Goal: Task Accomplishment & Management: Complete application form

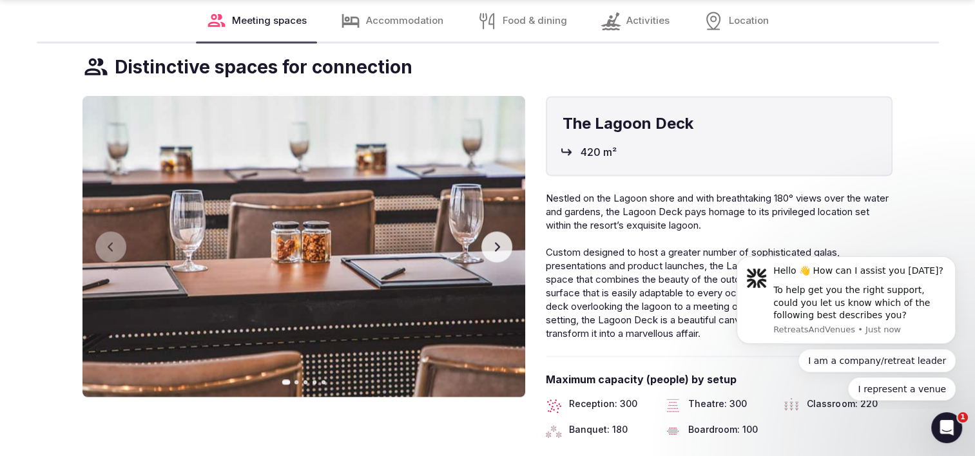
scroll to position [1868, 0]
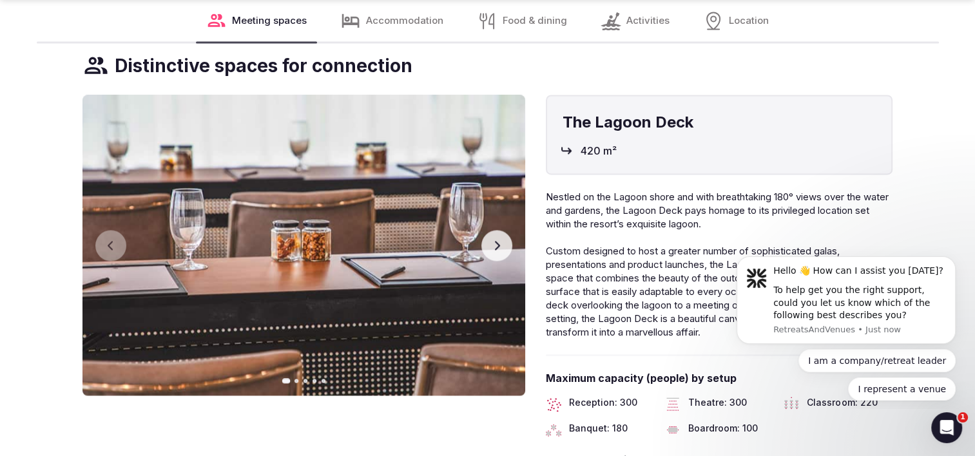
click at [501, 253] on button "Next slide" at bounding box center [496, 245] width 31 height 31
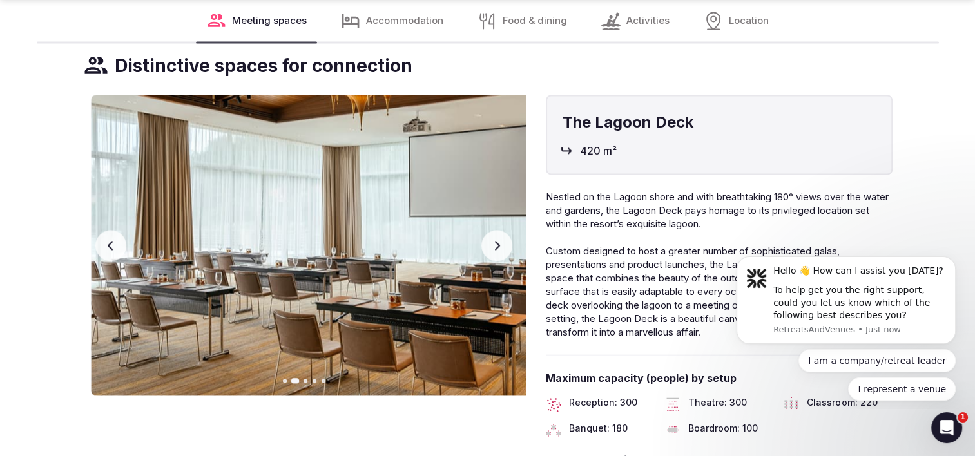
click at [500, 253] on button "Next slide" at bounding box center [496, 245] width 31 height 31
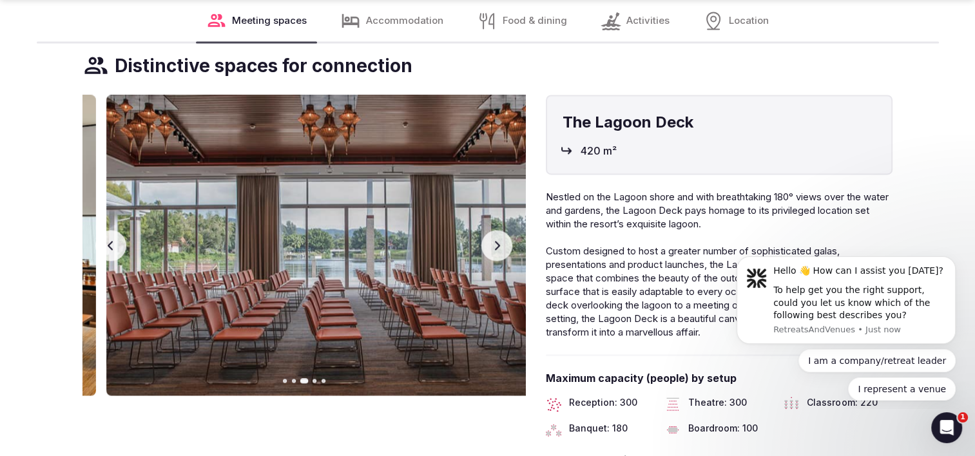
click at [500, 253] on button "Next slide" at bounding box center [496, 245] width 31 height 31
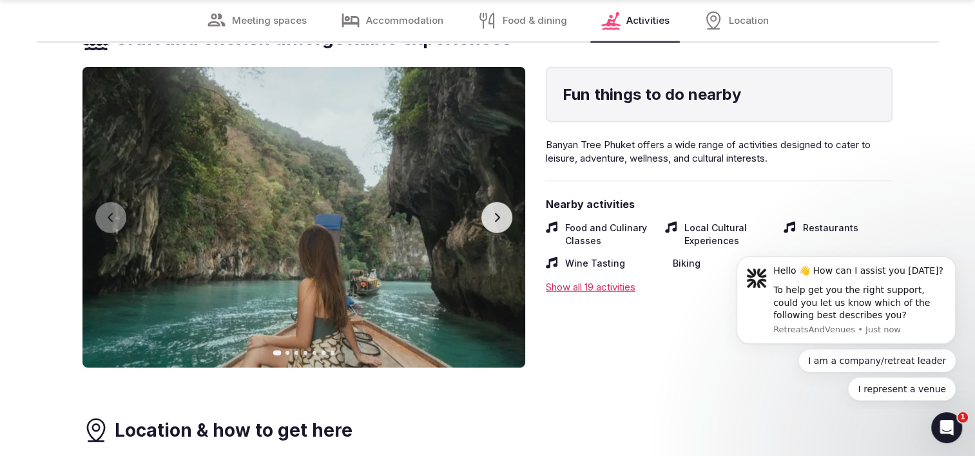
scroll to position [3414, 0]
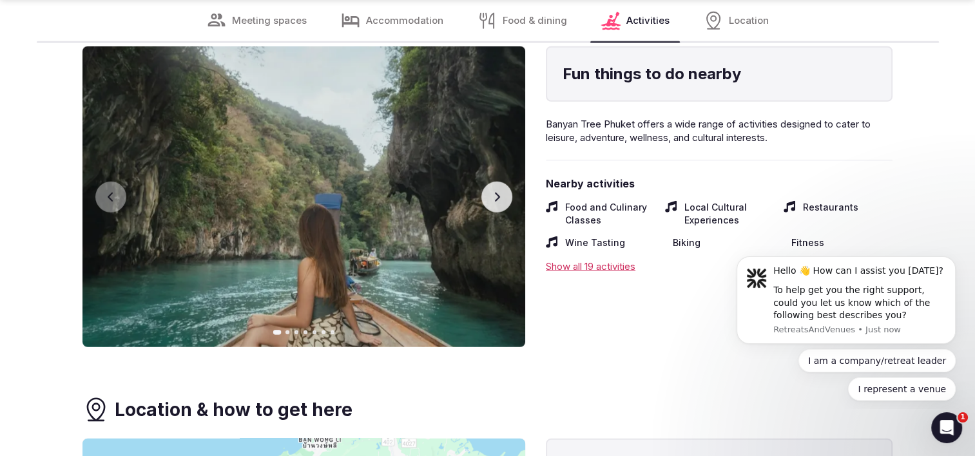
click at [492, 196] on icon "button" at bounding box center [497, 197] width 10 height 10
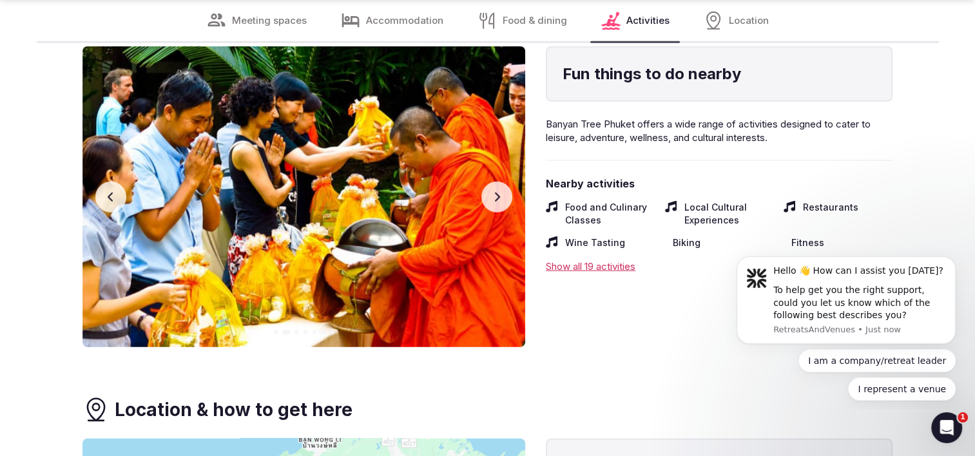
click at [487, 196] on button "Next slide" at bounding box center [496, 197] width 31 height 31
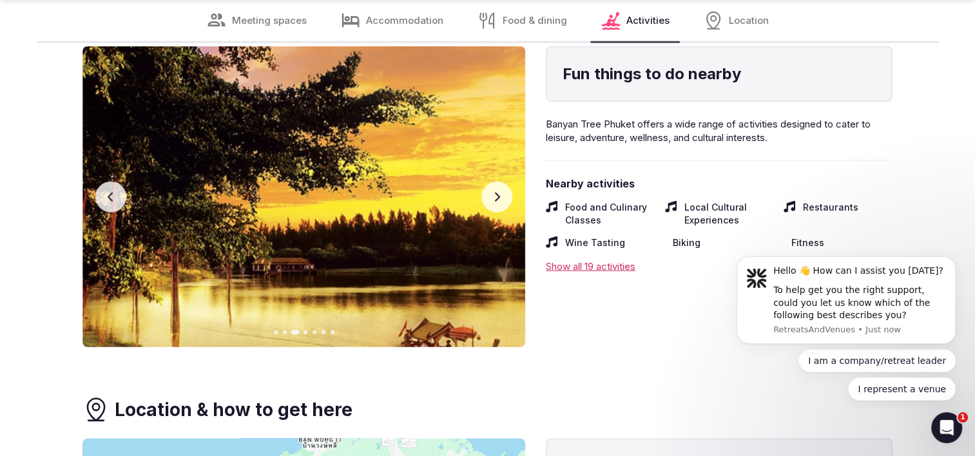
click at [487, 196] on button "Next slide" at bounding box center [496, 197] width 31 height 31
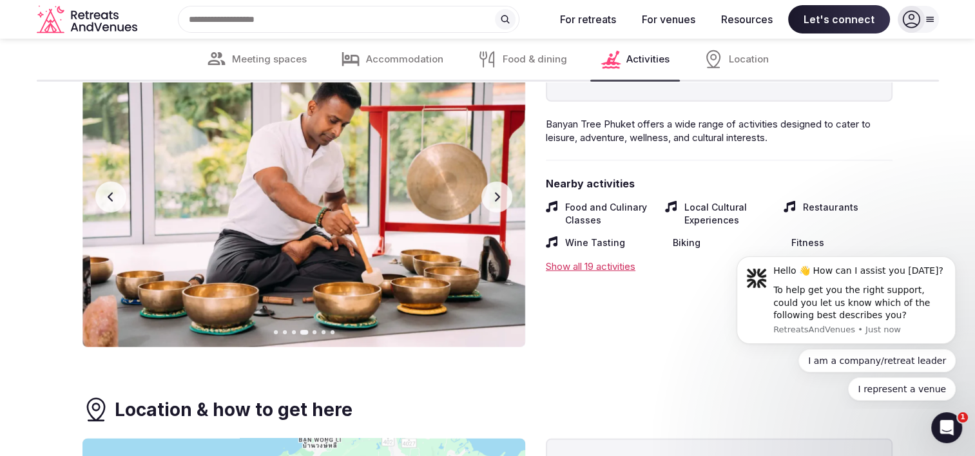
click at [503, 198] on button "Next slide" at bounding box center [496, 197] width 31 height 31
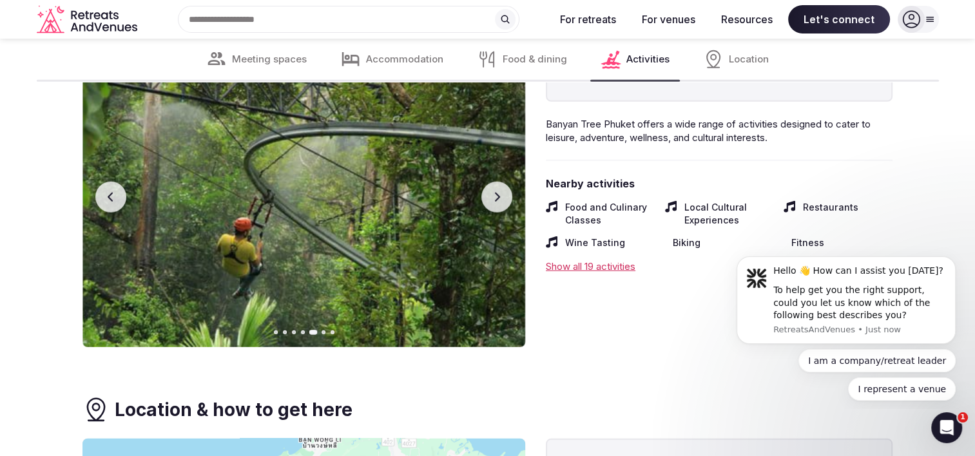
click at [503, 198] on button "Next slide" at bounding box center [496, 197] width 31 height 31
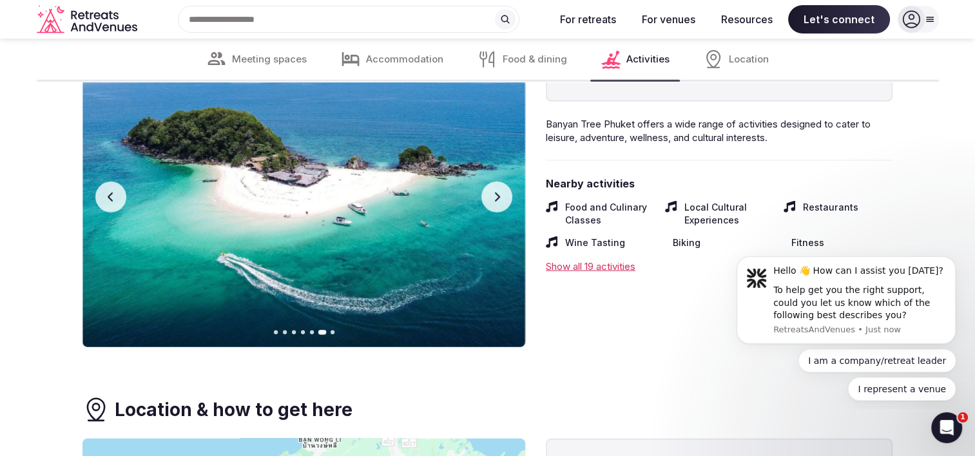
click at [503, 198] on button "Next slide" at bounding box center [496, 197] width 31 height 31
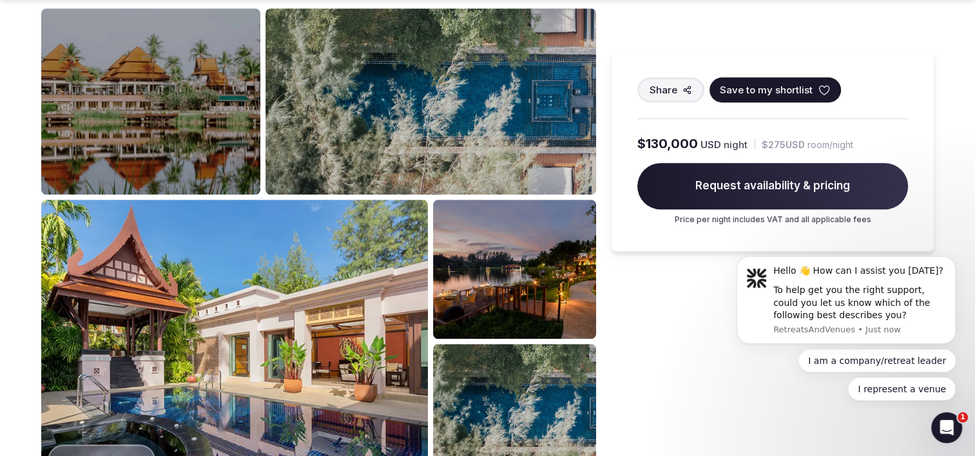
scroll to position [1224, 0]
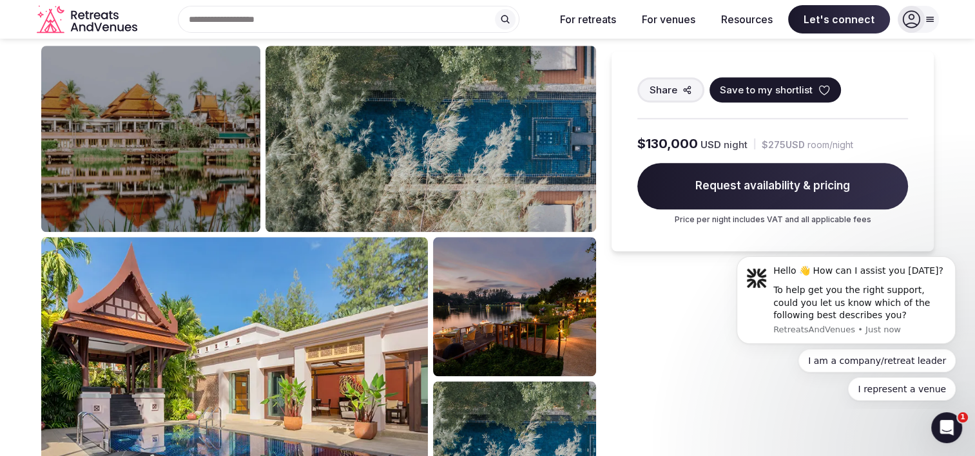
click at [176, 110] on img at bounding box center [150, 139] width 219 height 187
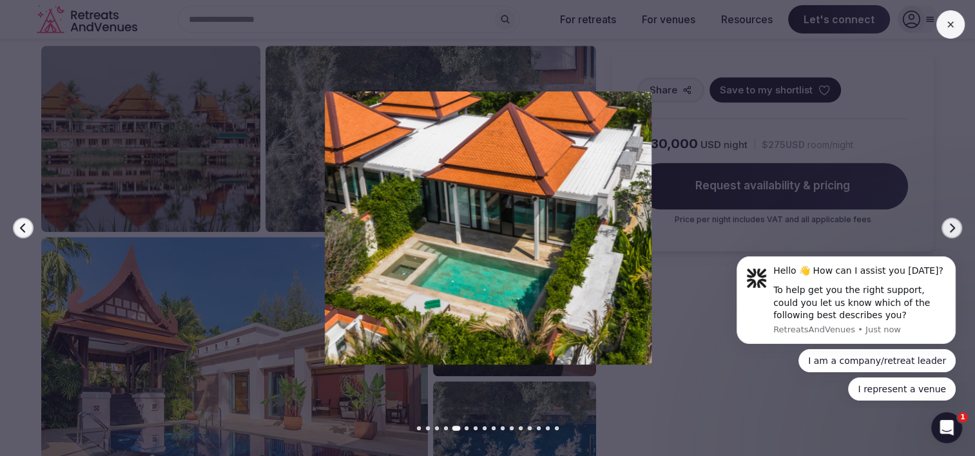
click at [948, 228] on icon "button" at bounding box center [951, 228] width 10 height 10
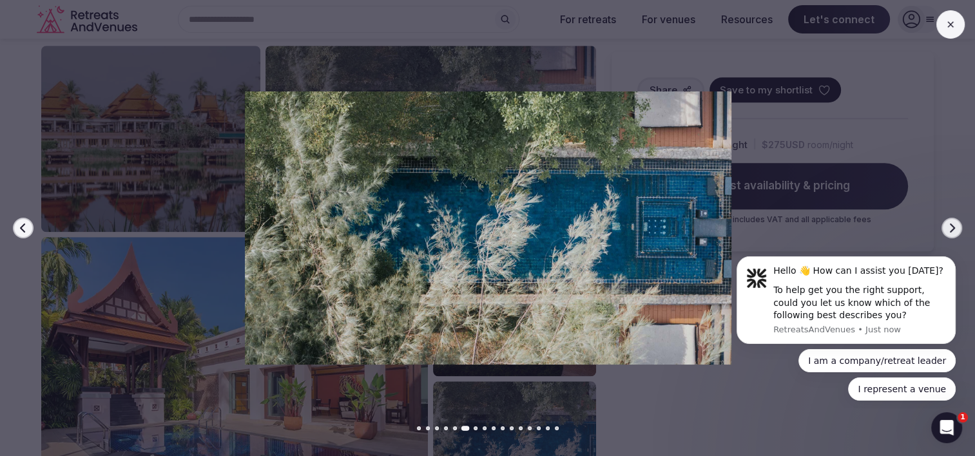
click at [948, 228] on icon "button" at bounding box center [951, 228] width 10 height 10
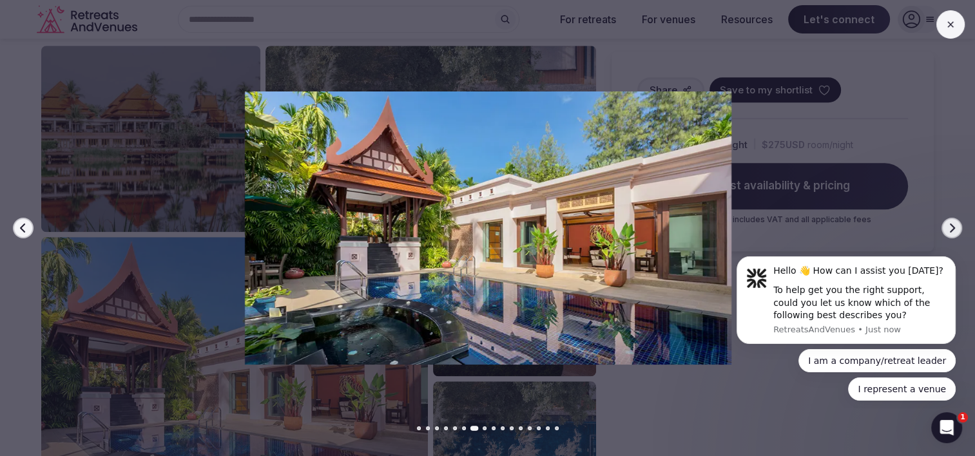
click at [948, 228] on icon "button" at bounding box center [951, 228] width 10 height 10
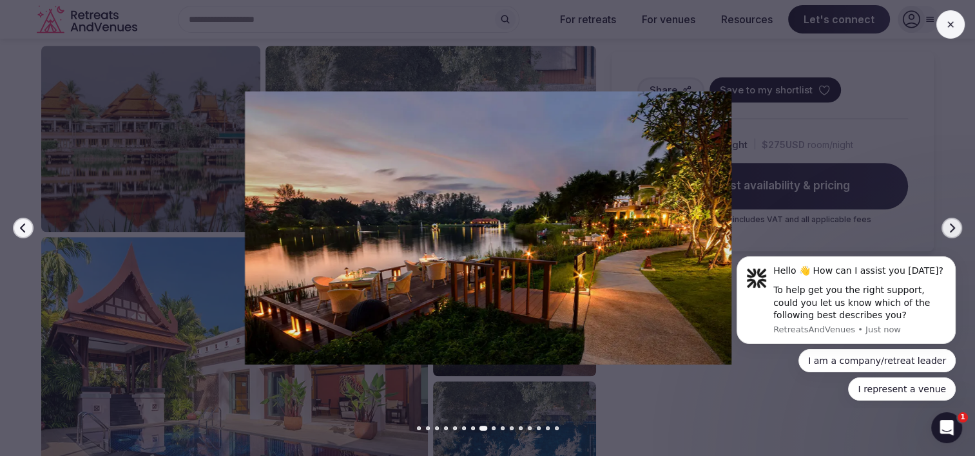
click at [948, 228] on icon "button" at bounding box center [951, 228] width 10 height 10
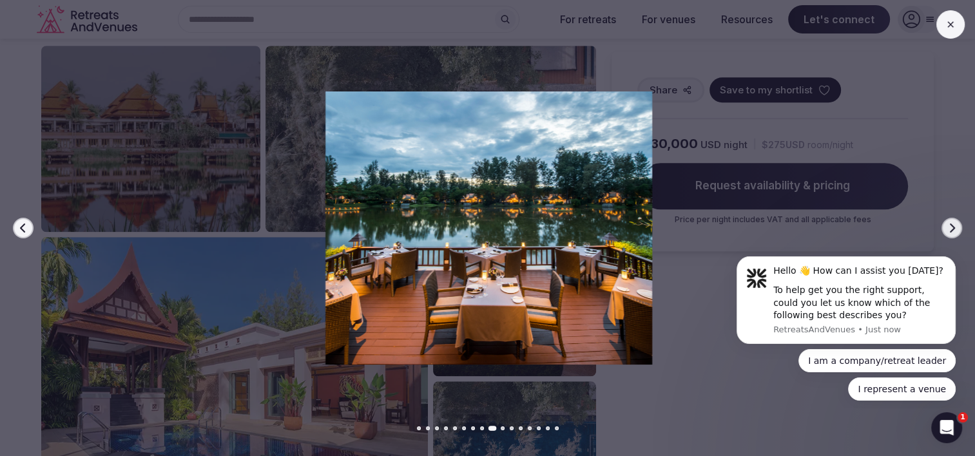
click at [948, 228] on icon "button" at bounding box center [951, 228] width 10 height 10
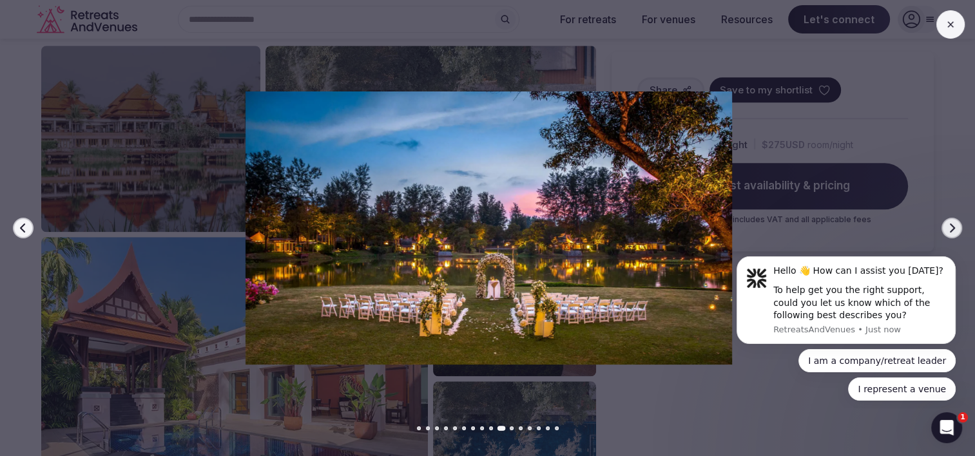
click at [948, 228] on icon "button" at bounding box center [951, 228] width 10 height 10
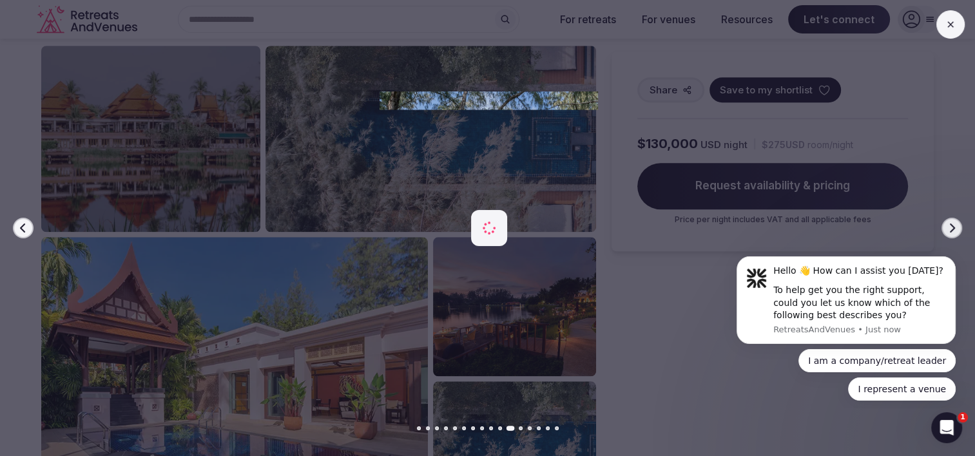
click at [948, 228] on icon "button" at bounding box center [951, 228] width 10 height 10
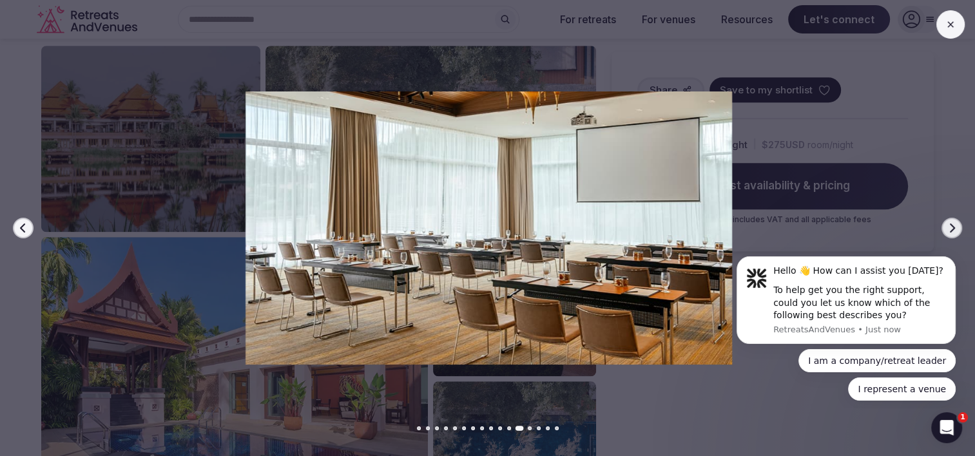
click at [948, 228] on icon "button" at bounding box center [951, 228] width 10 height 10
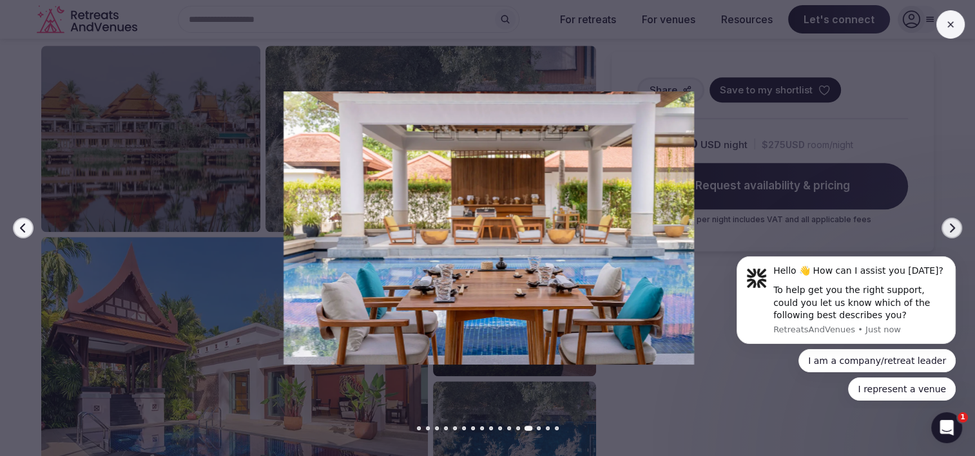
click at [948, 228] on icon "button" at bounding box center [951, 228] width 10 height 10
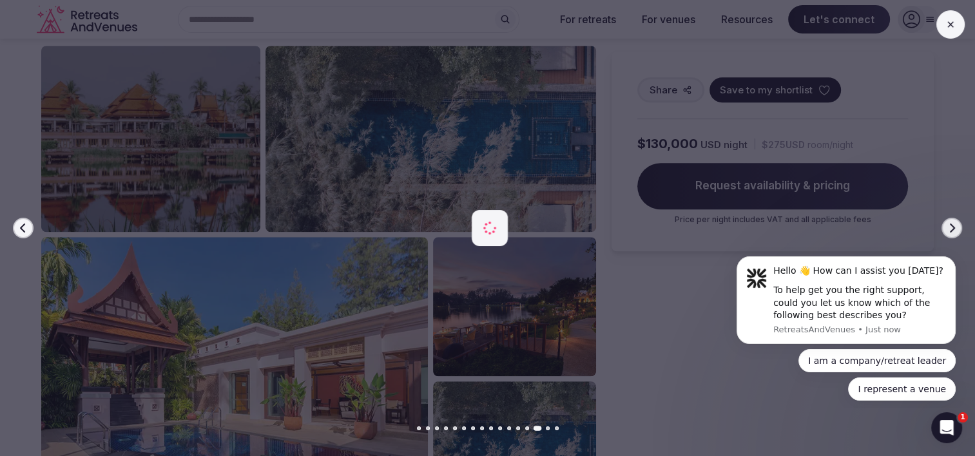
click at [948, 228] on icon "button" at bounding box center [951, 228] width 10 height 10
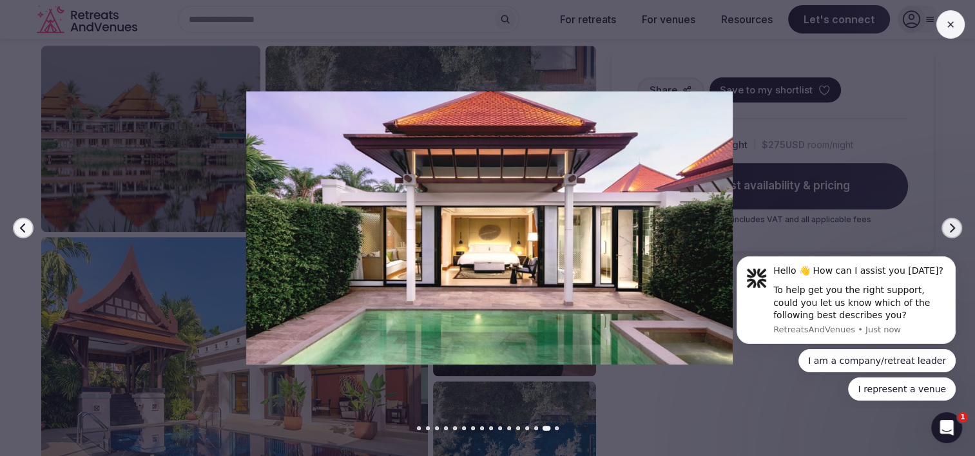
click at [948, 228] on icon "button" at bounding box center [951, 228] width 10 height 10
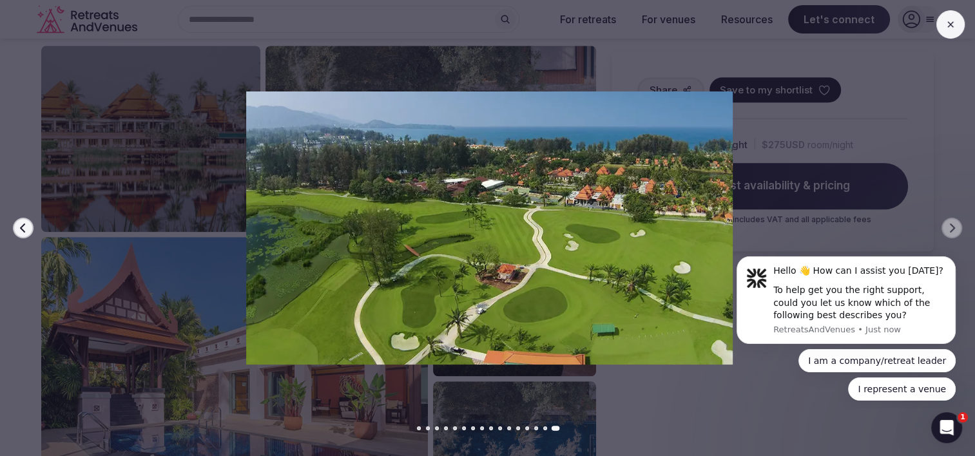
click at [951, 28] on button at bounding box center [950, 24] width 28 height 28
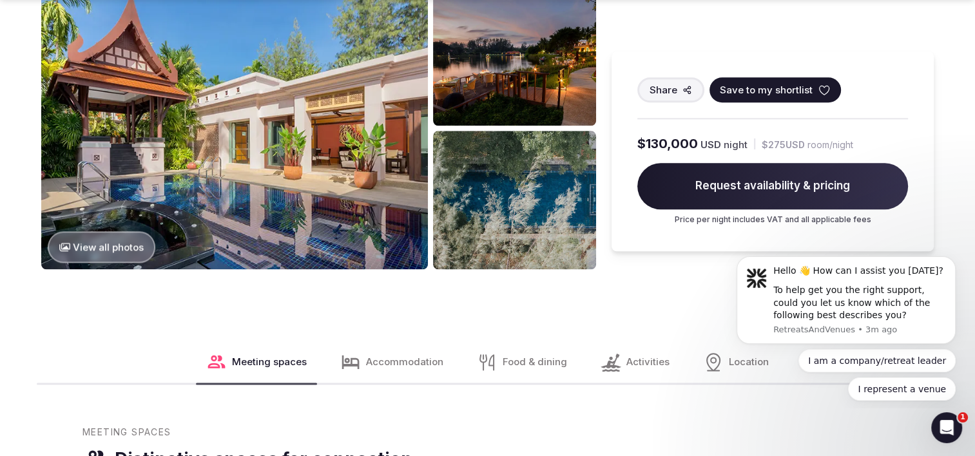
scroll to position [1546, 0]
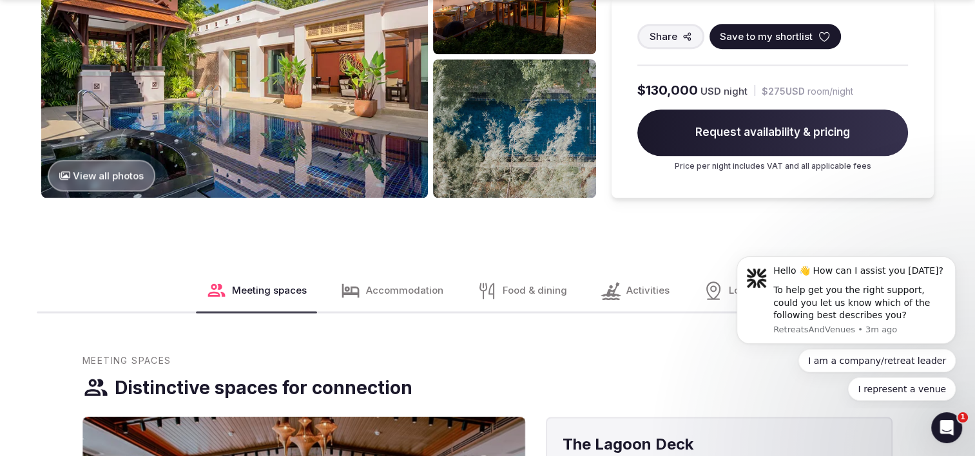
click at [369, 287] on span "Accommodation" at bounding box center [404, 290] width 77 height 14
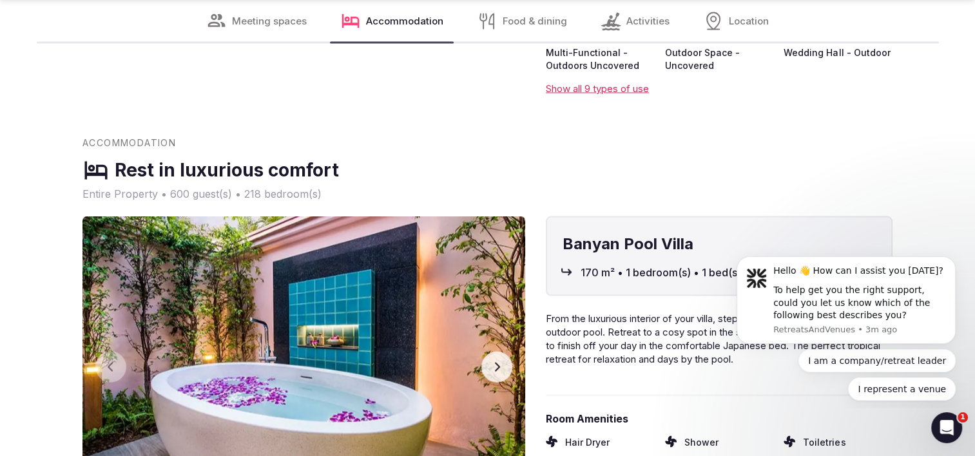
scroll to position [2506, 0]
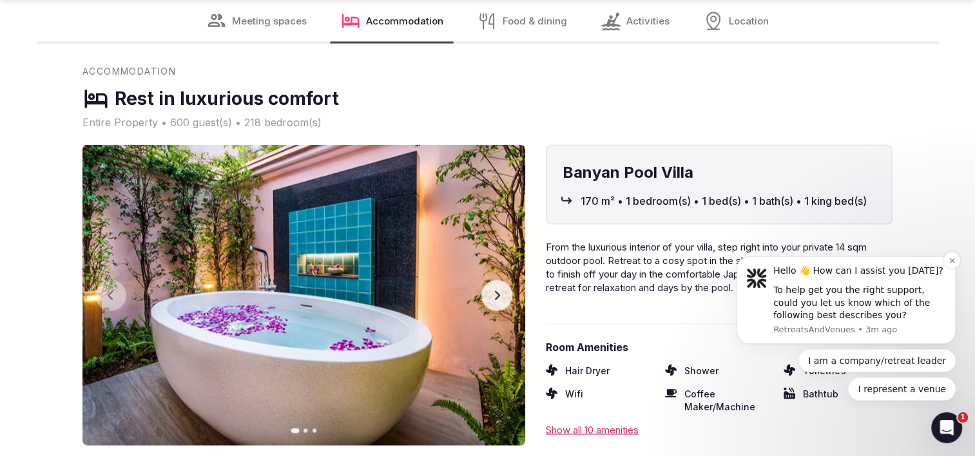
drag, startPoint x: 947, startPoint y: 260, endPoint x: 814, endPoint y: 261, distance: 133.4
click at [814, 261] on div "Hello 👋 How can I assist you today? To help get you the right support, could yo…" at bounding box center [845, 300] width 219 height 88
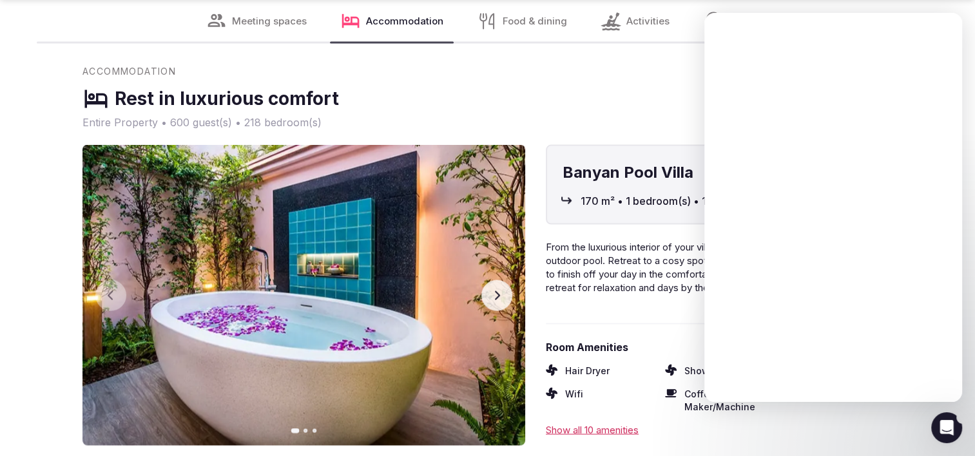
scroll to position [0, 0]
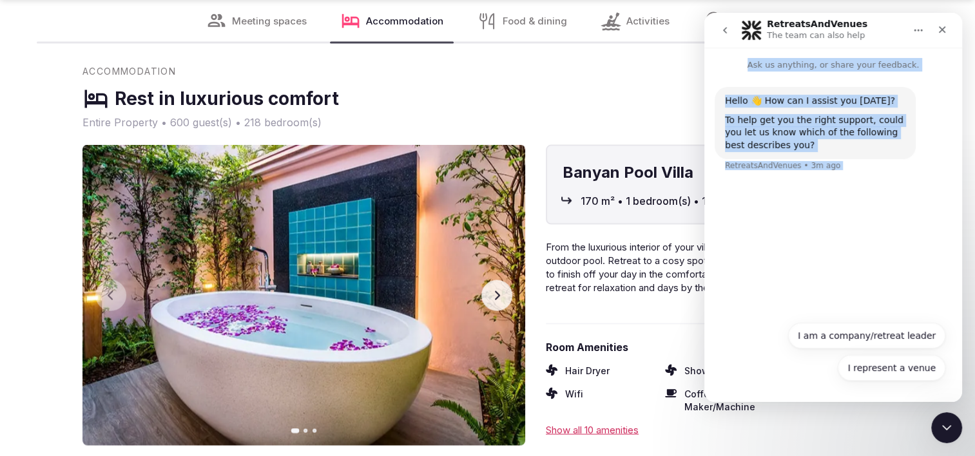
drag, startPoint x: 940, startPoint y: 28, endPoint x: 776, endPoint y: 321, distance: 335.1
click at [776, 321] on div "RetreatsAndVenues The team can also help Ask us anything, or share your feedbac…" at bounding box center [833, 207] width 258 height 389
click at [920, 158] on div "Hello 👋 How can I assist you today? To help get you the right support, could yo…" at bounding box center [832, 137] width 237 height 100
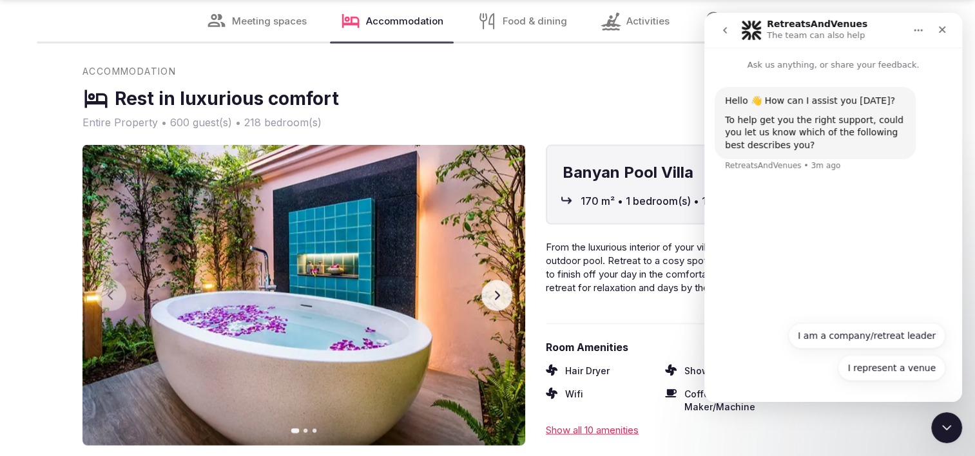
click at [646, 88] on div "Accommodation Rest in luxurious comfort Entire Property • 600 guest(s) • 218 be…" at bounding box center [487, 97] width 810 height 64
click at [947, 31] on div "Close" at bounding box center [941, 29] width 23 height 23
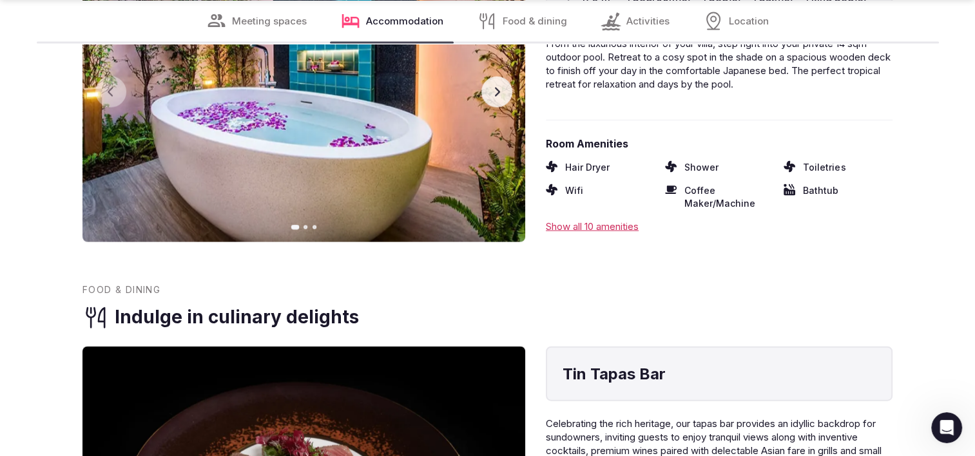
scroll to position [2764, 0]
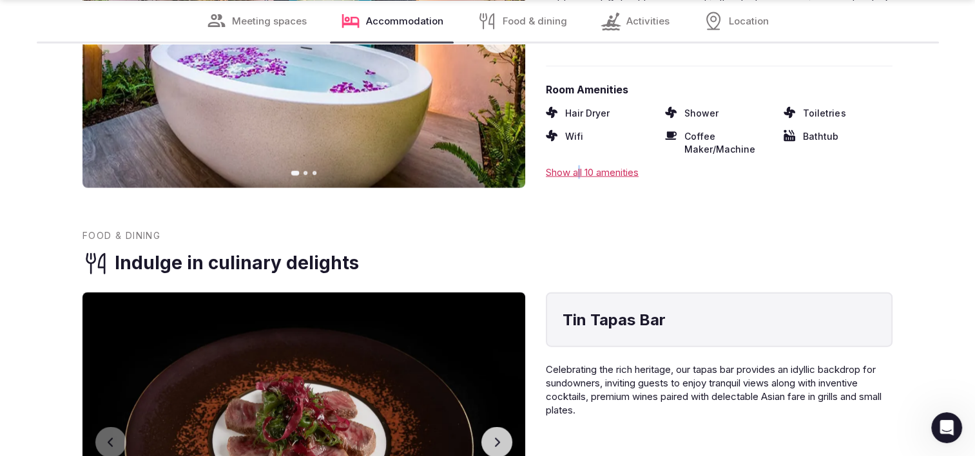
drag, startPoint x: 580, startPoint y: 167, endPoint x: 582, endPoint y: 174, distance: 7.3
click at [582, 174] on div "Show all 10 amenities" at bounding box center [719, 173] width 347 height 14
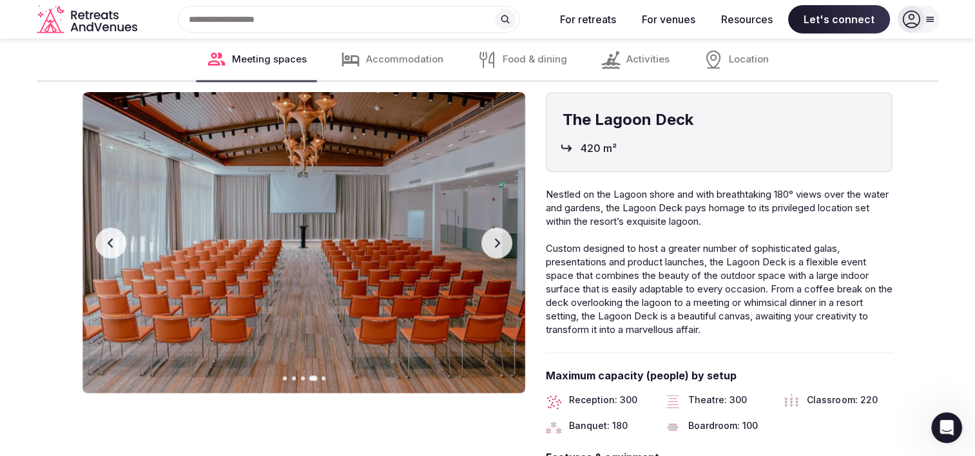
scroll to position [1862, 0]
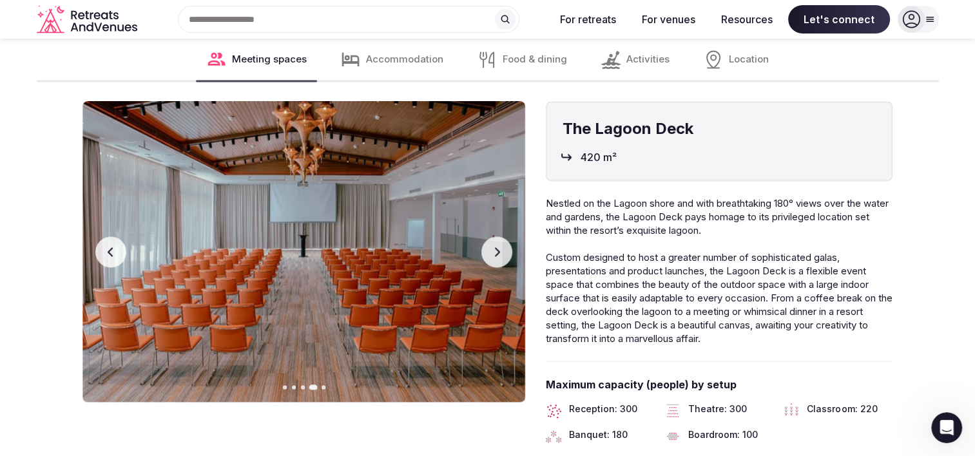
click at [497, 247] on icon "button" at bounding box center [497, 252] width 10 height 10
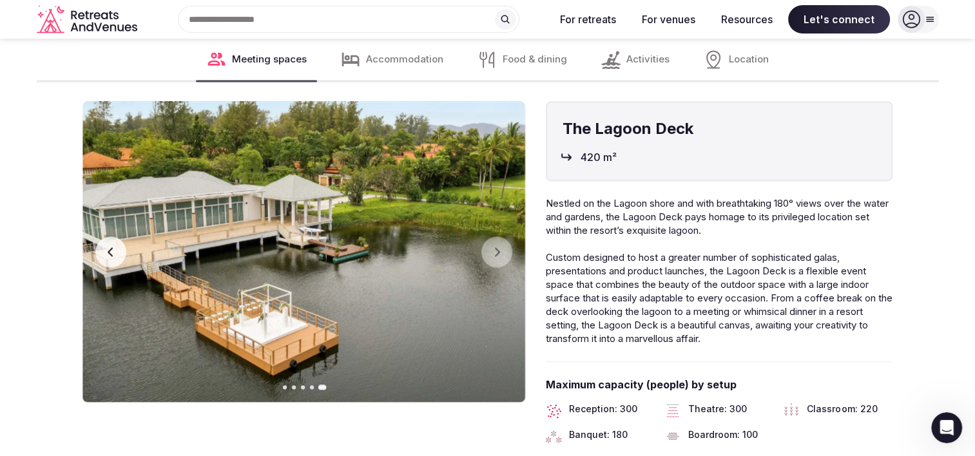
click at [103, 256] on button "Previous slide" at bounding box center [110, 251] width 31 height 31
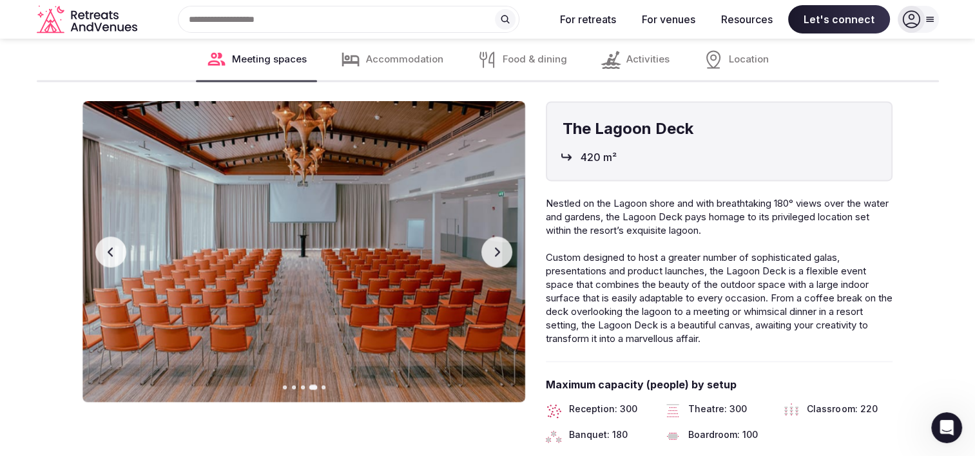
click at [103, 256] on button "Previous slide" at bounding box center [110, 251] width 31 height 31
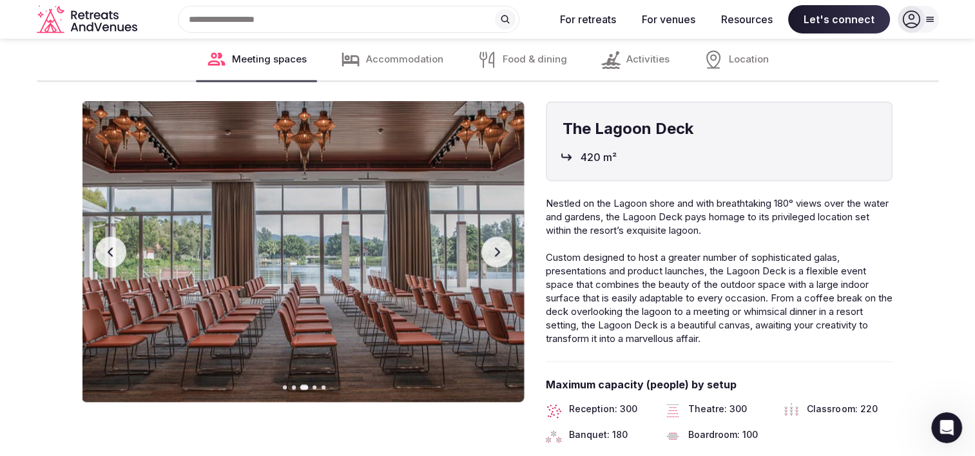
click at [103, 256] on button "Previous slide" at bounding box center [110, 251] width 31 height 31
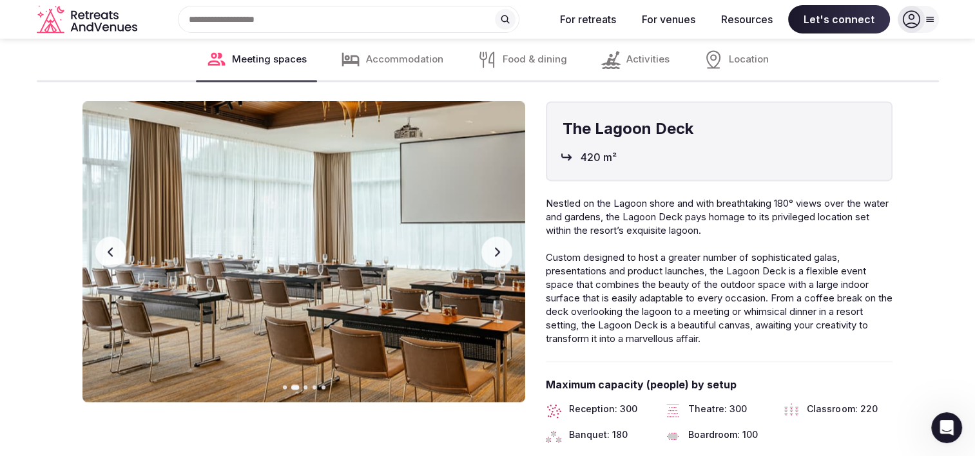
click at [103, 256] on button "Previous slide" at bounding box center [110, 251] width 31 height 31
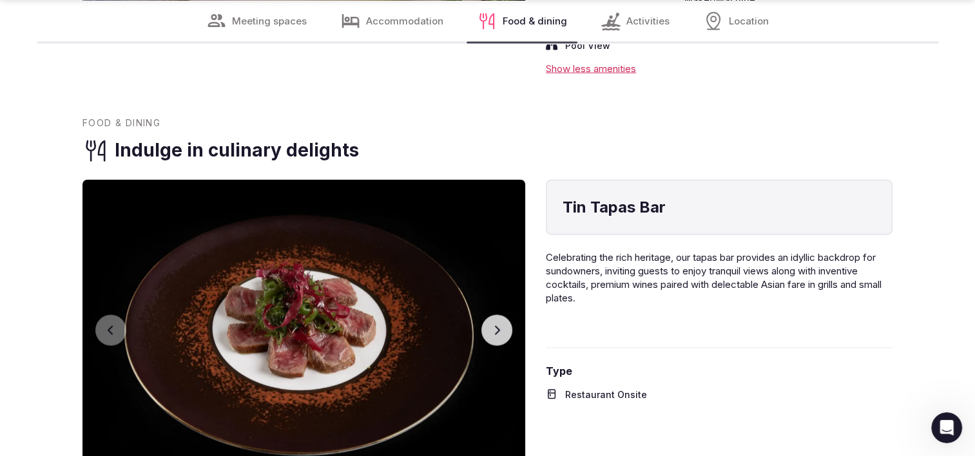
scroll to position [3021, 0]
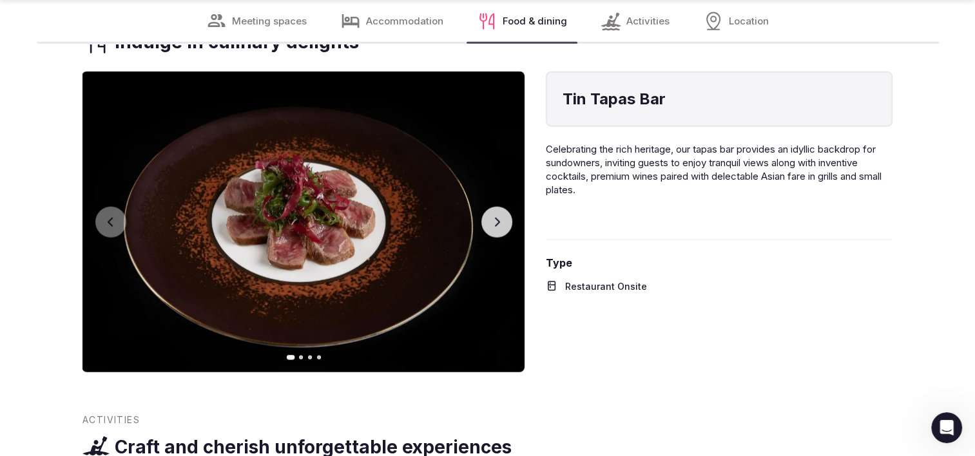
click at [513, 217] on img at bounding box center [303, 222] width 443 height 301
click at [506, 217] on button "Next slide" at bounding box center [496, 222] width 31 height 31
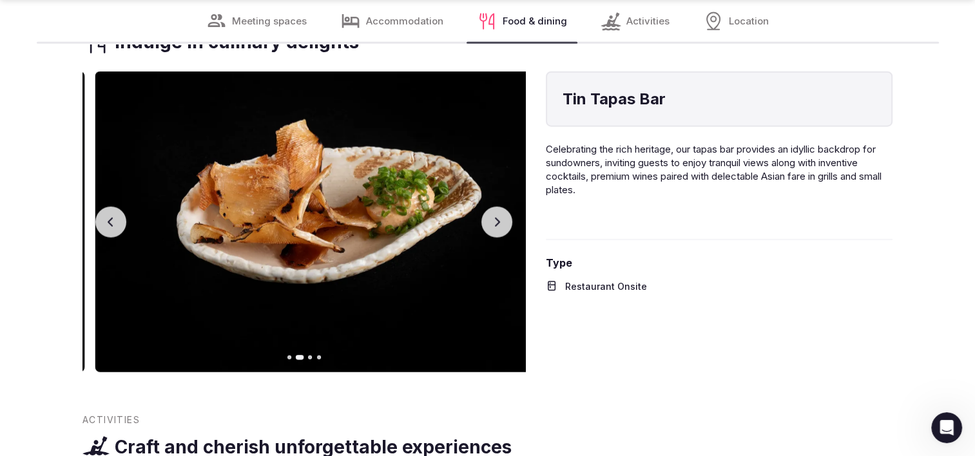
click at [498, 224] on icon "button" at bounding box center [497, 222] width 10 height 10
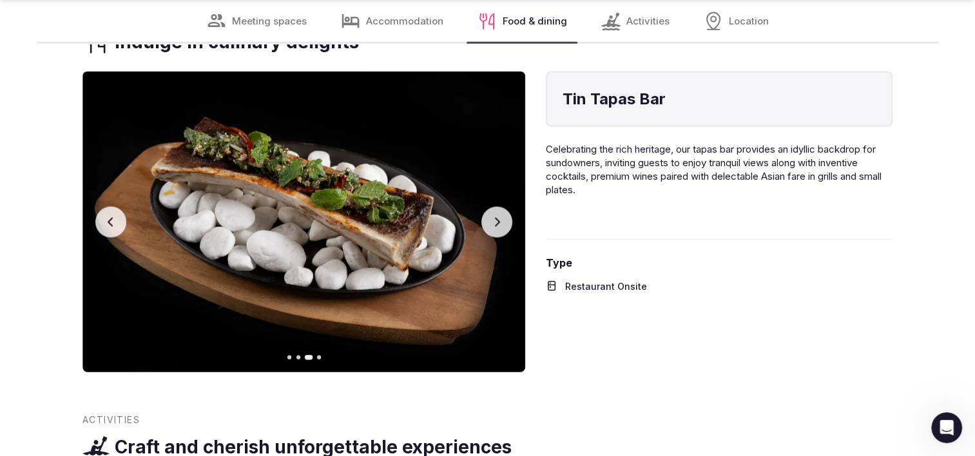
click at [495, 221] on icon "button" at bounding box center [497, 222] width 10 height 10
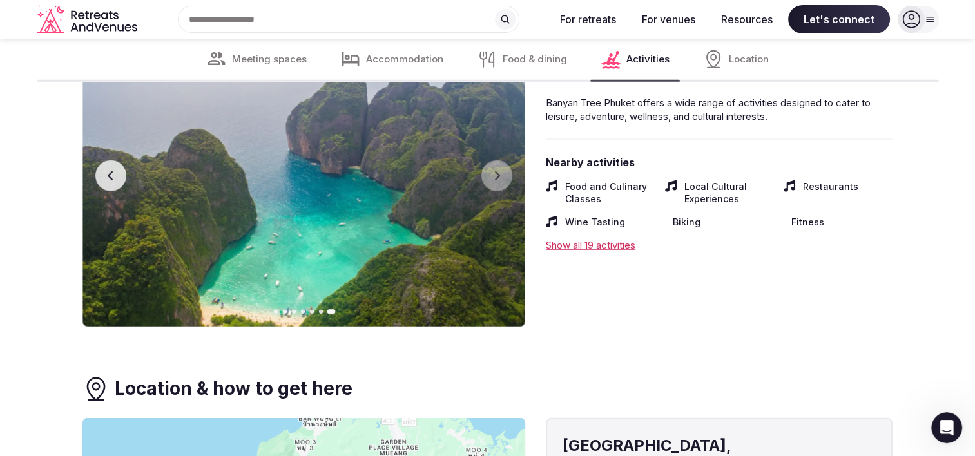
scroll to position [3408, 0]
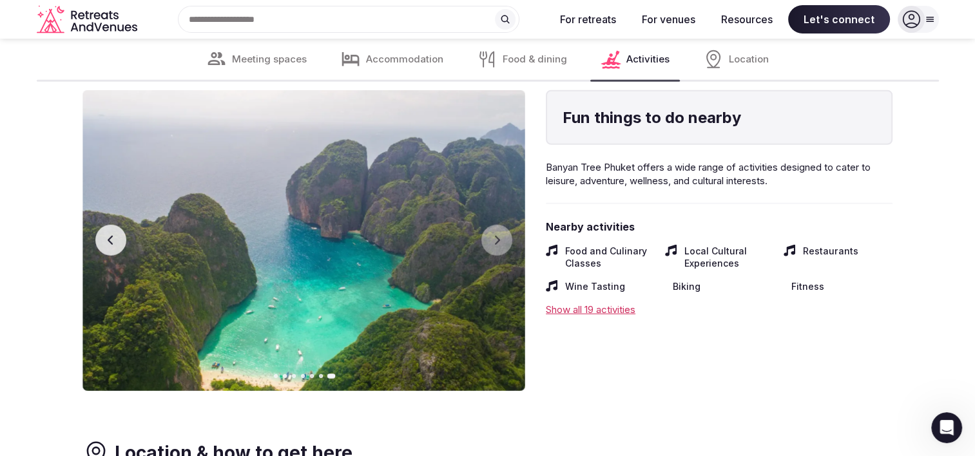
click at [606, 309] on div "Show all 19 activities" at bounding box center [719, 310] width 347 height 14
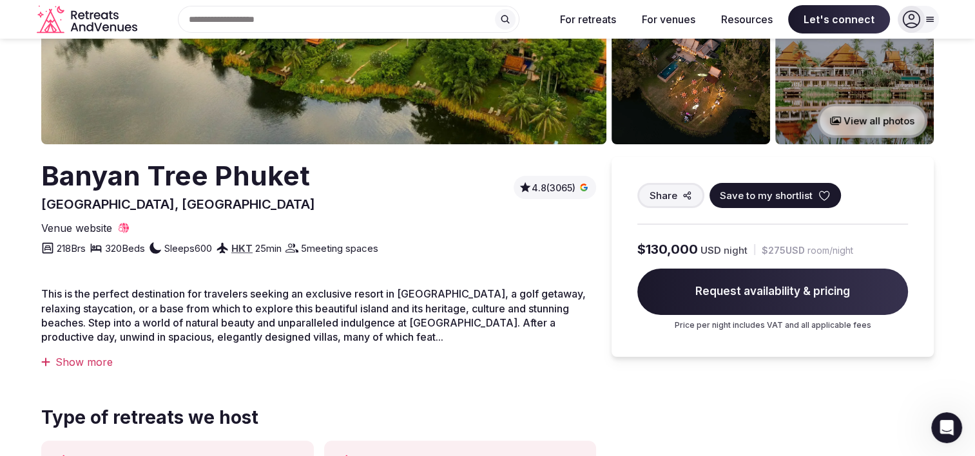
scroll to position [0, 0]
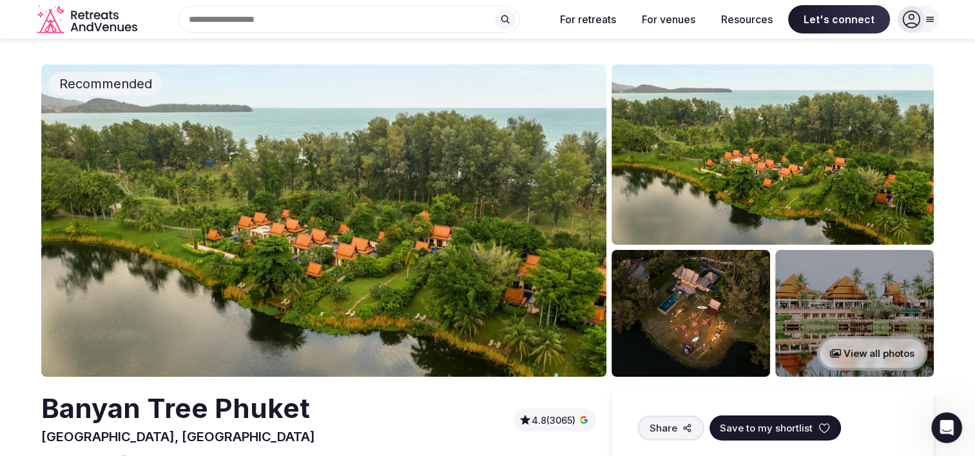
click at [687, 328] on img at bounding box center [690, 313] width 158 height 127
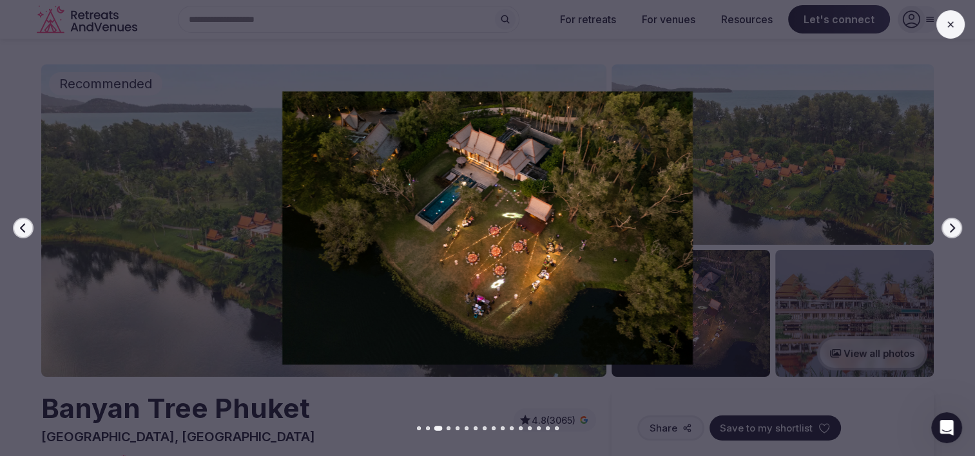
click at [951, 229] on icon "button" at bounding box center [951, 228] width 10 height 10
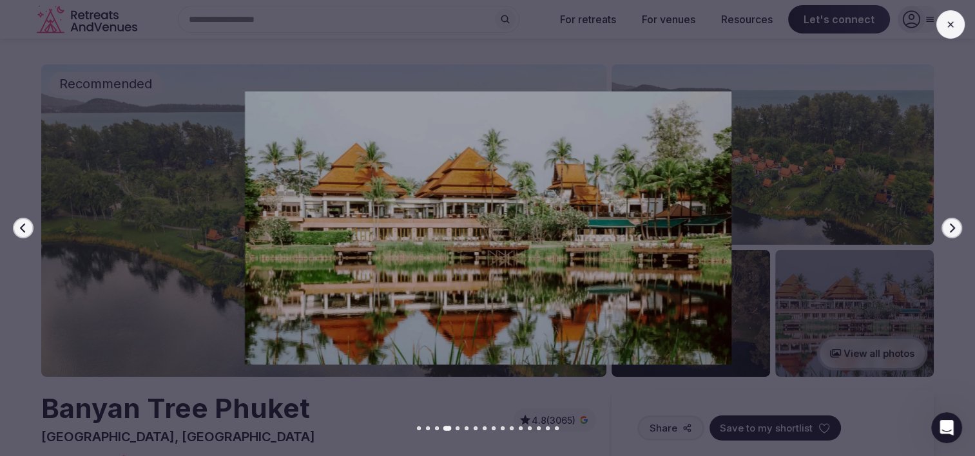
click at [951, 229] on icon "button" at bounding box center [951, 228] width 10 height 10
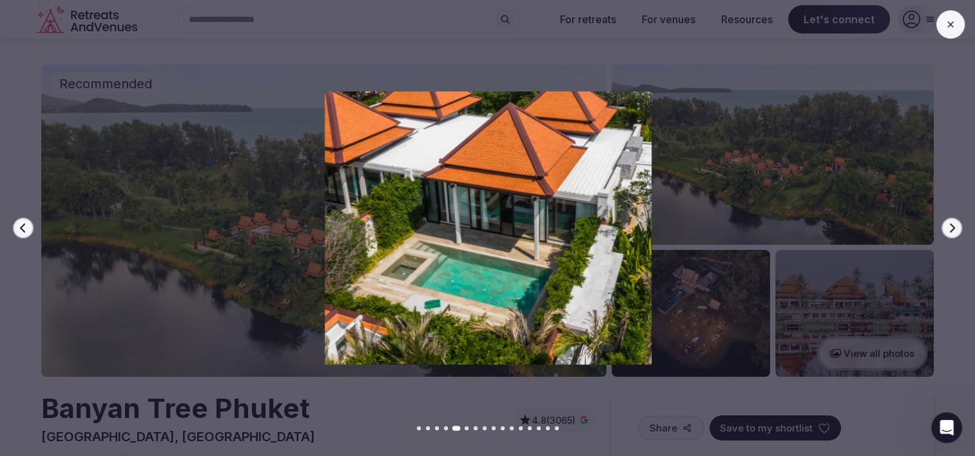
click at [951, 229] on icon "button" at bounding box center [951, 228] width 10 height 10
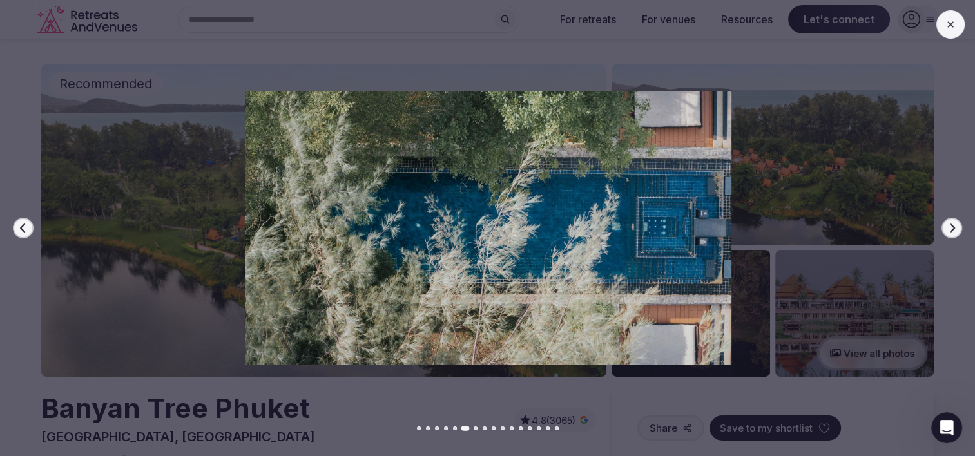
click at [951, 229] on icon "button" at bounding box center [951, 228] width 10 height 10
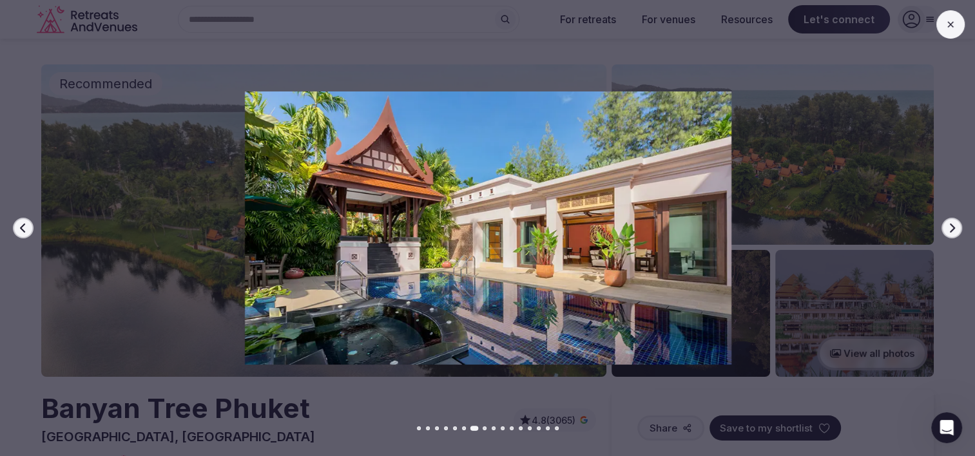
click at [951, 229] on icon "button" at bounding box center [951, 228] width 10 height 10
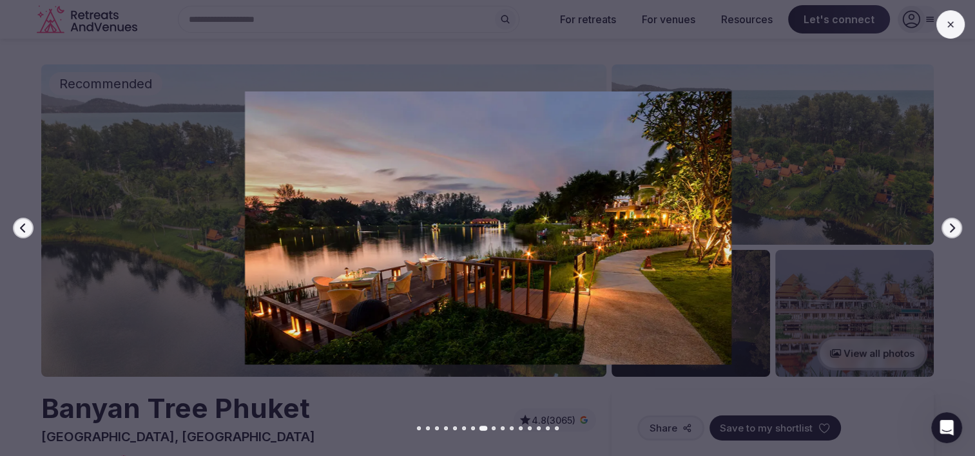
click at [950, 229] on icon "button" at bounding box center [951, 228] width 10 height 10
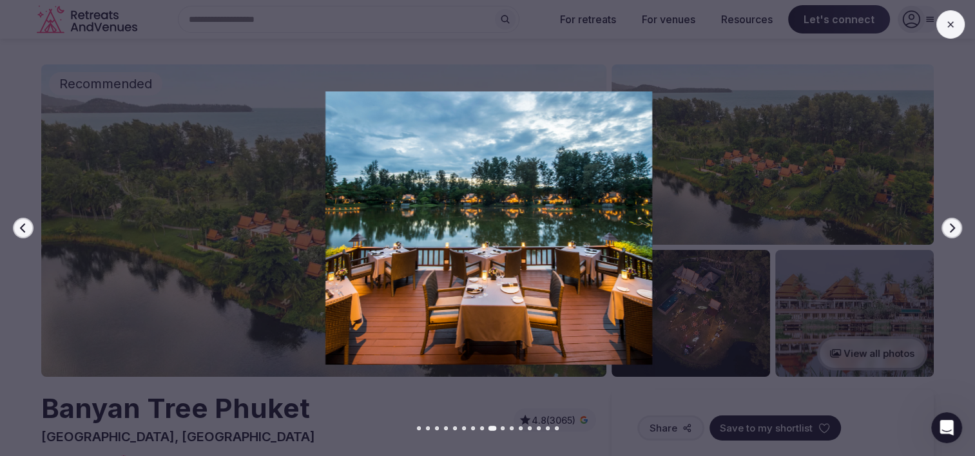
click at [950, 229] on icon "button" at bounding box center [951, 228] width 10 height 10
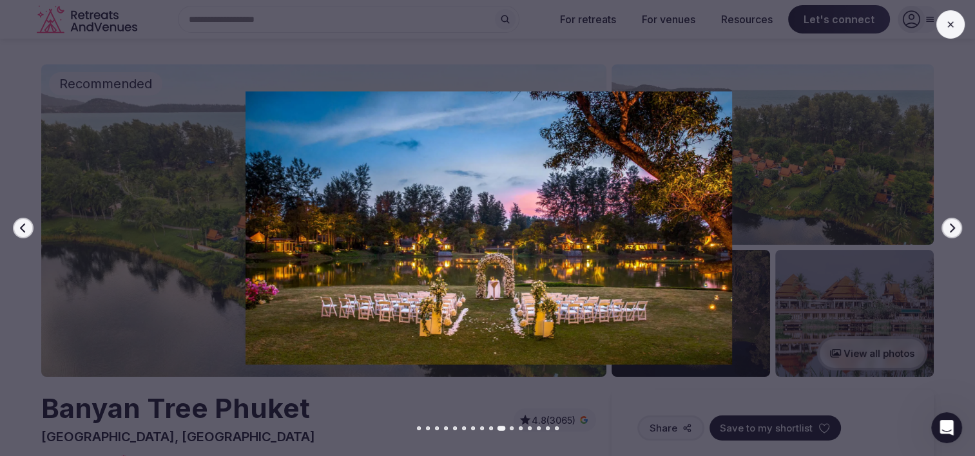
click at [950, 229] on icon "button" at bounding box center [951, 228] width 10 height 10
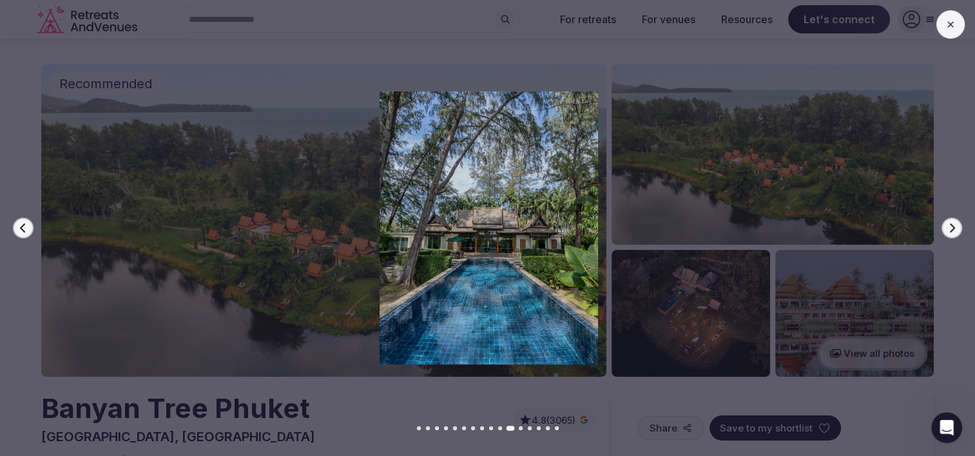
click at [950, 229] on icon "button" at bounding box center [951, 228] width 10 height 10
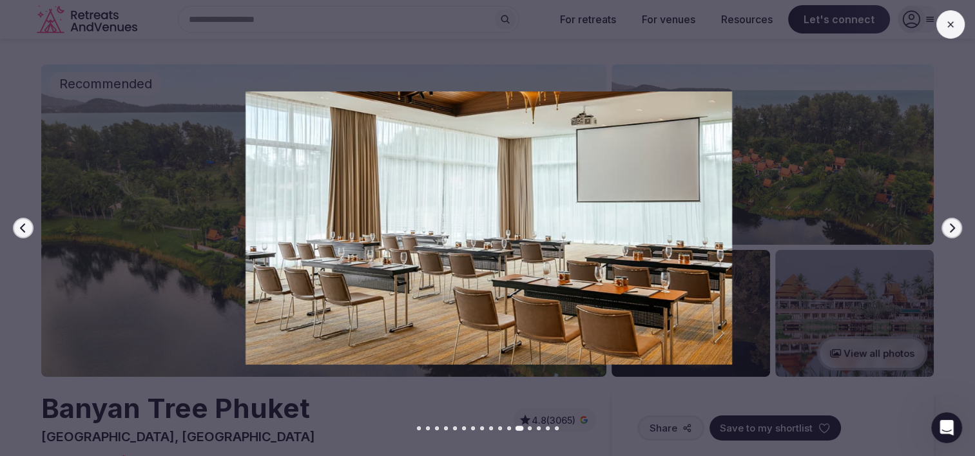
click at [950, 229] on icon "button" at bounding box center [951, 228] width 10 height 10
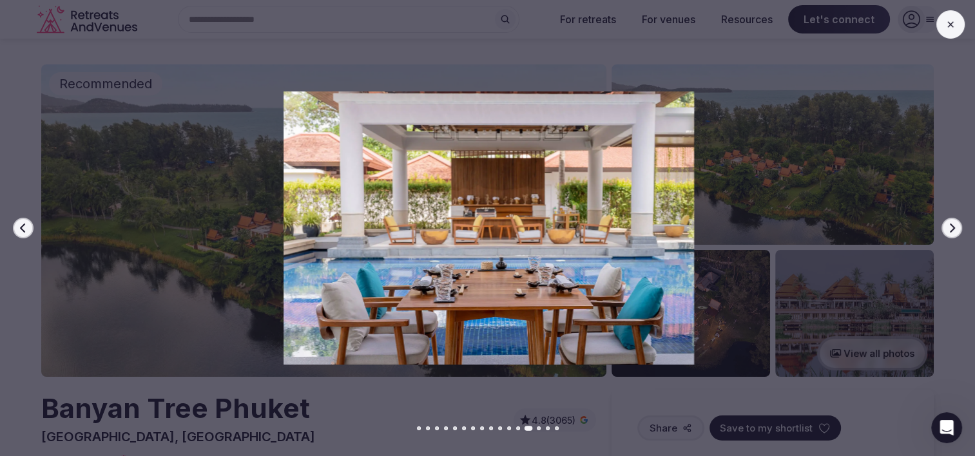
click at [950, 229] on icon "button" at bounding box center [951, 228] width 10 height 10
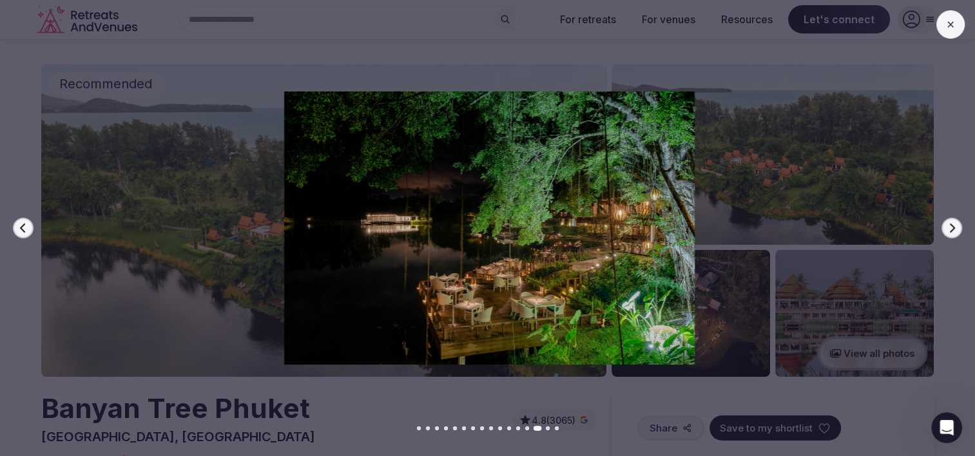
click at [950, 229] on icon "button" at bounding box center [951, 228] width 10 height 10
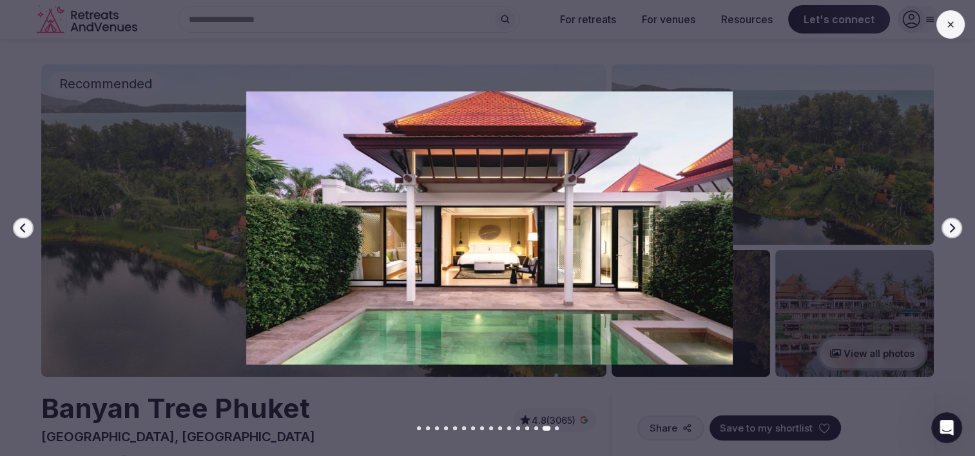
click at [950, 229] on icon "button" at bounding box center [951, 228] width 10 height 10
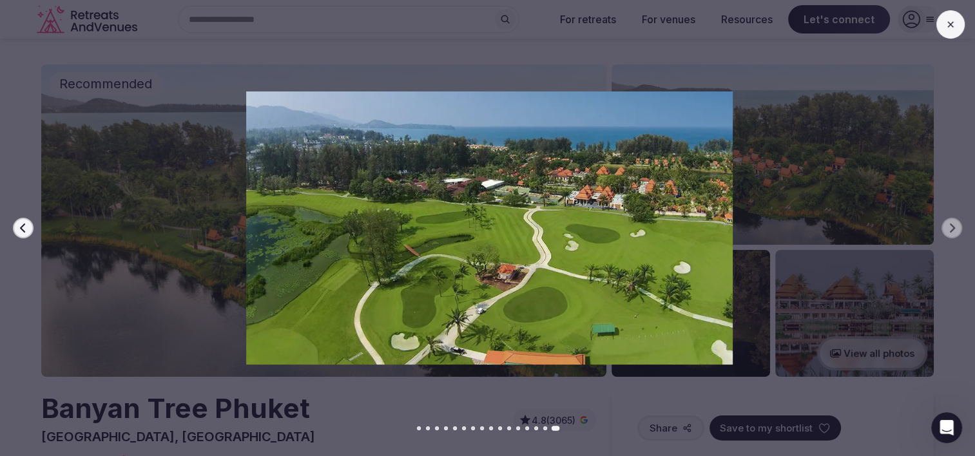
click at [951, 29] on icon at bounding box center [950, 24] width 10 height 10
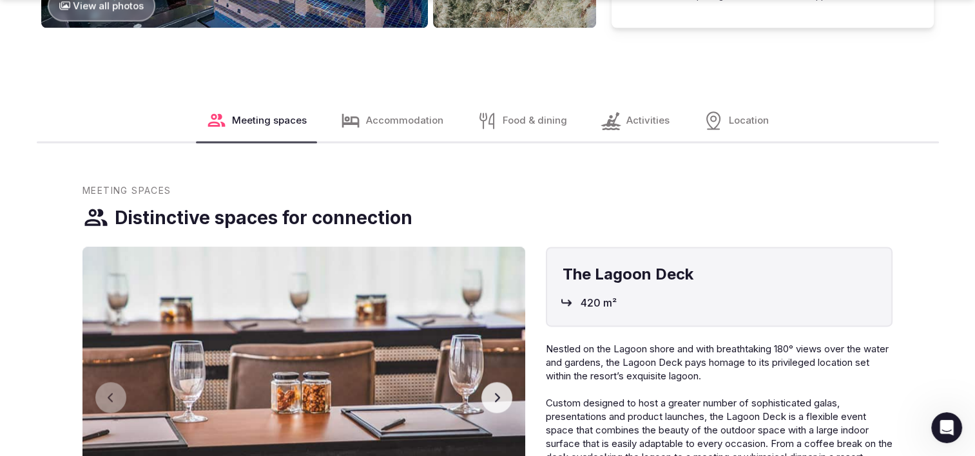
scroll to position [1804, 0]
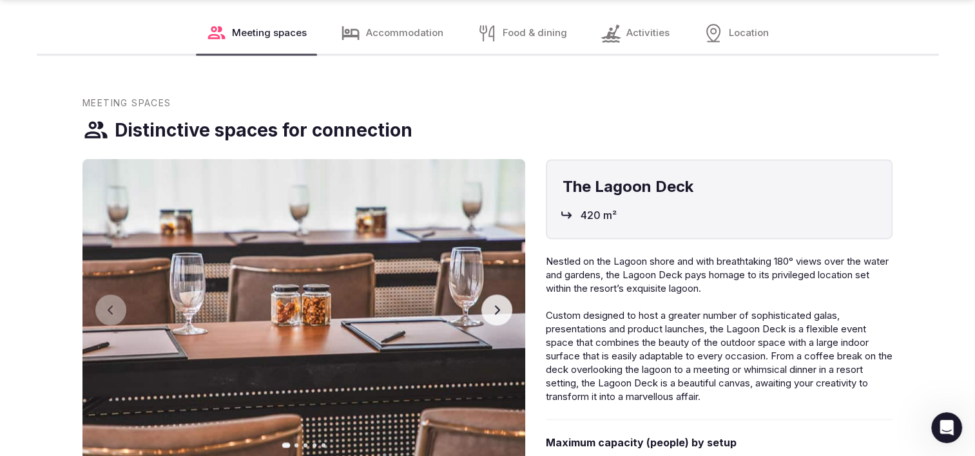
click at [523, 28] on span "Food & dining" at bounding box center [534, 33] width 64 height 14
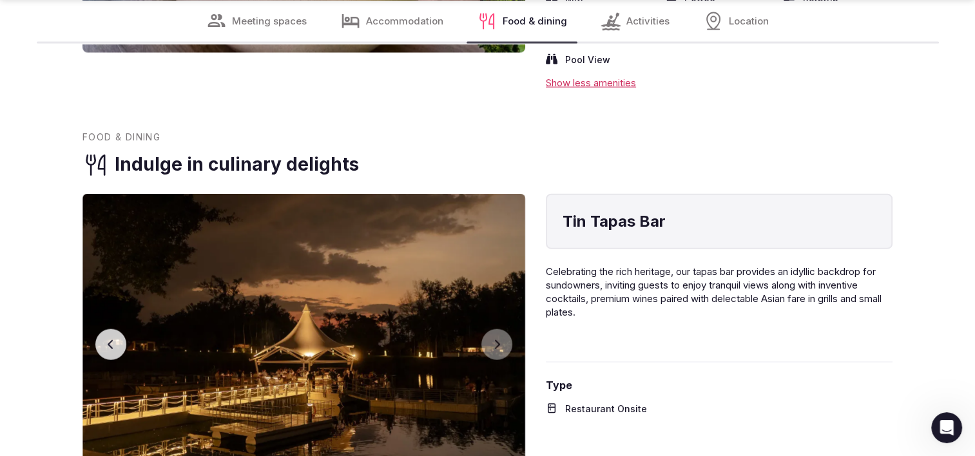
scroll to position [2965, 0]
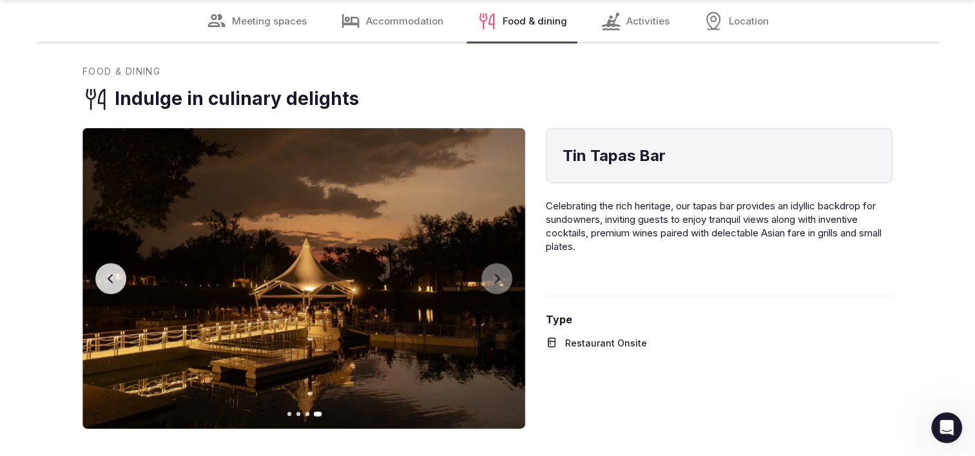
click at [67, 73] on section "Meeting Spaces Distinctive spaces for connection The Lagoon Deck 420 m² Previou…" at bounding box center [487, 118] width 975 height 2364
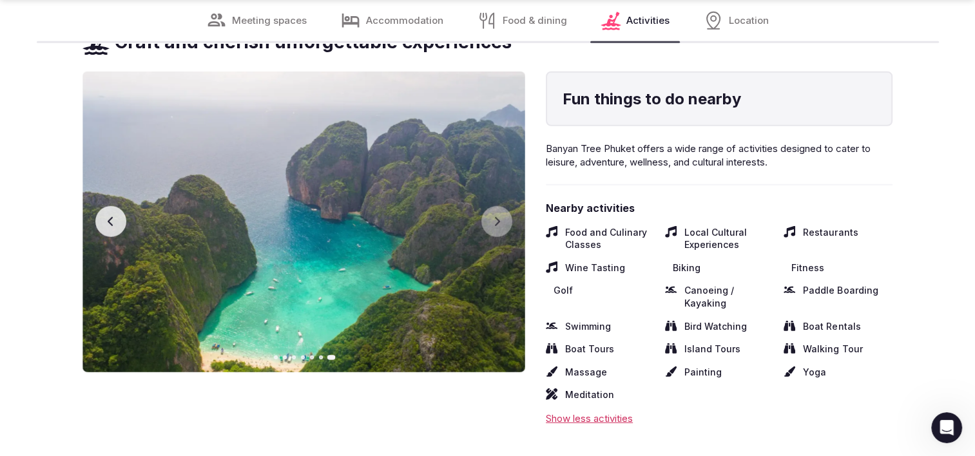
scroll to position [3480, 0]
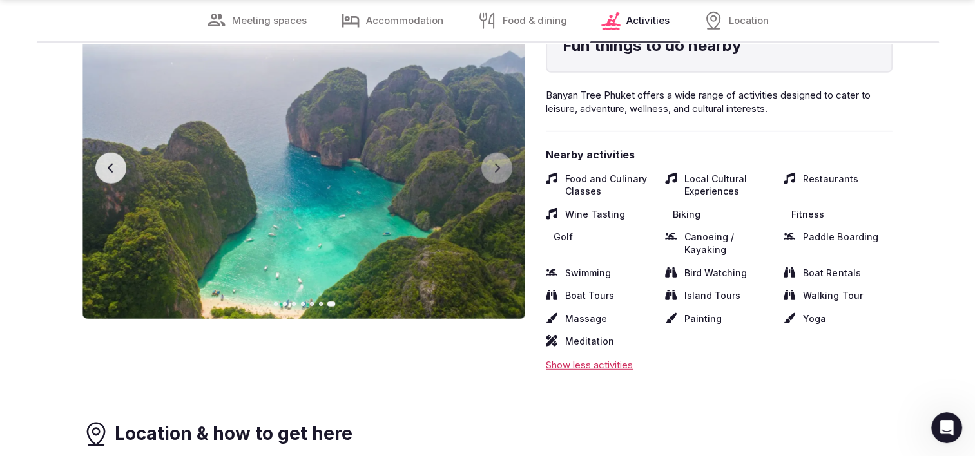
click at [111, 167] on icon "button" at bounding box center [111, 168] width 10 height 10
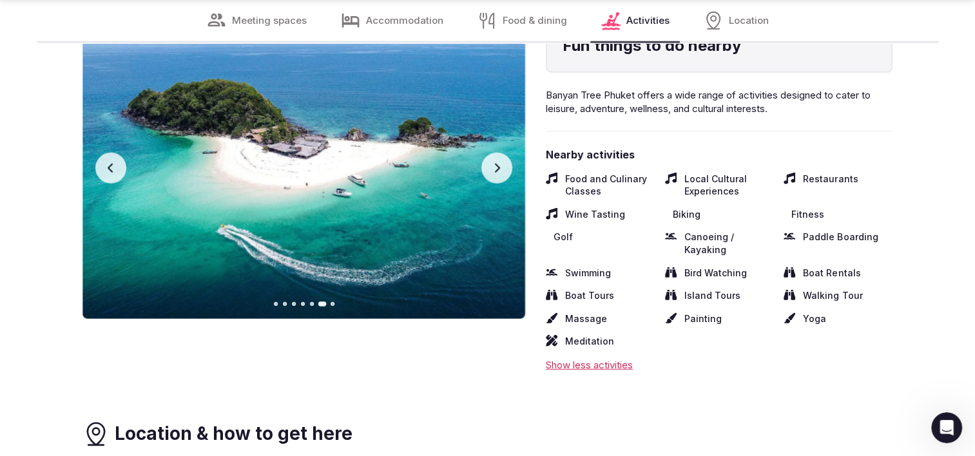
click at [113, 167] on icon "button" at bounding box center [111, 168] width 10 height 10
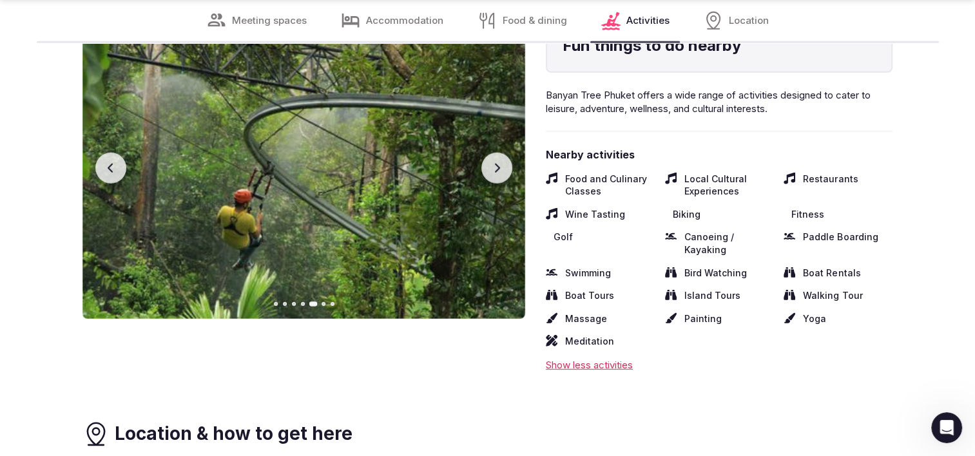
click at [113, 167] on icon "button" at bounding box center [111, 168] width 10 height 10
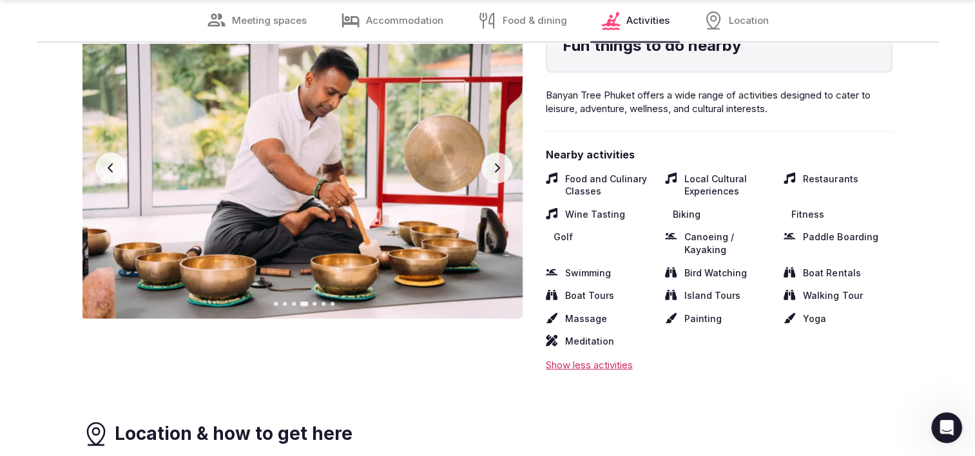
click at [113, 167] on icon "button" at bounding box center [111, 168] width 10 height 10
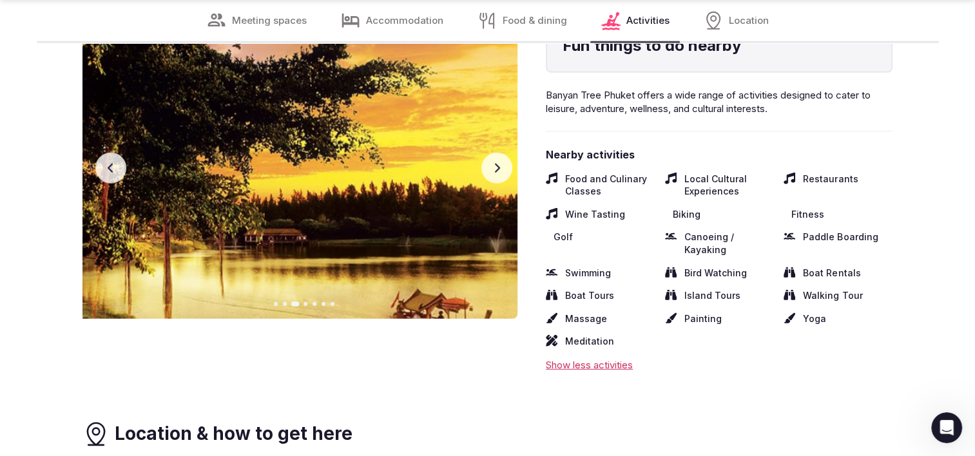
click at [113, 167] on icon "button" at bounding box center [111, 168] width 10 height 10
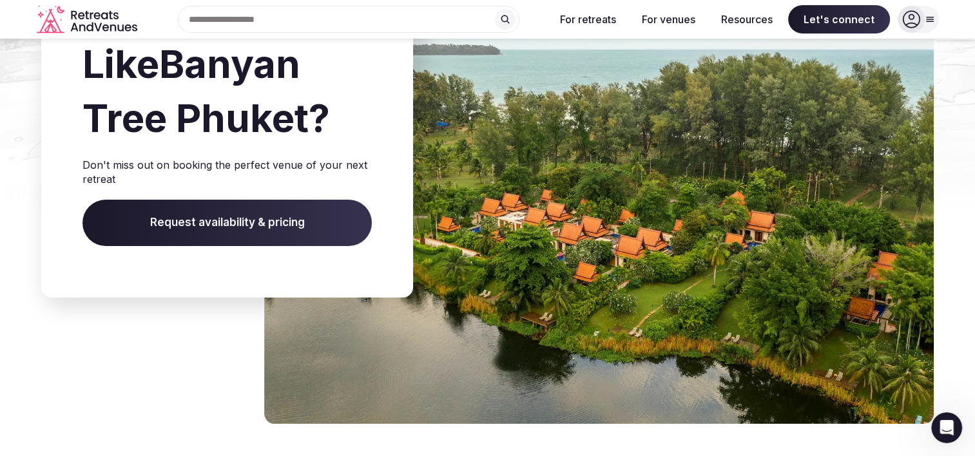
scroll to position [4318, 0]
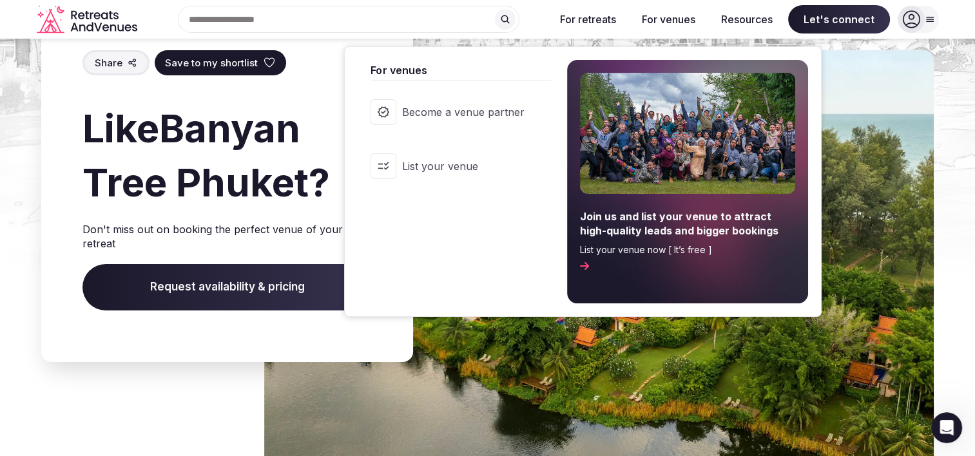
click at [676, 21] on button "For venues" at bounding box center [668, 19] width 74 height 28
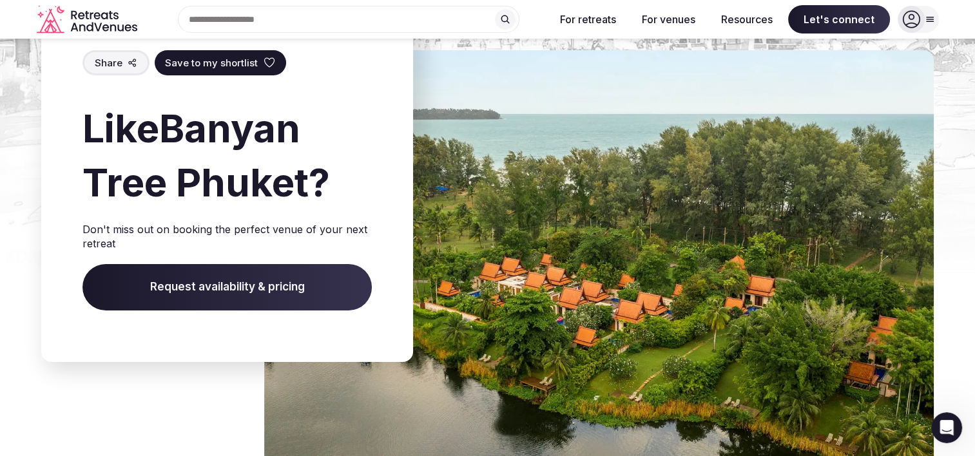
click at [673, 15] on button "For venues" at bounding box center [668, 19] width 74 height 28
click at [117, 345] on div "Share Save to my shortlist Like Banyan Tree Phuket ? Don't miss out on booking …" at bounding box center [227, 180] width 372 height 363
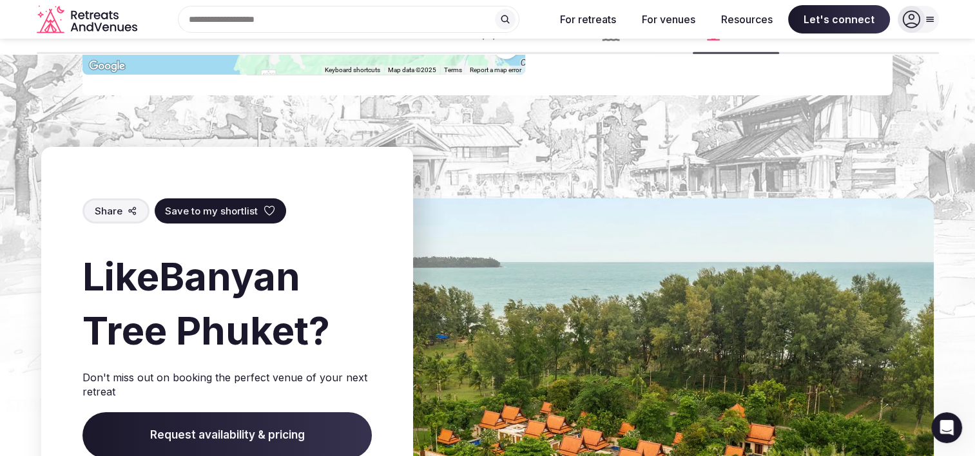
scroll to position [3995, 0]
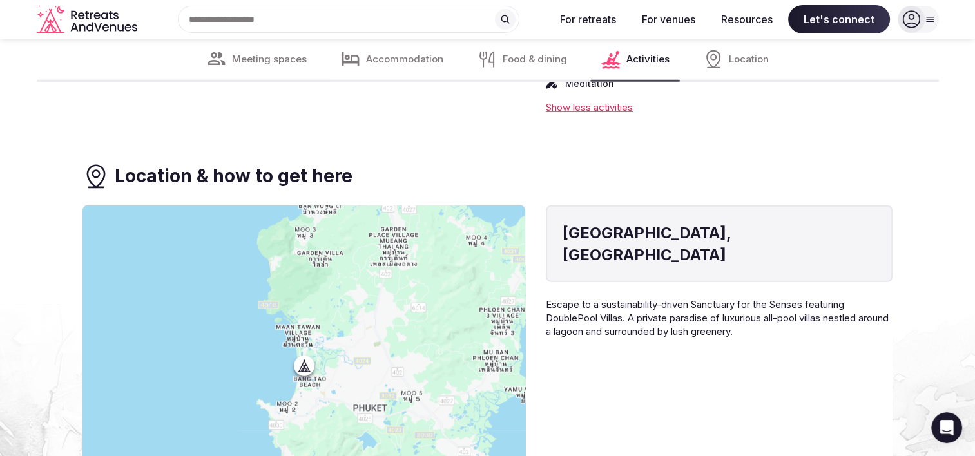
click at [521, 53] on span "Food & dining" at bounding box center [534, 60] width 64 height 14
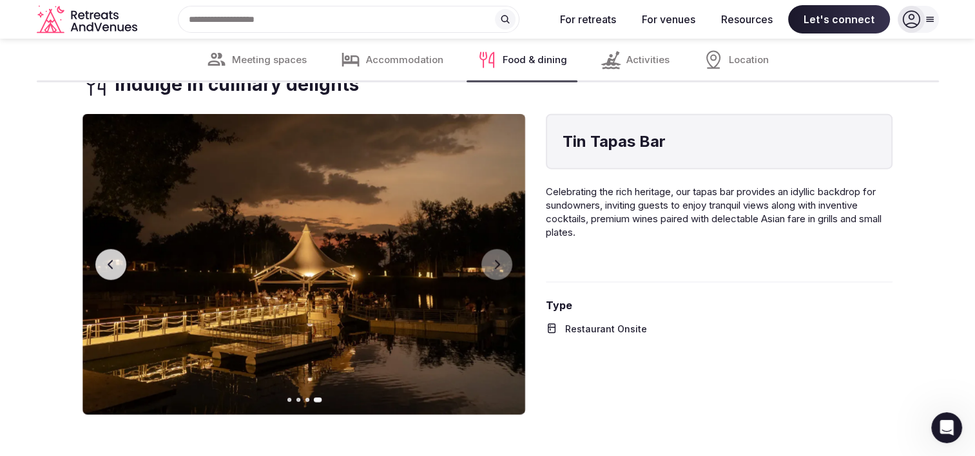
scroll to position [2965, 0]
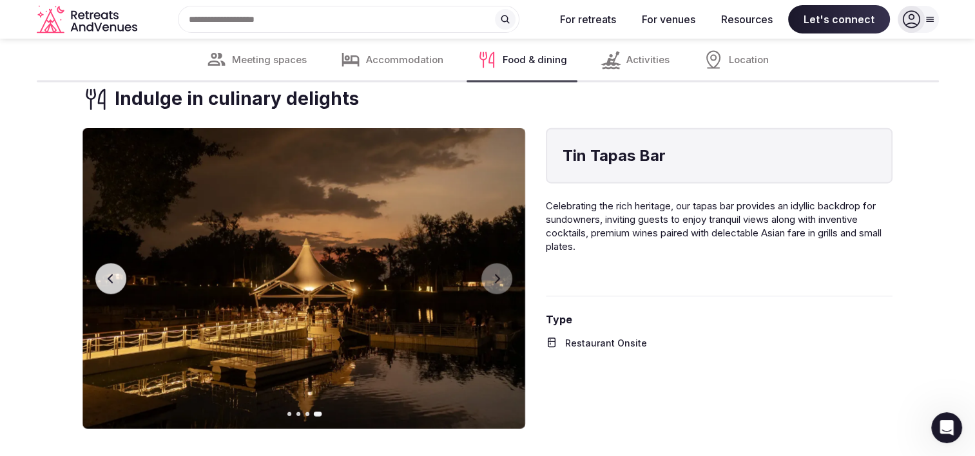
click at [390, 44] on div "Accommodation" at bounding box center [392, 59] width 124 height 41
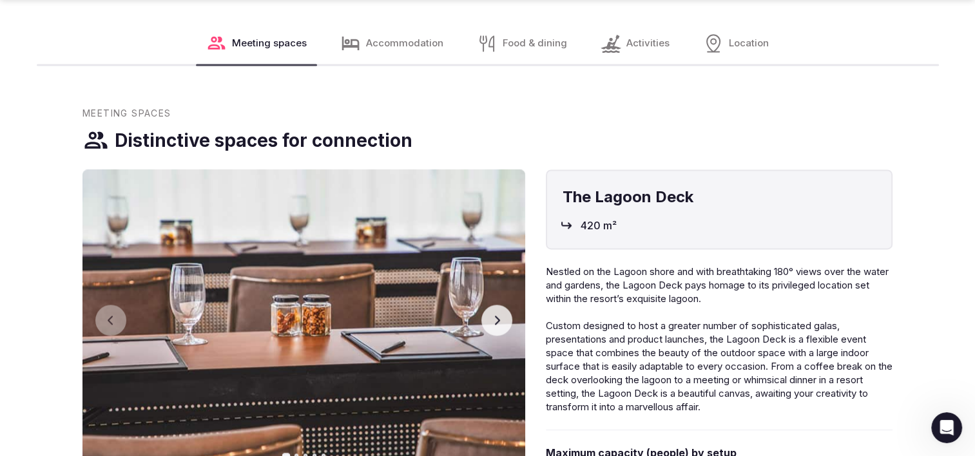
scroll to position [1862, 0]
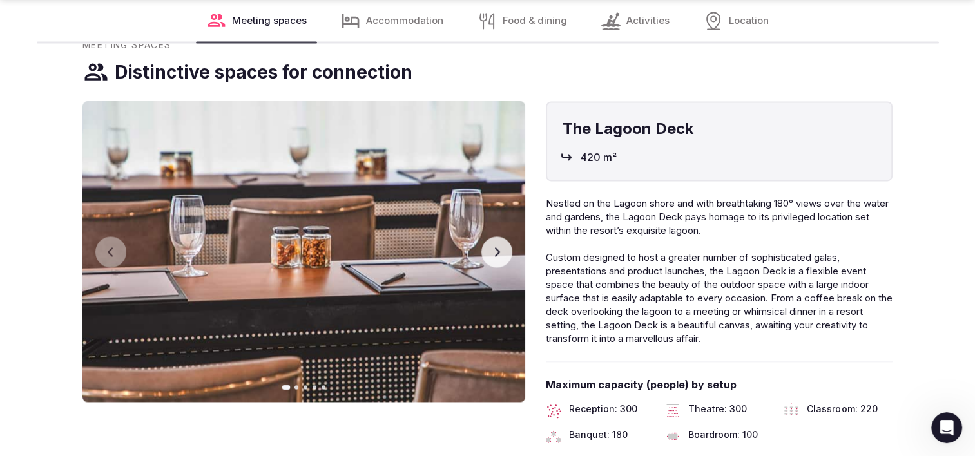
click at [399, 23] on span "Accommodation" at bounding box center [404, 21] width 77 height 14
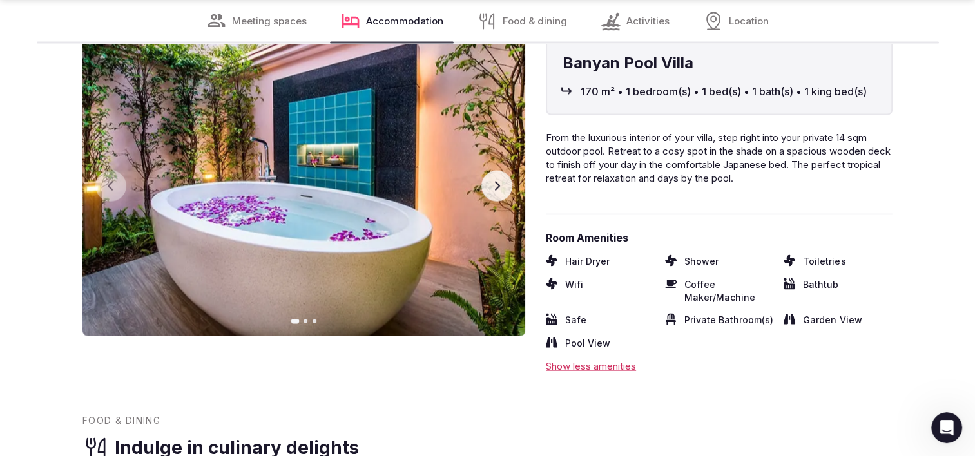
scroll to position [2635, 0]
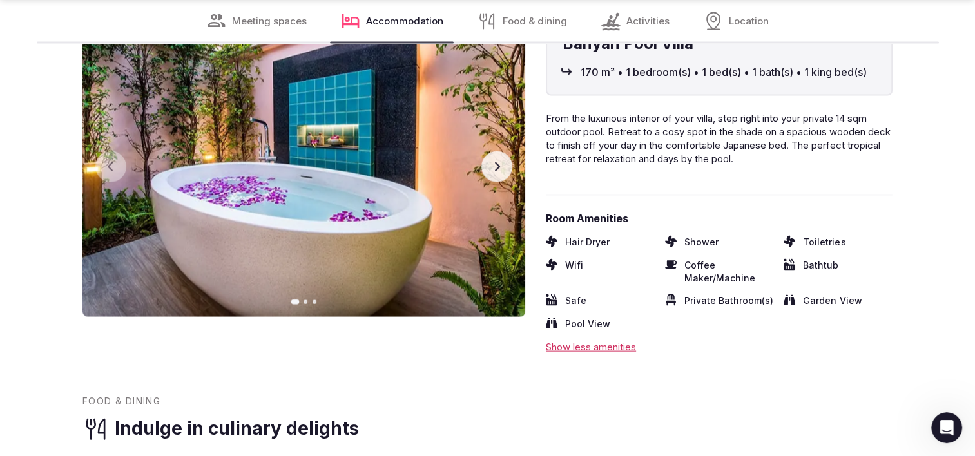
click at [613, 345] on div "Show less amenities" at bounding box center [719, 347] width 347 height 14
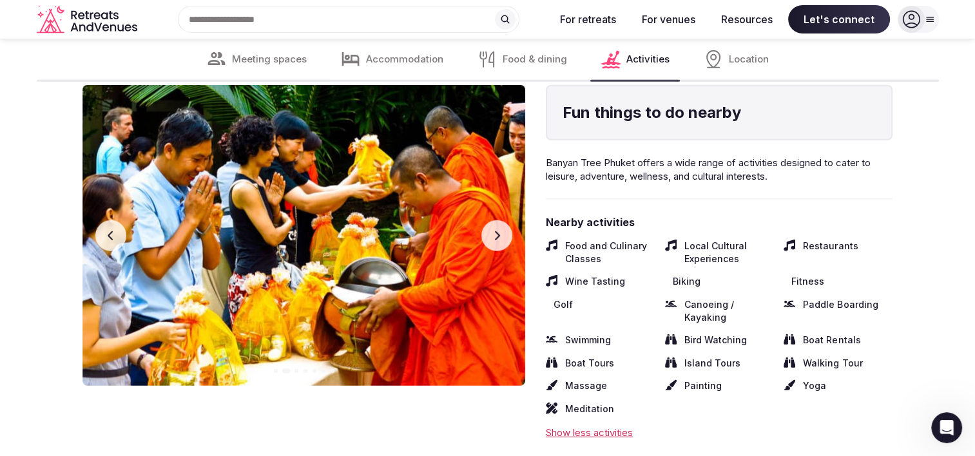
scroll to position [3086, 0]
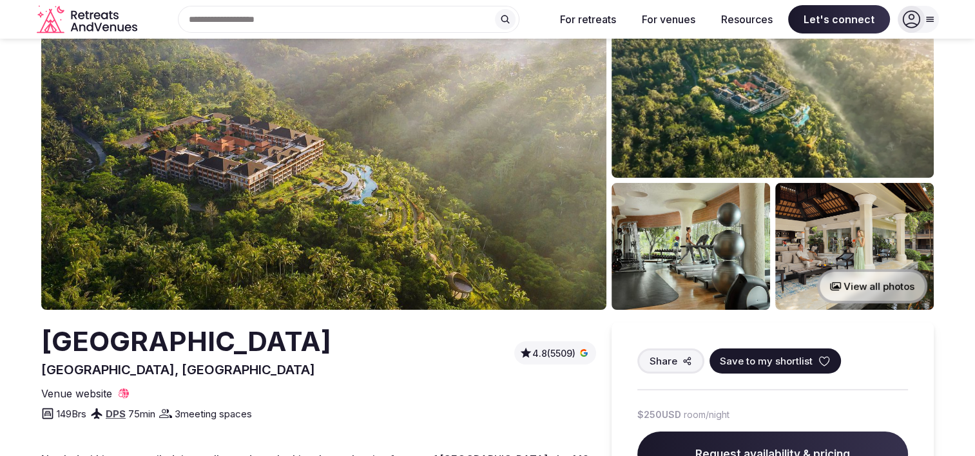
scroll to position [64, 0]
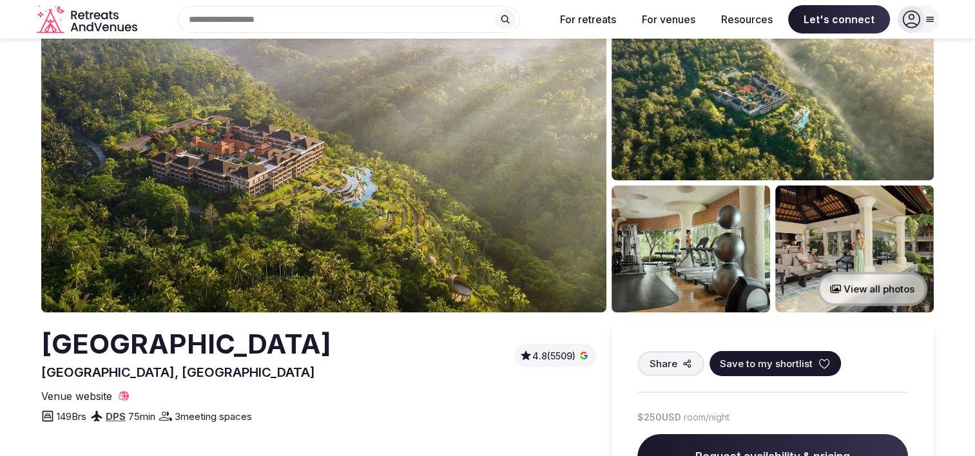
click at [694, 215] on img at bounding box center [690, 249] width 158 height 127
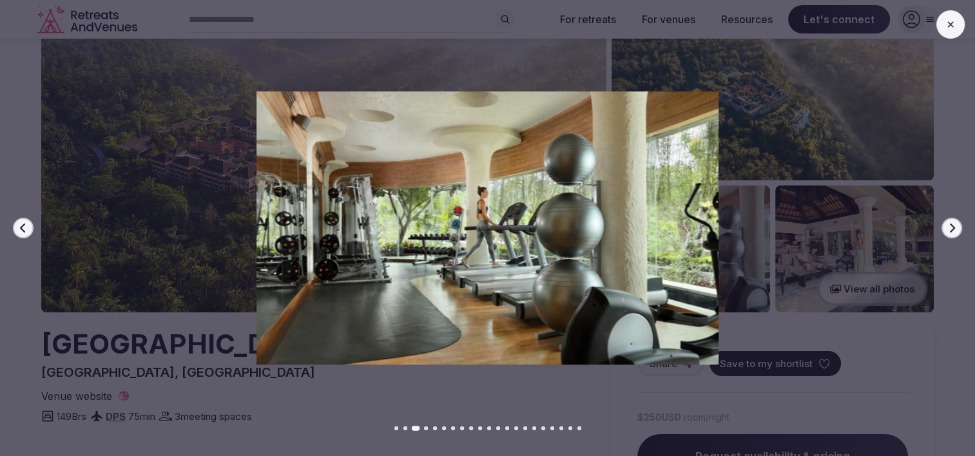
click at [933, 229] on div at bounding box center [482, 228] width 985 height 274
click at [950, 228] on icon "button" at bounding box center [951, 228] width 10 height 10
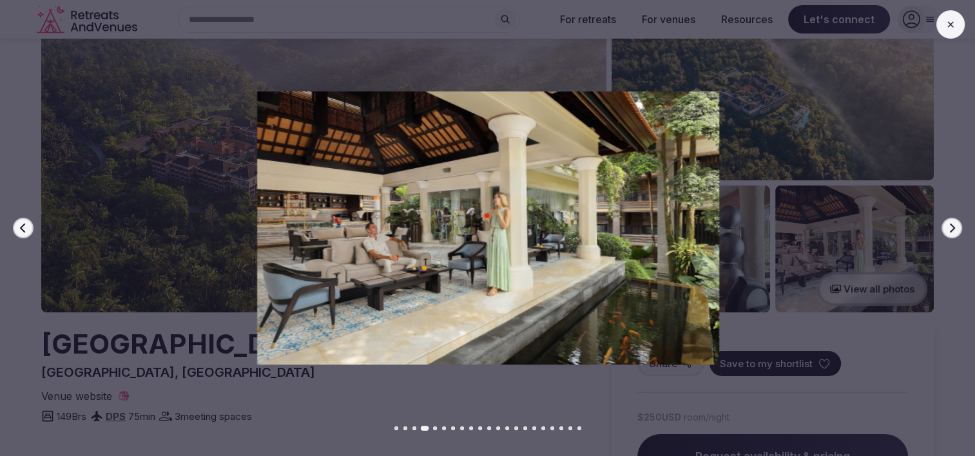
click at [950, 228] on icon "button" at bounding box center [951, 228] width 10 height 10
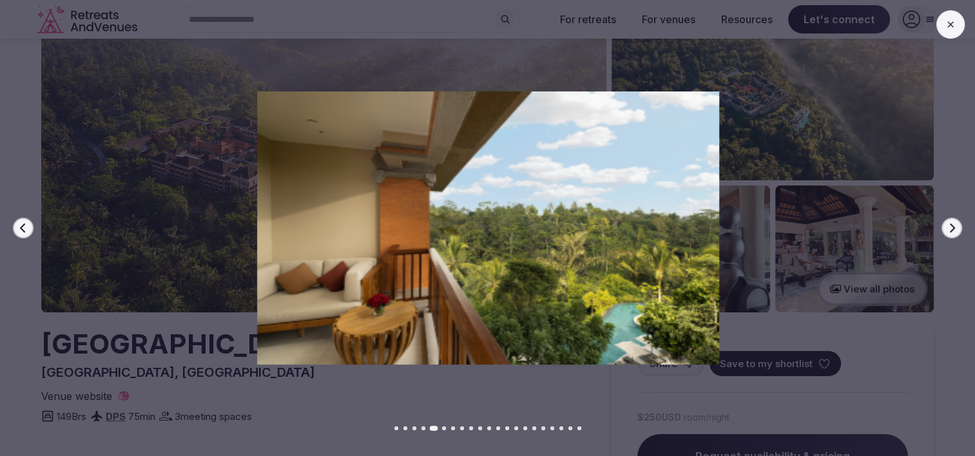
click at [950, 228] on icon "button" at bounding box center [951, 228] width 10 height 10
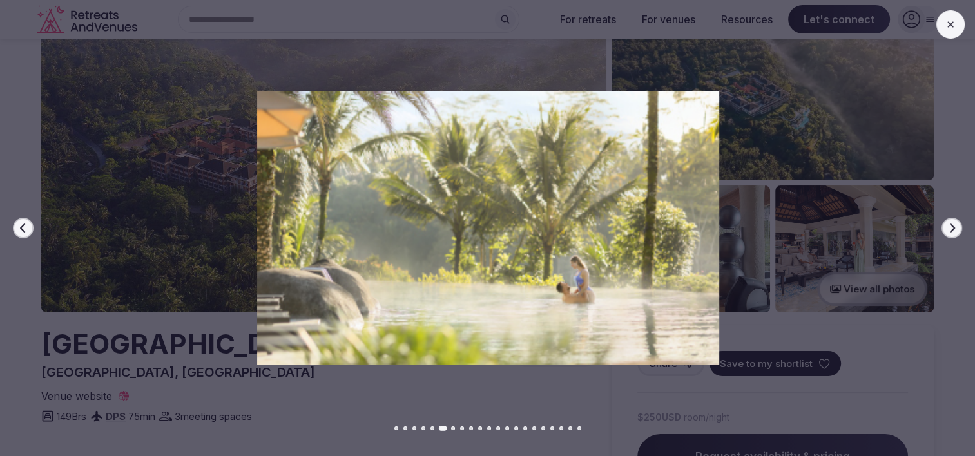
click at [950, 228] on icon "button" at bounding box center [951, 228] width 10 height 10
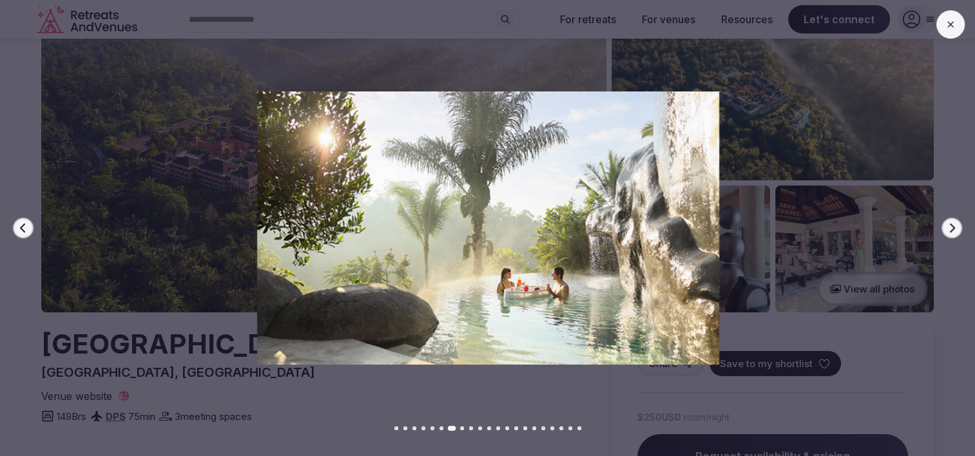
click at [949, 231] on icon "button" at bounding box center [951, 228] width 10 height 10
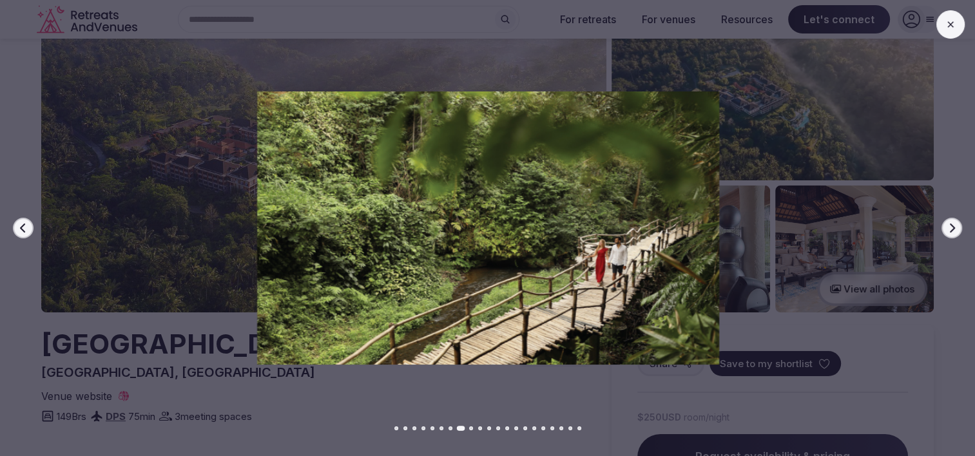
click at [949, 231] on icon "button" at bounding box center [951, 228] width 10 height 10
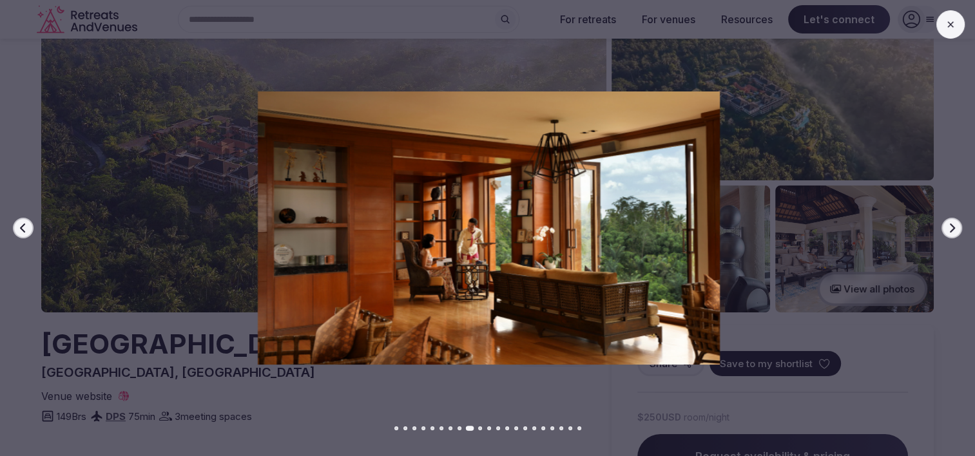
click at [949, 231] on icon "button" at bounding box center [951, 228] width 10 height 10
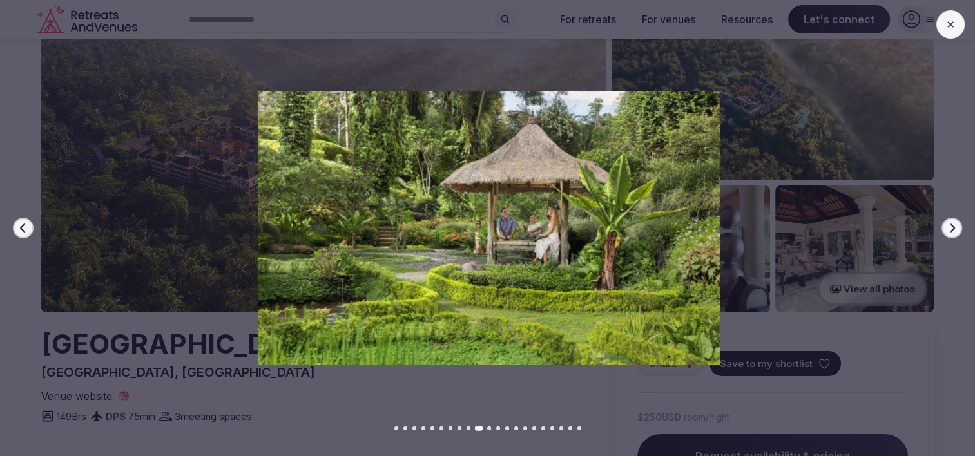
click at [949, 231] on icon "button" at bounding box center [951, 228] width 10 height 10
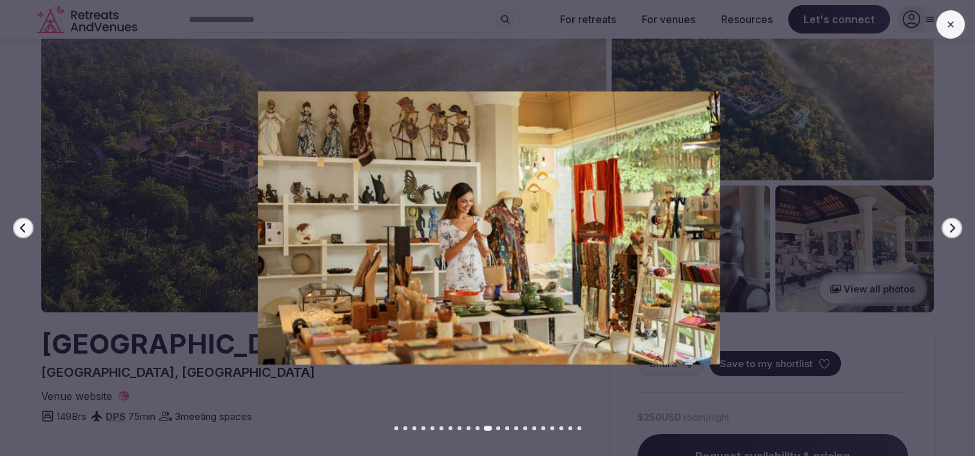
click at [949, 231] on icon "button" at bounding box center [951, 228] width 10 height 10
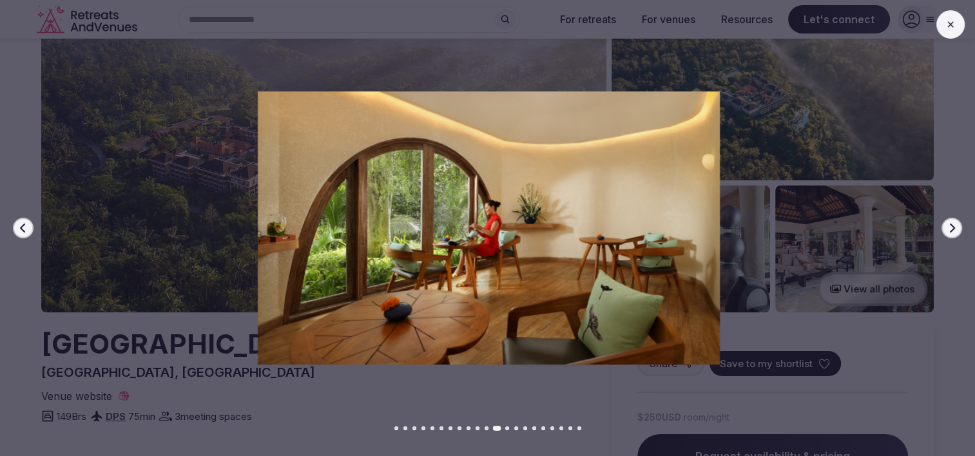
click at [949, 231] on icon "button" at bounding box center [951, 228] width 10 height 10
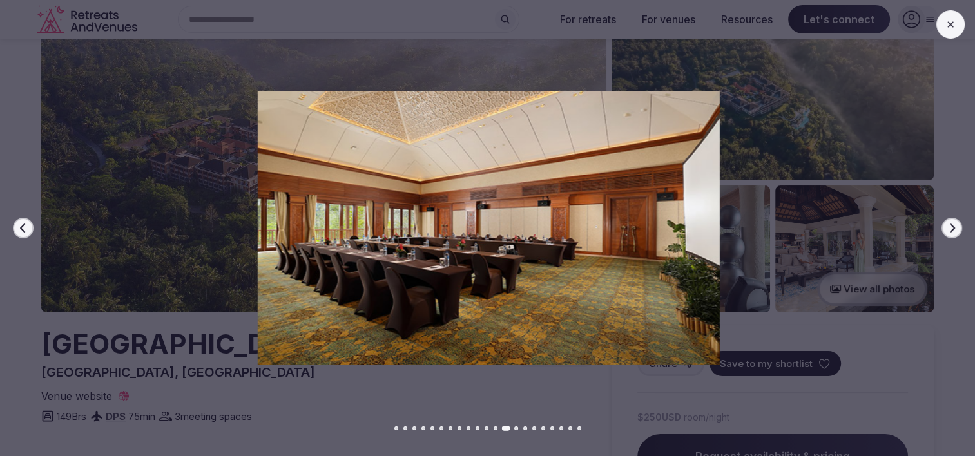
click at [949, 231] on icon "button" at bounding box center [951, 228] width 10 height 10
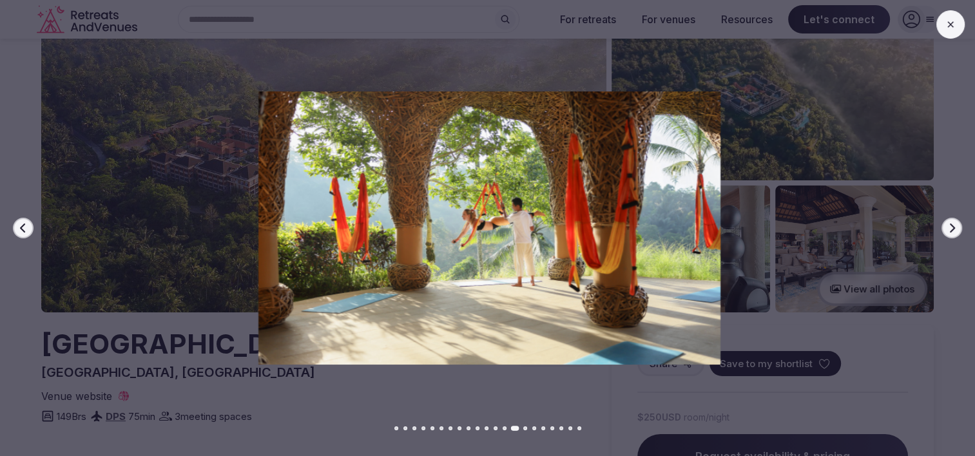
click at [949, 231] on icon "button" at bounding box center [951, 228] width 10 height 10
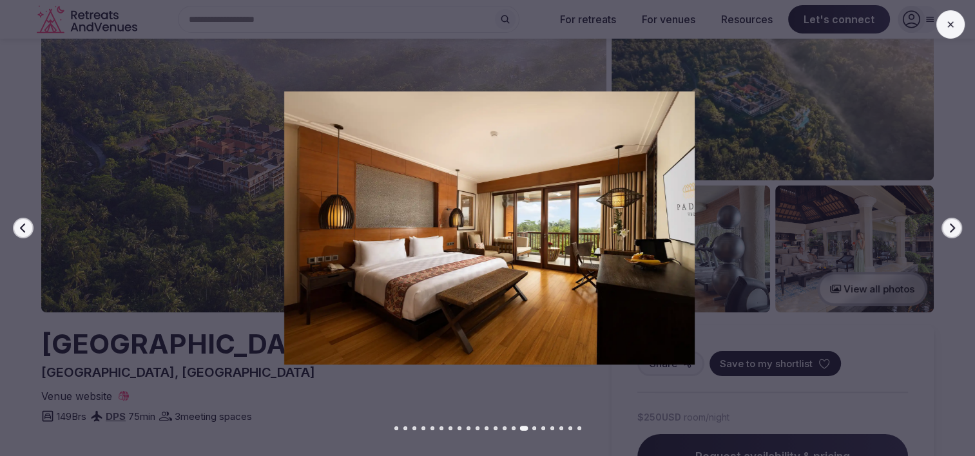
click at [949, 231] on icon "button" at bounding box center [951, 228] width 10 height 10
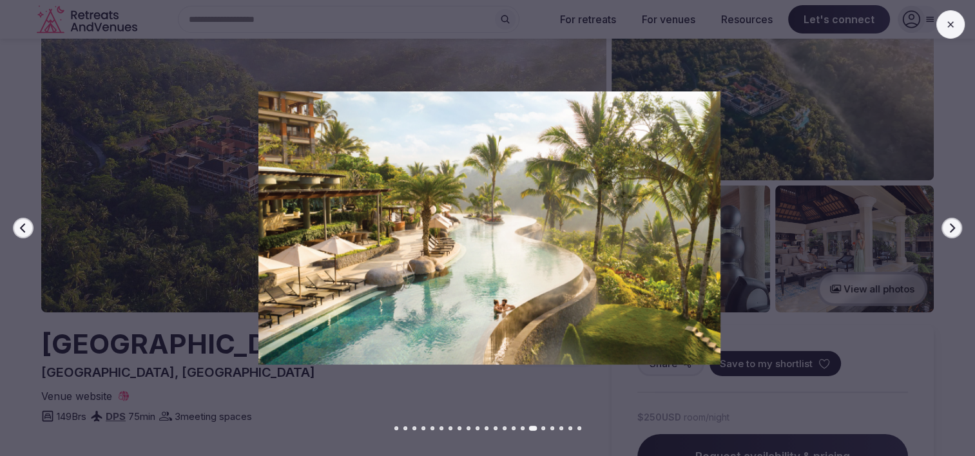
click at [949, 231] on icon "button" at bounding box center [951, 228] width 10 height 10
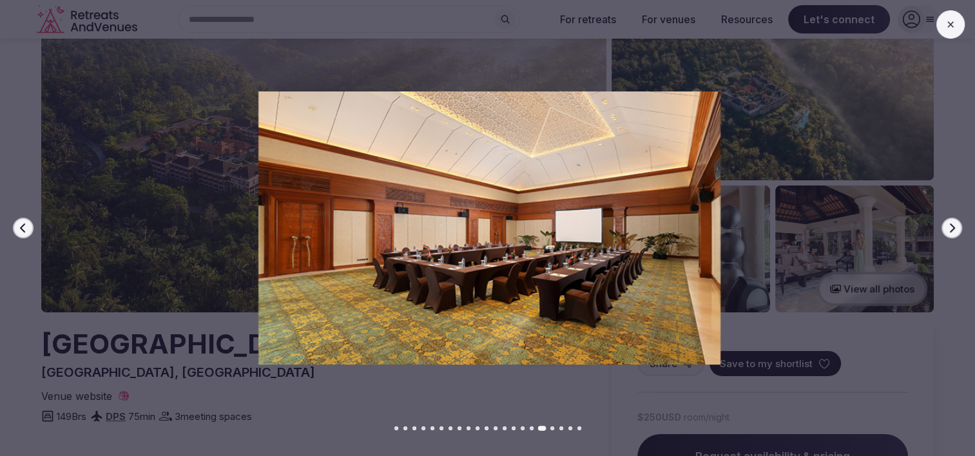
click at [949, 231] on icon "button" at bounding box center [951, 228] width 10 height 10
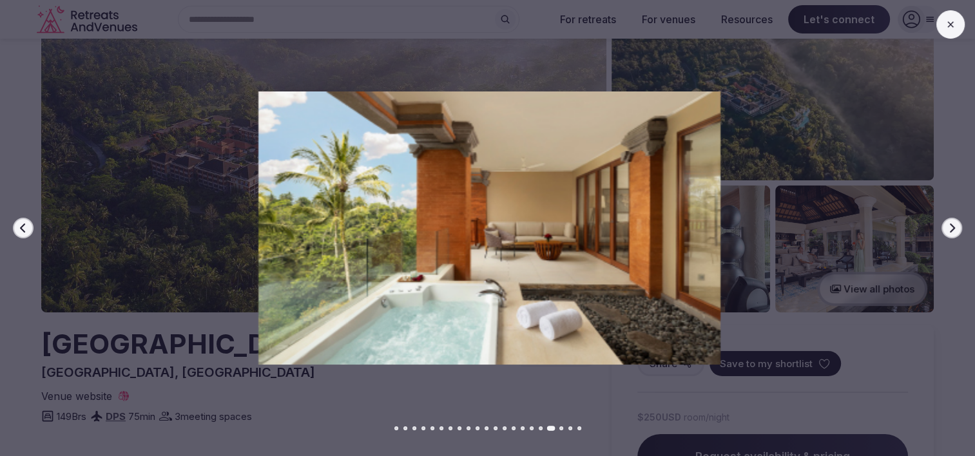
click at [949, 231] on icon "button" at bounding box center [951, 228] width 10 height 10
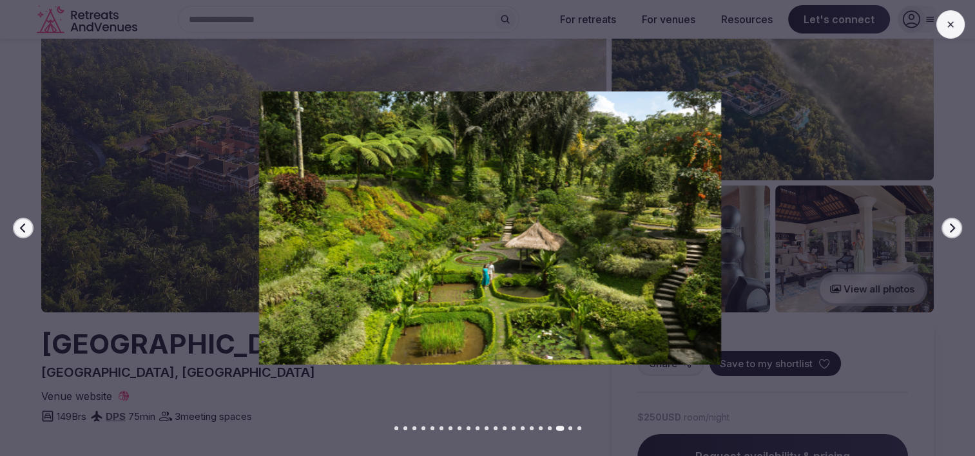
click at [949, 231] on icon "button" at bounding box center [951, 228] width 10 height 10
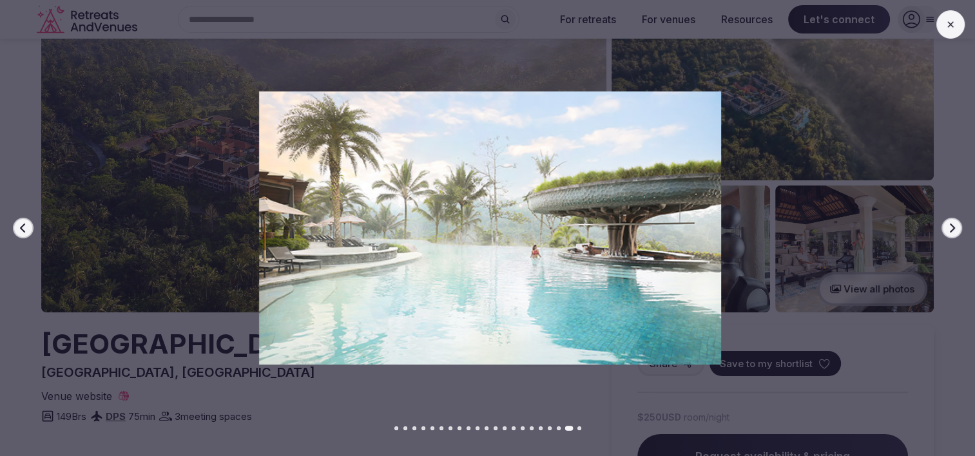
click at [949, 231] on icon "button" at bounding box center [951, 228] width 10 height 10
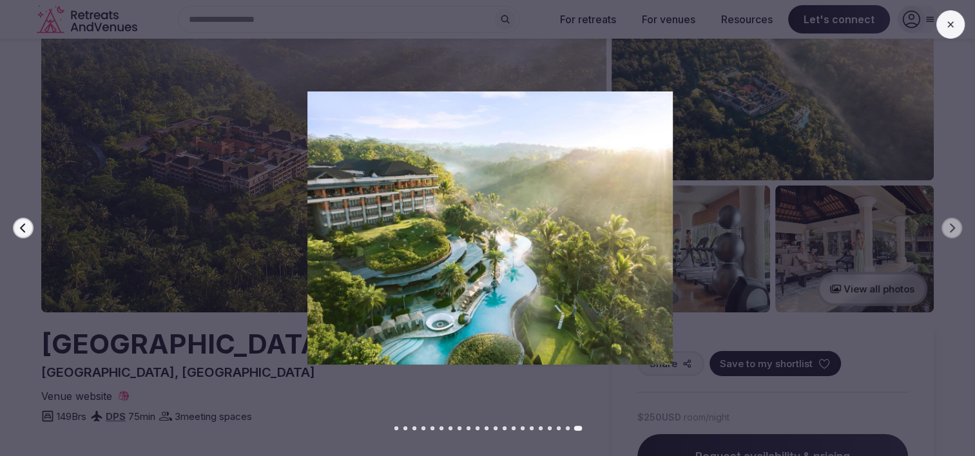
click at [948, 27] on icon at bounding box center [950, 24] width 10 height 10
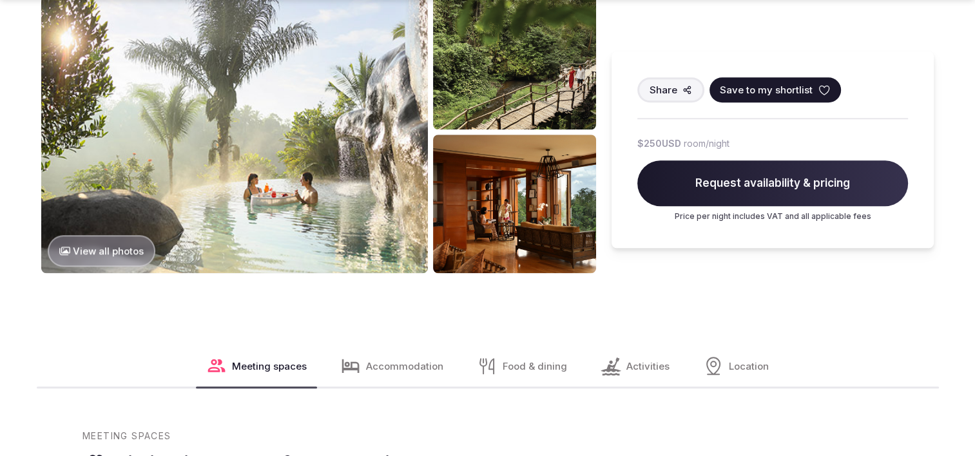
scroll to position [1095, 0]
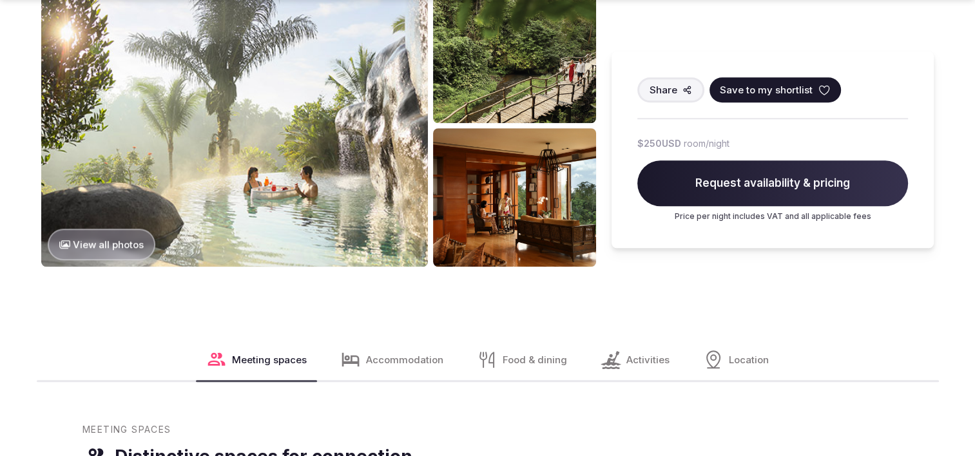
click at [390, 339] on div "Accommodation" at bounding box center [392, 359] width 124 height 41
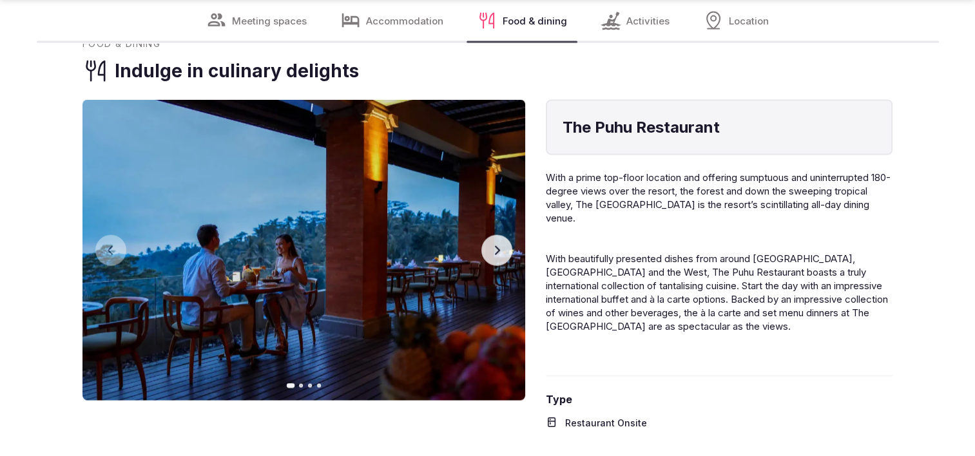
scroll to position [2639, 0]
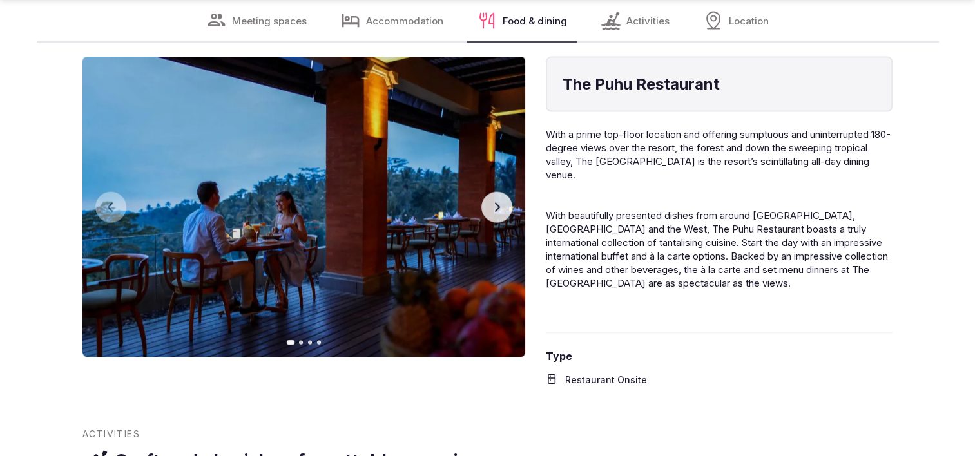
click at [501, 202] on icon "button" at bounding box center [497, 207] width 10 height 10
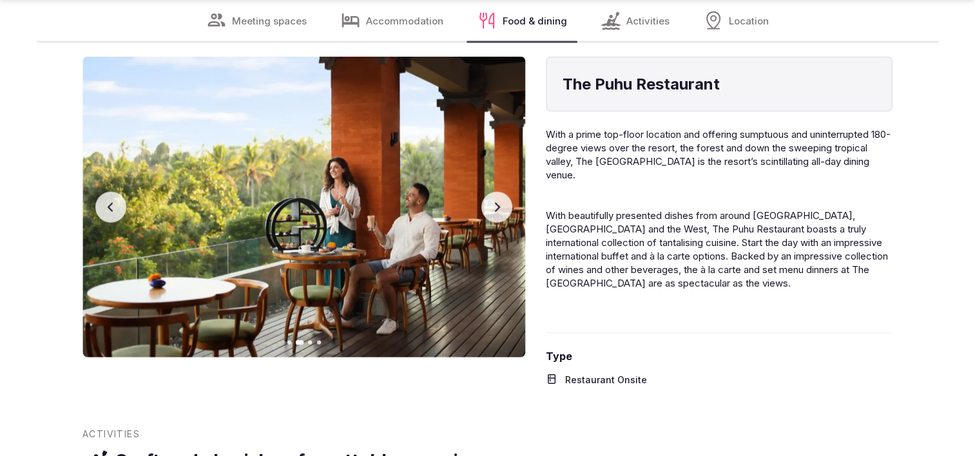
click at [501, 202] on icon "button" at bounding box center [497, 207] width 10 height 10
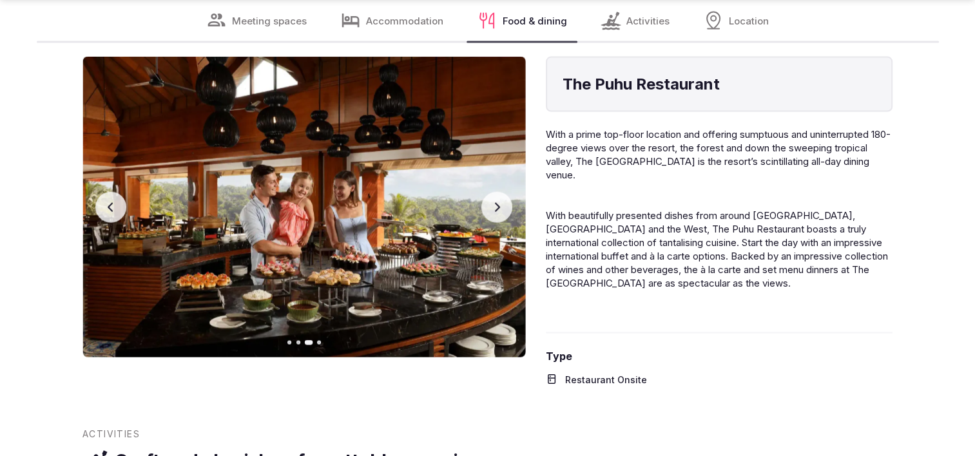
click at [501, 202] on icon "button" at bounding box center [497, 207] width 10 height 10
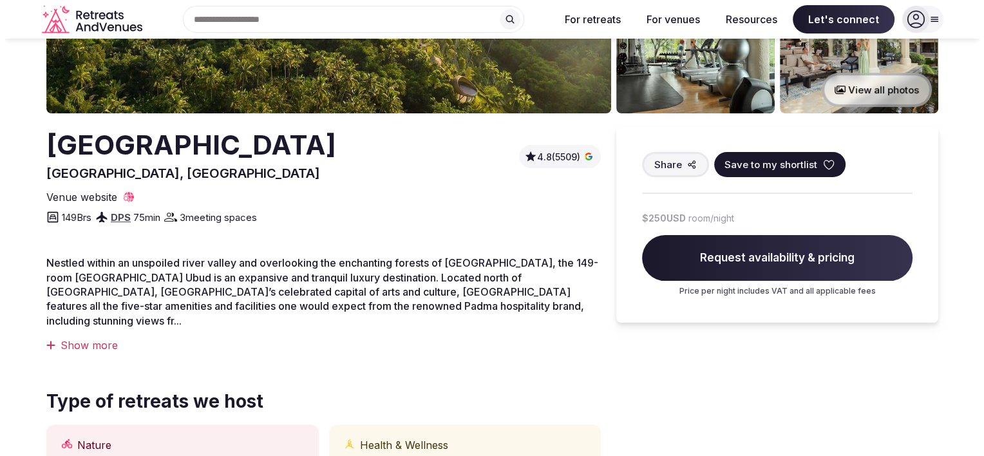
scroll to position [0, 0]
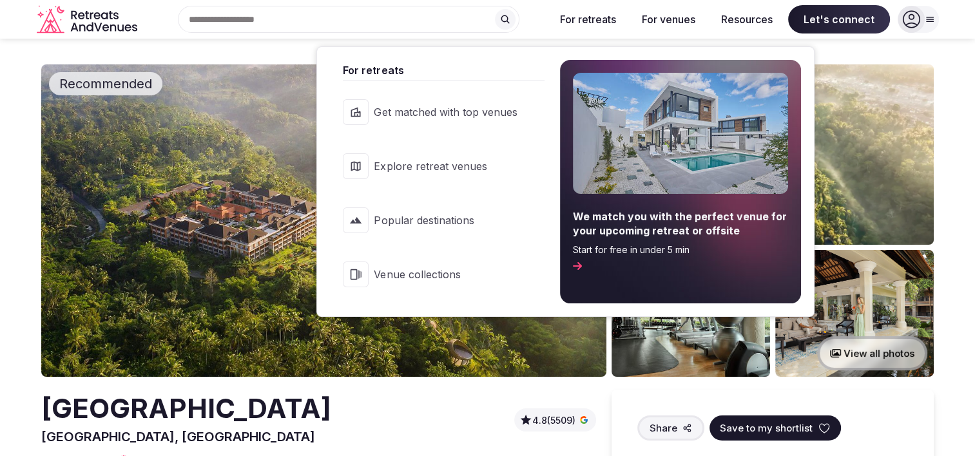
click at [591, 27] on button "For retreats" at bounding box center [588, 19] width 77 height 28
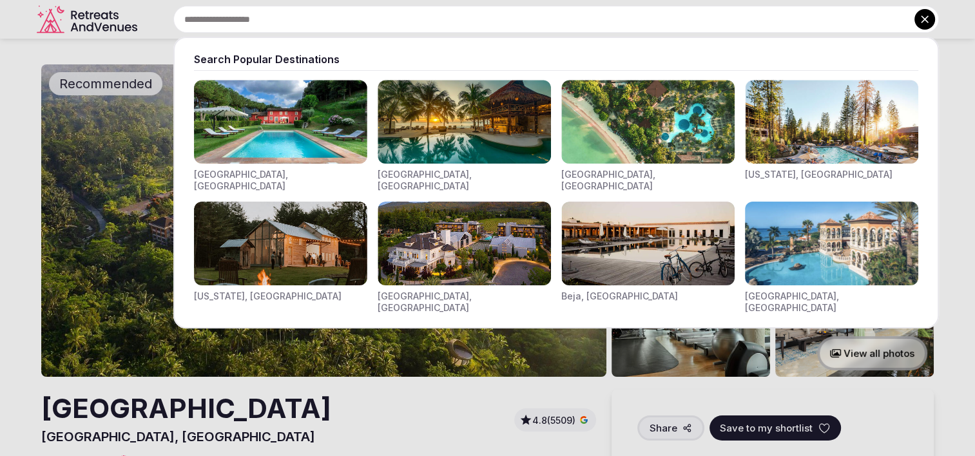
click at [263, 24] on input "text" at bounding box center [555, 19] width 765 height 27
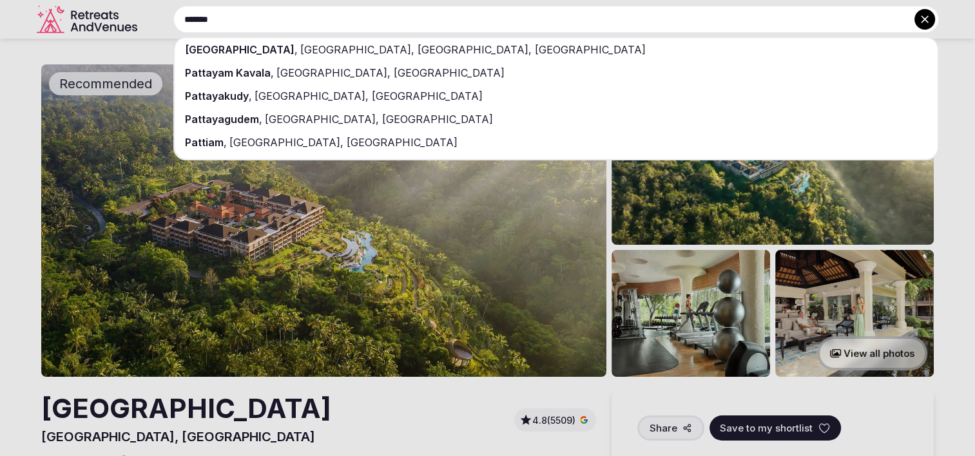
type input "*******"
click at [359, 52] on span "Bang Lamung District, Chon Buri, Thailand" at bounding box center [472, 49] width 348 height 13
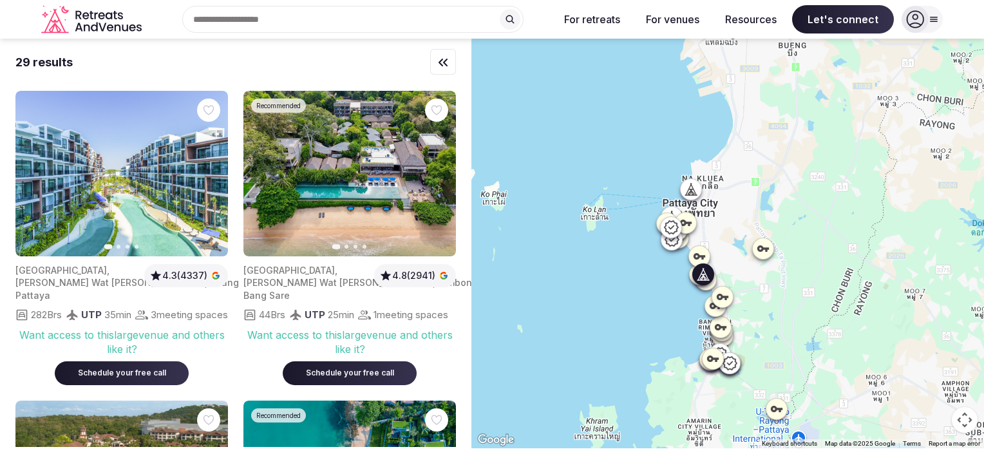
click at [212, 174] on icon "button" at bounding box center [210, 173] width 5 height 9
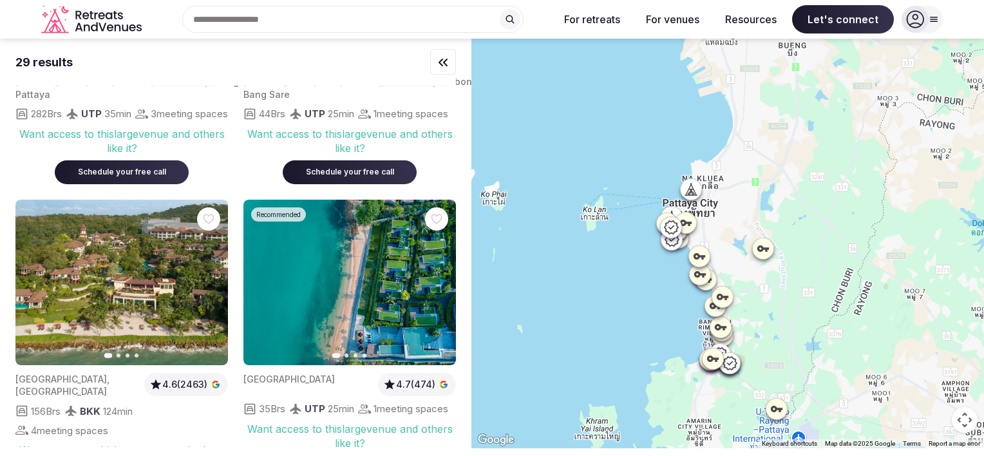
scroll to position [258, 0]
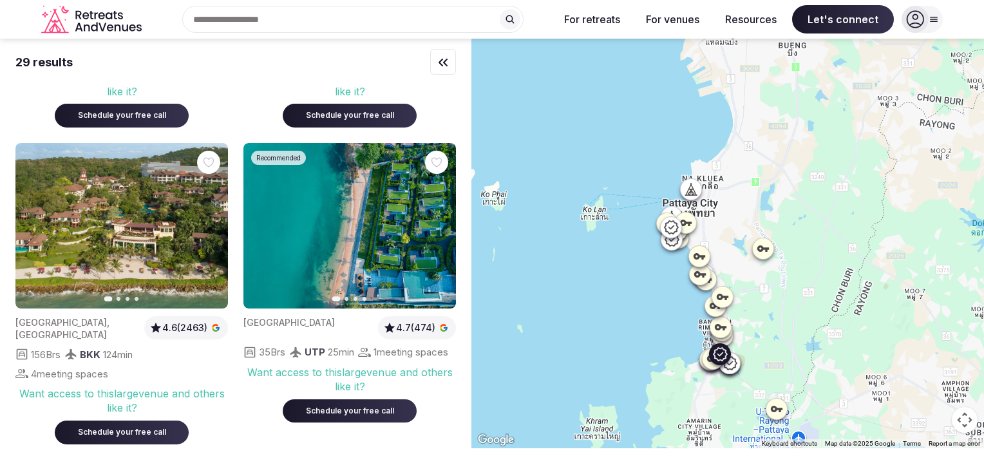
click at [437, 231] on icon "button" at bounding box center [438, 226] width 10 height 10
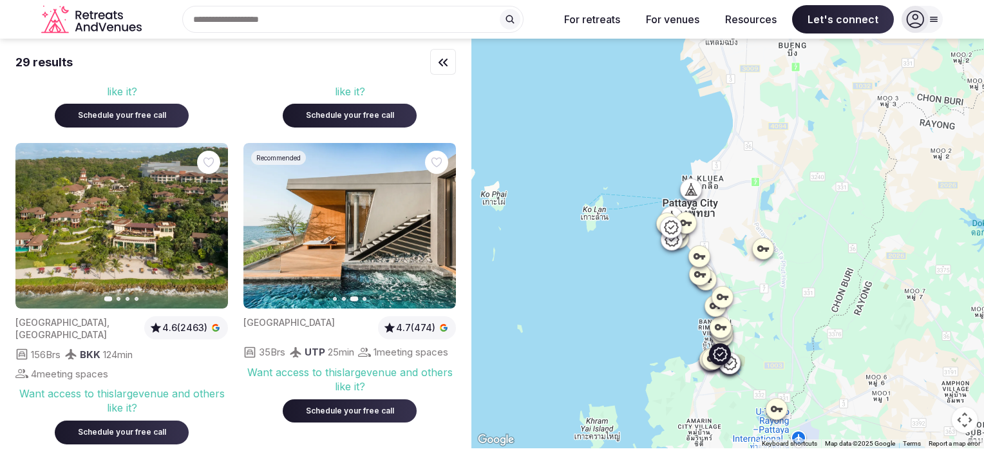
click at [437, 231] on icon "button" at bounding box center [438, 226] width 10 height 10
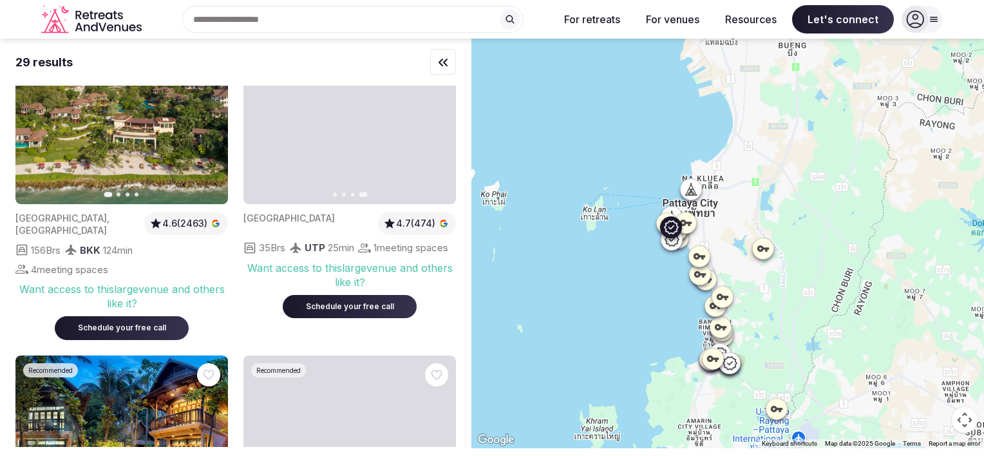
scroll to position [322, 0]
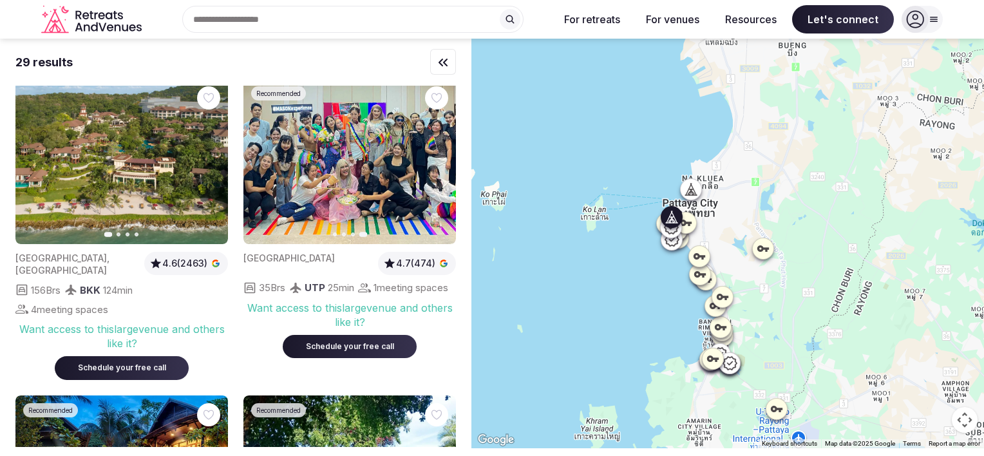
click at [214, 167] on icon "button" at bounding box center [210, 162] width 10 height 10
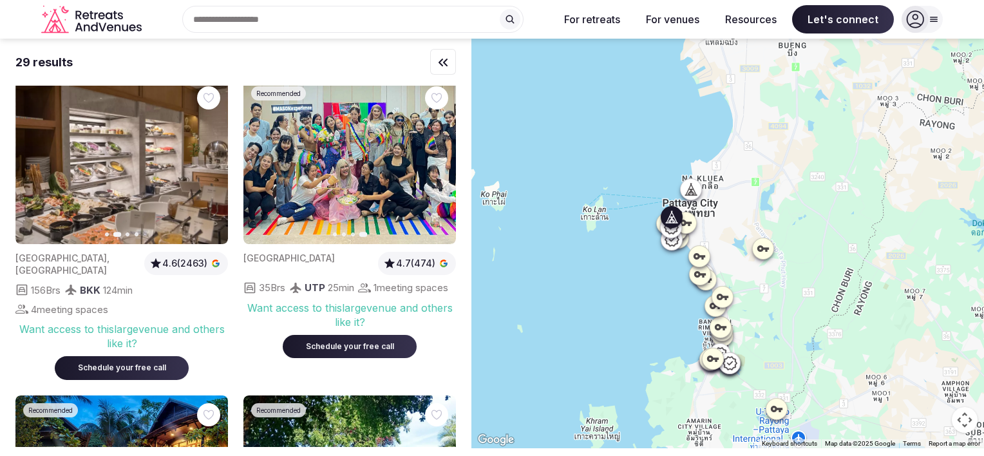
click at [214, 167] on icon "button" at bounding box center [210, 162] width 10 height 10
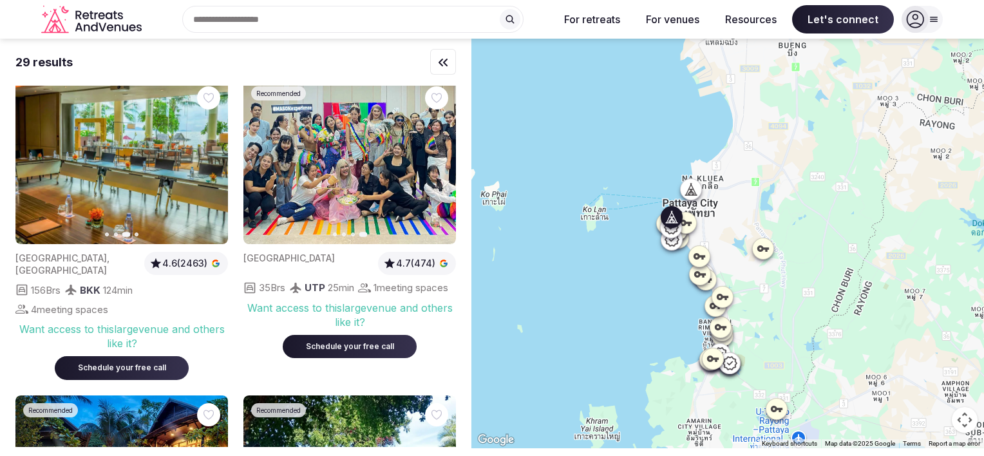
click at [214, 167] on icon "button" at bounding box center [210, 162] width 10 height 10
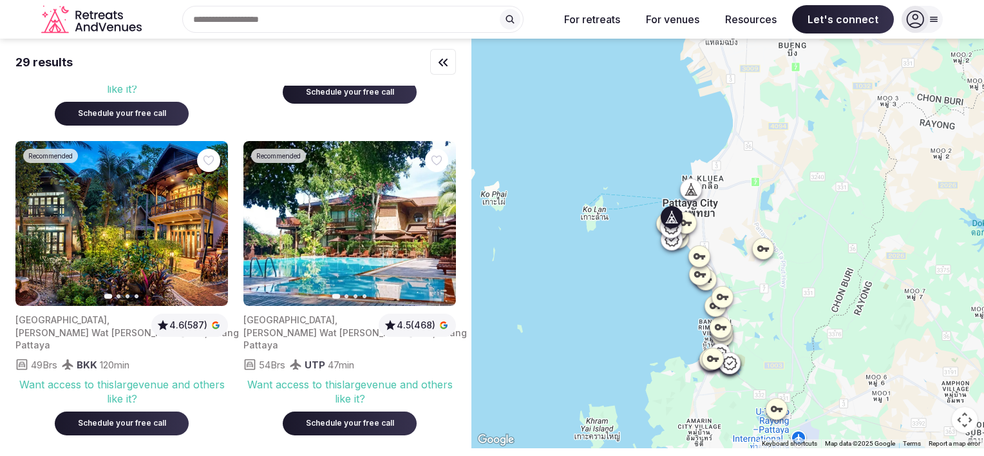
scroll to position [580, 0]
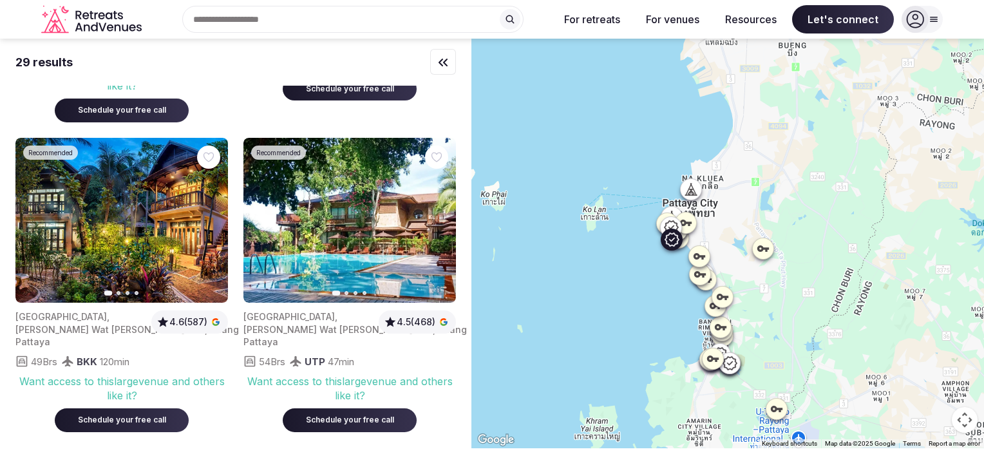
click at [211, 225] on icon "button" at bounding box center [210, 220] width 10 height 10
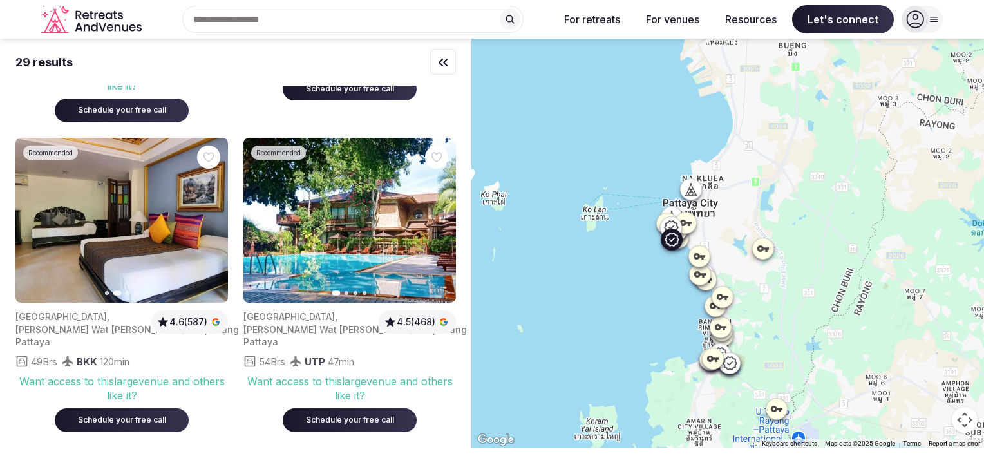
click at [211, 225] on icon "button" at bounding box center [210, 220] width 10 height 10
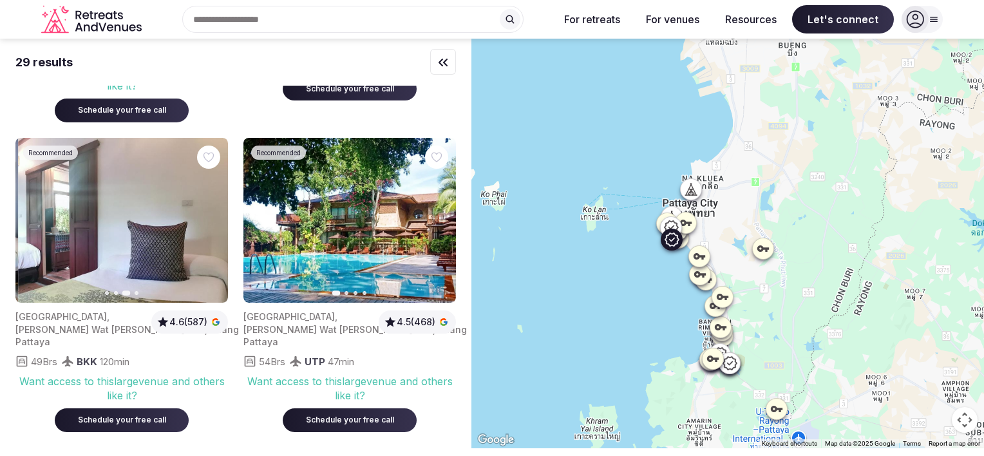
click at [211, 225] on icon "button" at bounding box center [210, 220] width 10 height 10
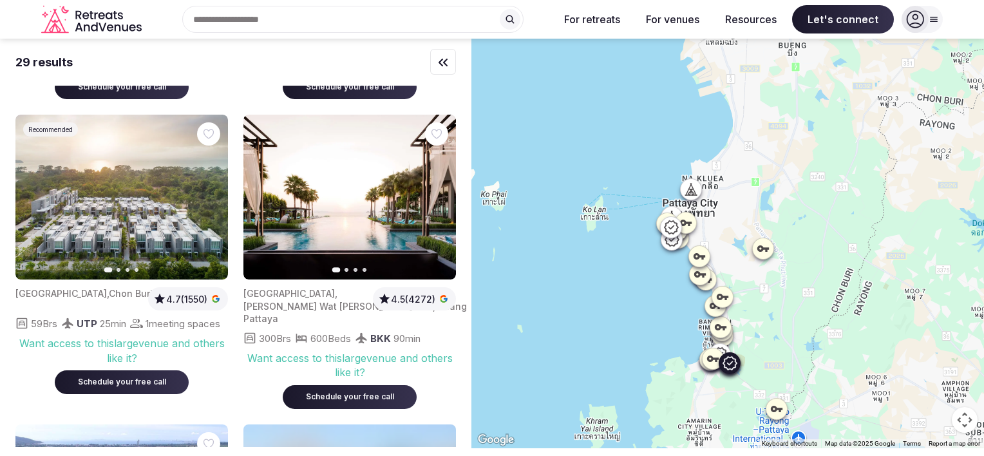
scroll to position [902, 0]
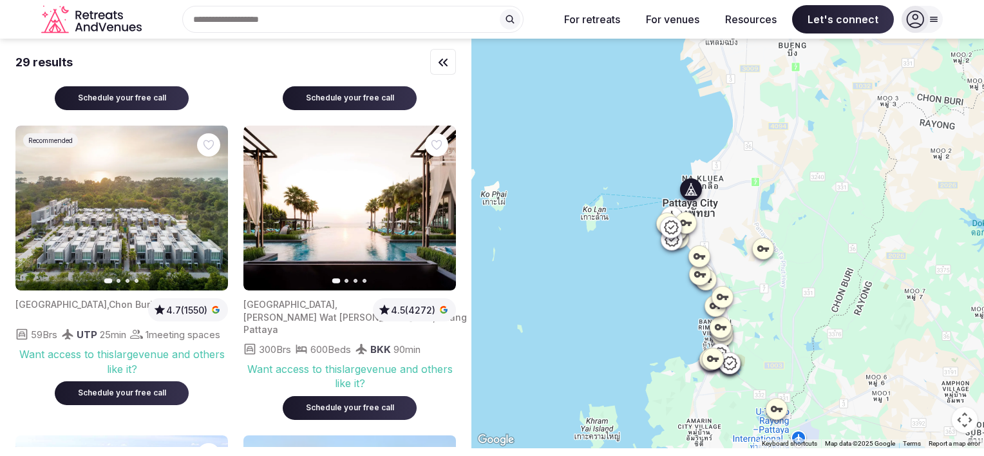
click at [441, 213] on icon "button" at bounding box center [438, 208] width 10 height 10
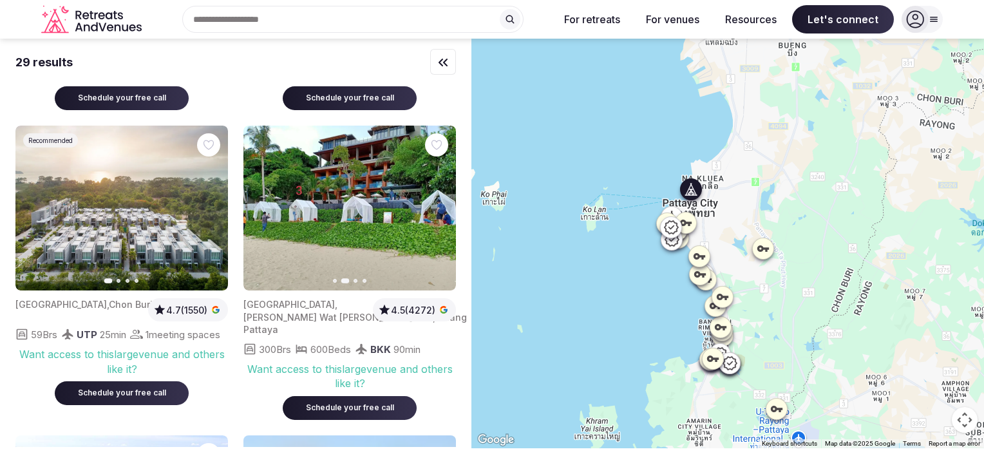
click at [441, 213] on icon "button" at bounding box center [438, 208] width 10 height 10
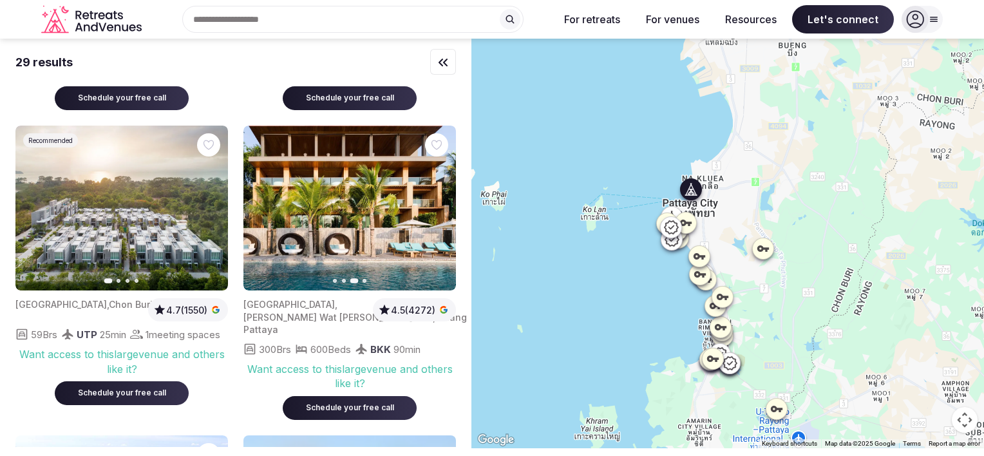
click at [441, 213] on icon "button" at bounding box center [438, 208] width 10 height 10
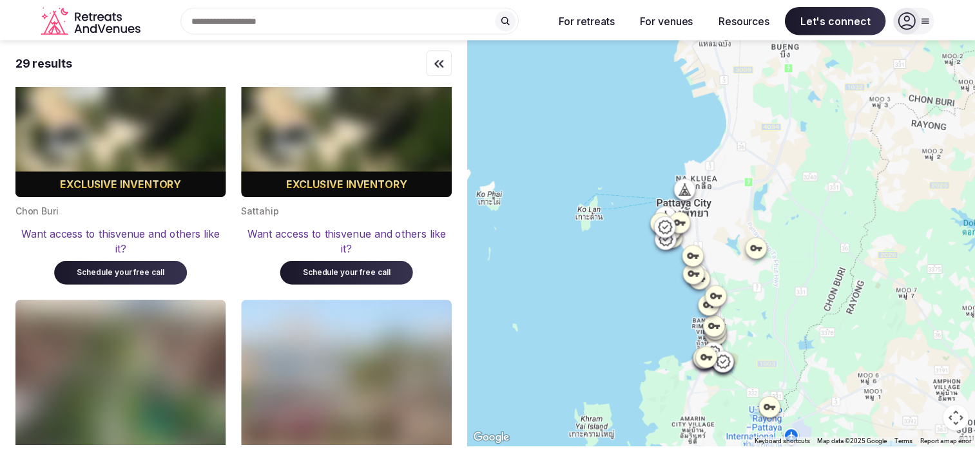
scroll to position [1611, 0]
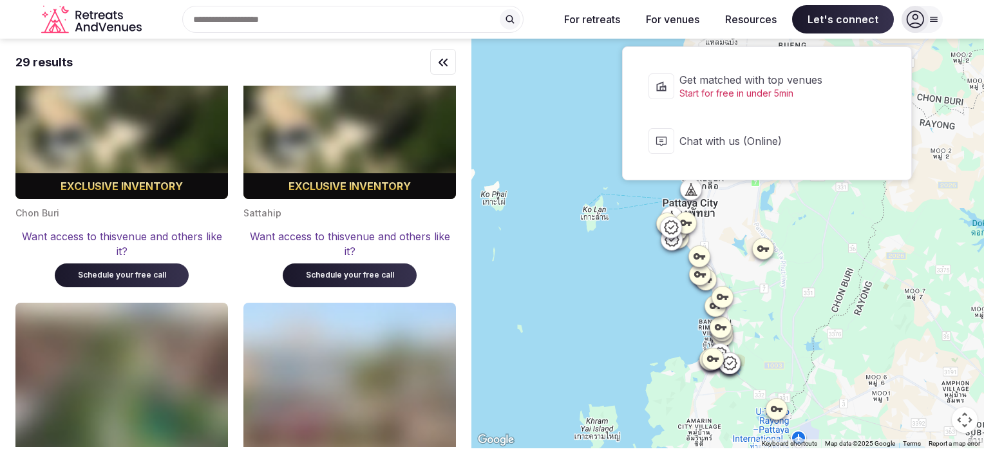
click at [819, 25] on span "Let's connect" at bounding box center [843, 19] width 102 height 28
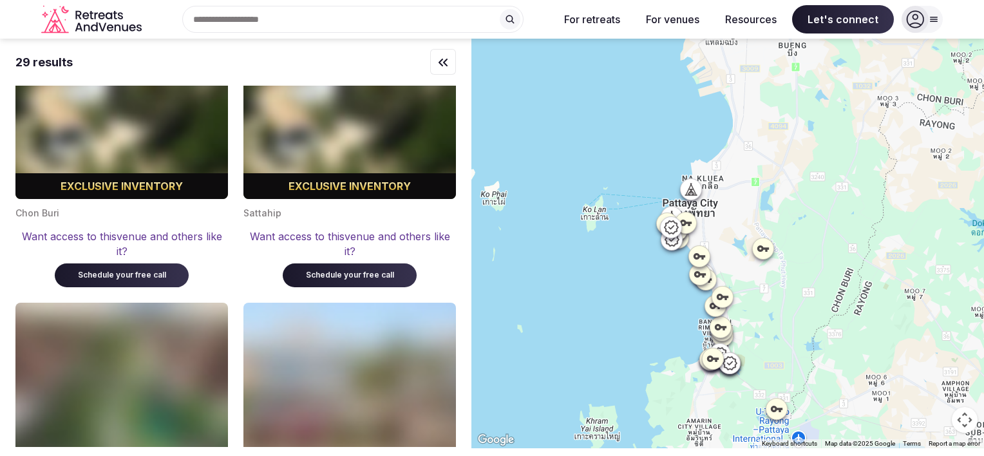
click at [823, 19] on span "Let's connect" at bounding box center [843, 19] width 102 height 28
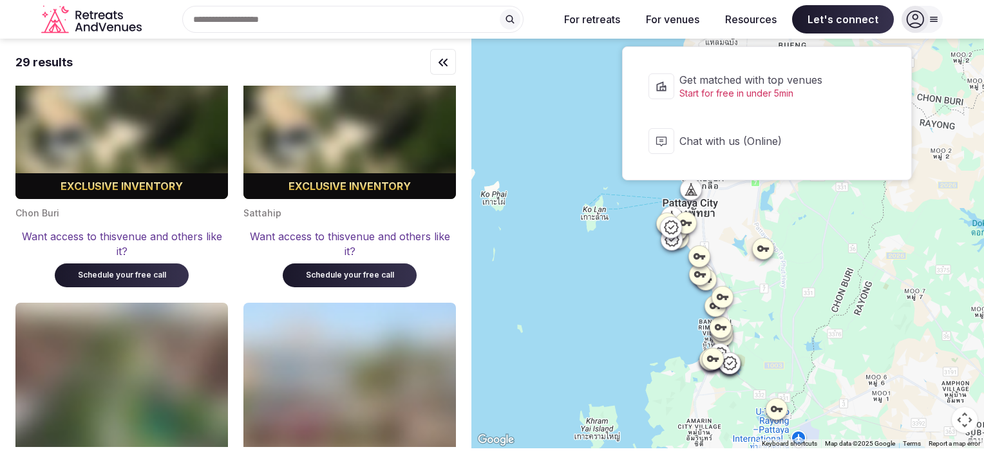
click at [766, 90] on span "Start for free in under 5min" at bounding box center [776, 93] width 192 height 13
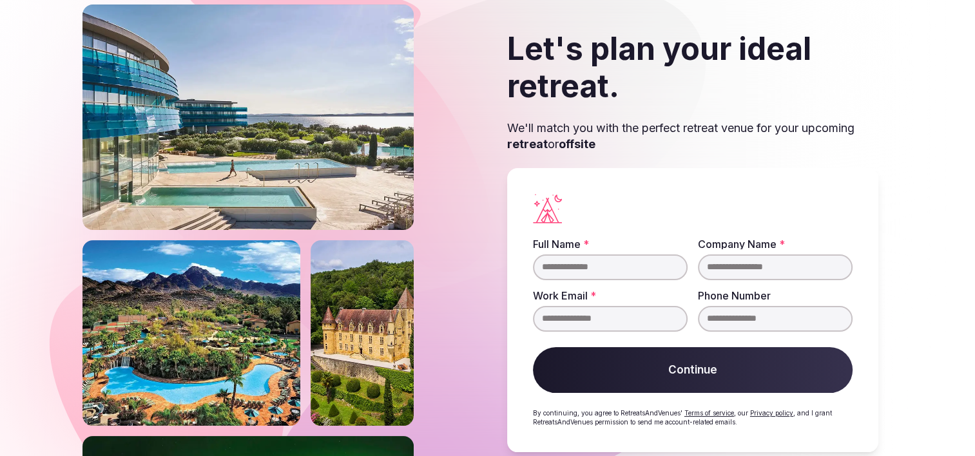
scroll to position [64, 0]
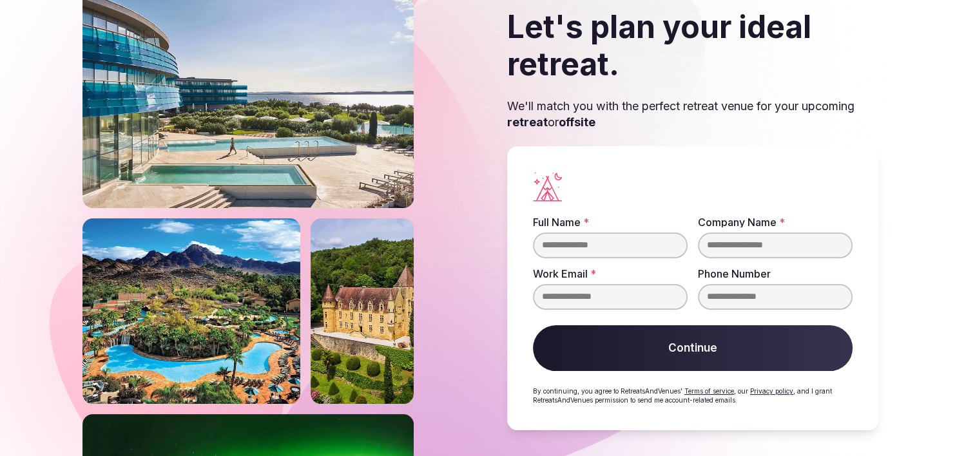
click at [570, 239] on input "Full Name *" at bounding box center [610, 246] width 155 height 26
type input "*********"
type input "**********"
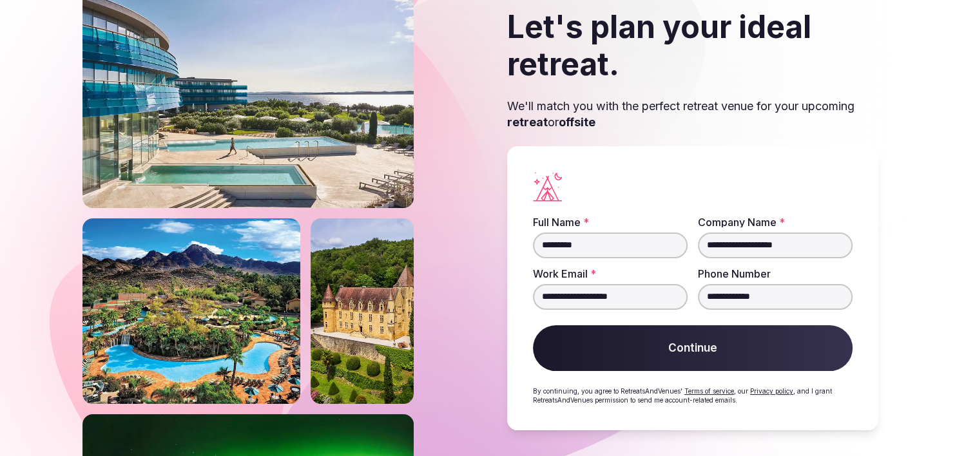
drag, startPoint x: 810, startPoint y: 240, endPoint x: 792, endPoint y: 238, distance: 18.2
click at [792, 238] on input "**********" at bounding box center [775, 246] width 155 height 26
drag, startPoint x: 734, startPoint y: 200, endPoint x: 718, endPoint y: 200, distance: 16.1
click at [732, 200] on div at bounding box center [693, 187] width 320 height 30
drag, startPoint x: 805, startPoint y: 295, endPoint x: 667, endPoint y: 259, distance: 142.5
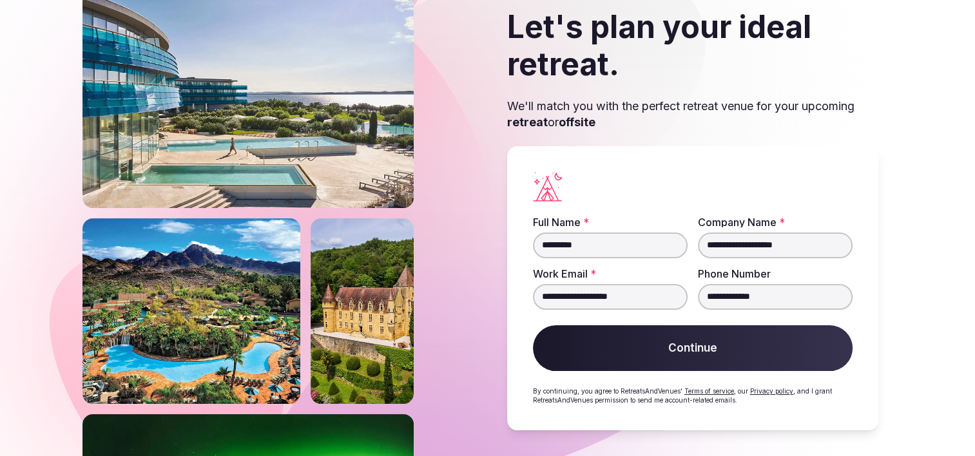
click at [663, 278] on fieldset "**********" at bounding box center [693, 263] width 320 height 93
click at [656, 353] on button "Continue" at bounding box center [693, 348] width 320 height 46
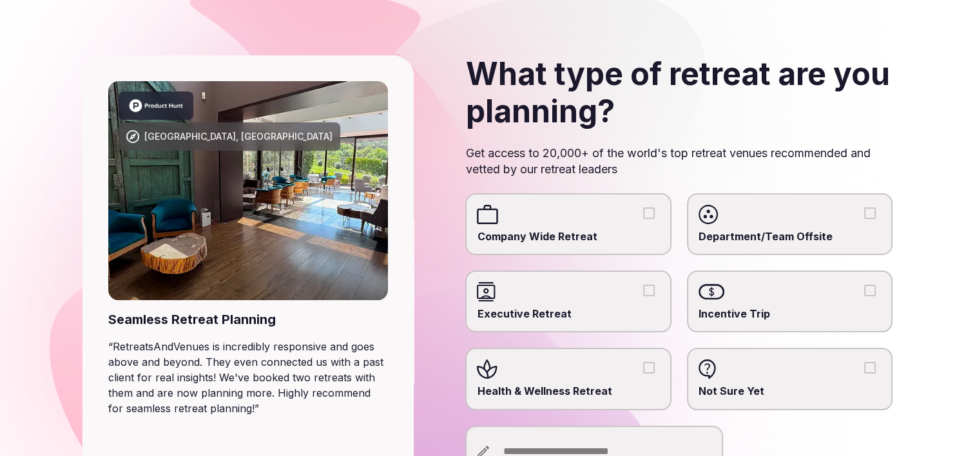
scroll to position [64, 0]
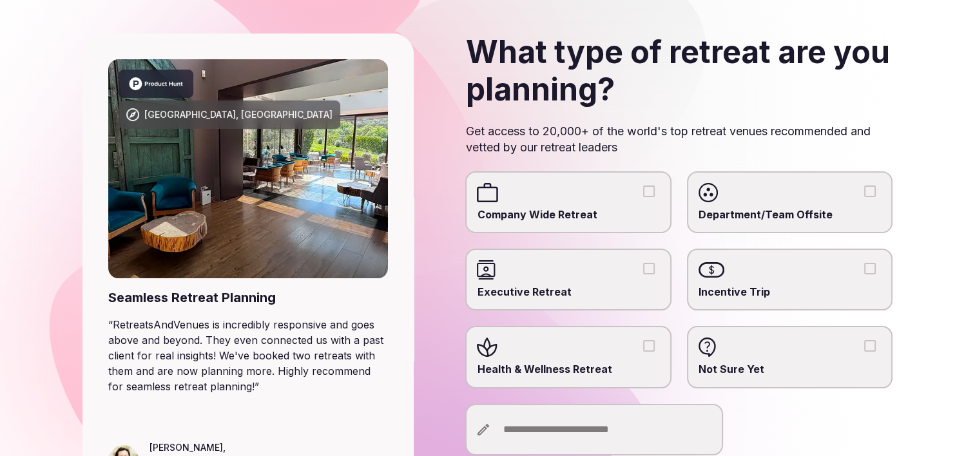
click at [646, 189] on button "Company Wide Retreat" at bounding box center [649, 192] width 12 height 12
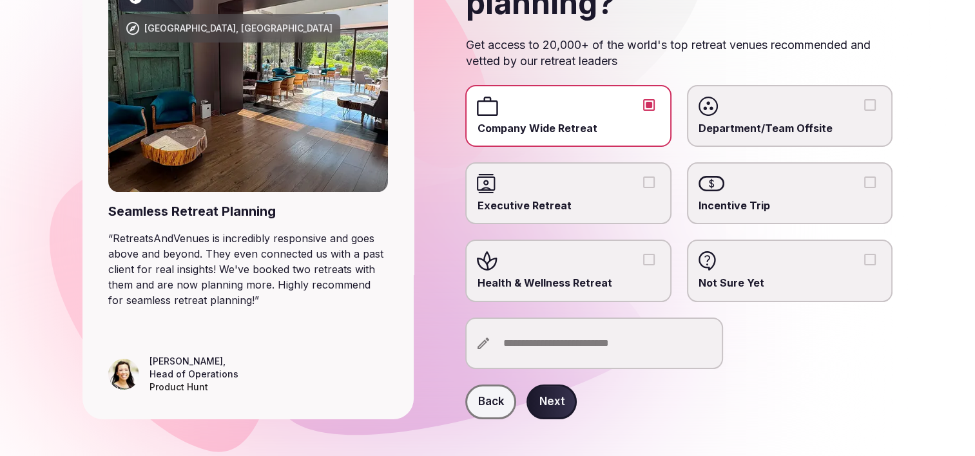
scroll to position [162, 0]
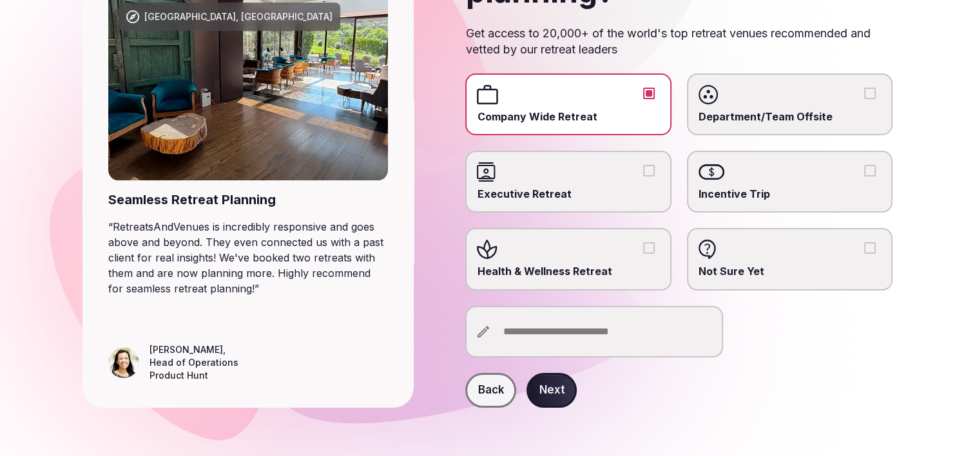
click at [549, 383] on button "Next" at bounding box center [551, 390] width 50 height 35
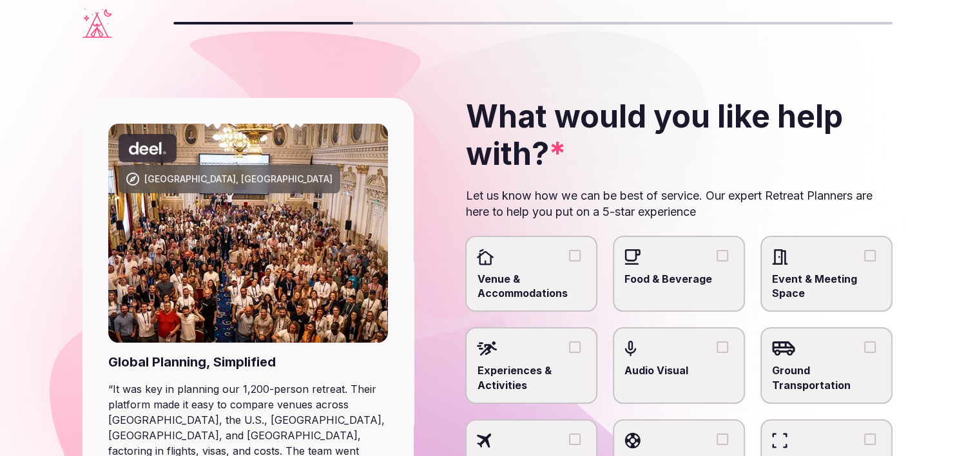
scroll to position [64, 0]
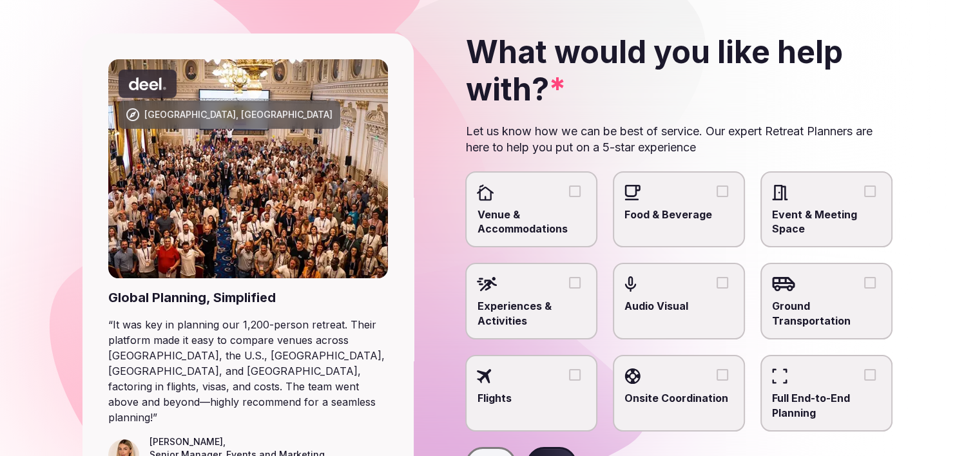
click at [569, 193] on button "Venue & Accommodations" at bounding box center [575, 192] width 12 height 12
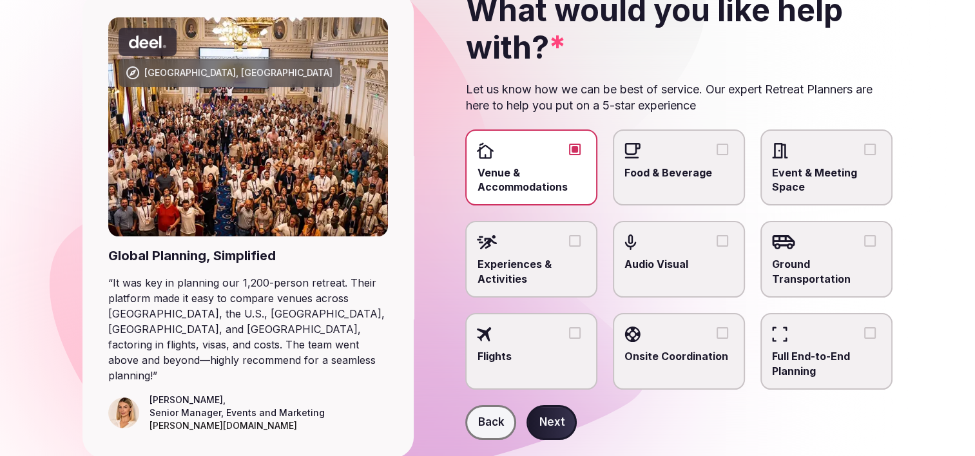
scroll to position [129, 0]
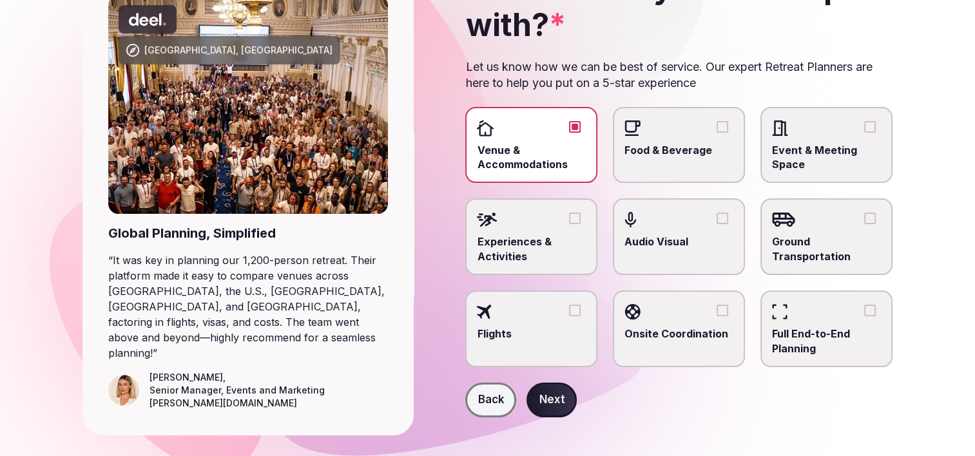
click at [580, 220] on button "Experiences & Activities" at bounding box center [575, 219] width 12 height 12
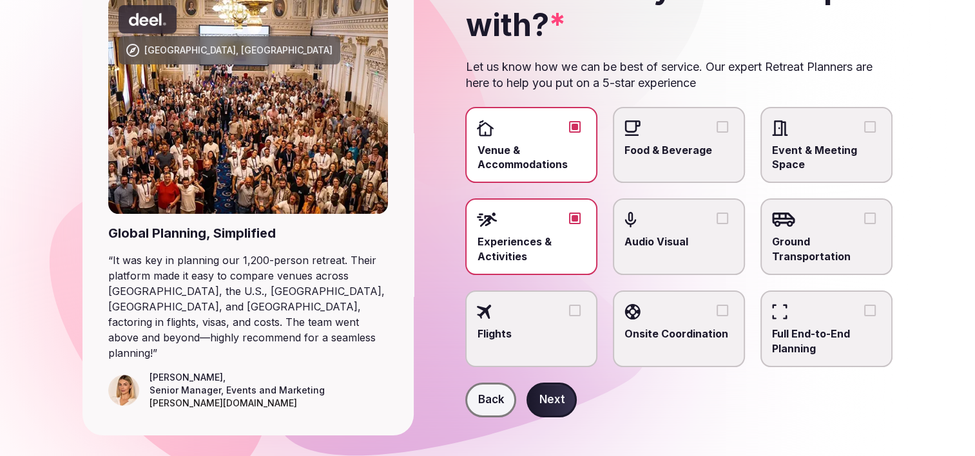
click at [866, 149] on span "Event & Meeting Space" at bounding box center [826, 157] width 109 height 29
click at [866, 133] on button "Event & Meeting Space" at bounding box center [870, 127] width 12 height 12
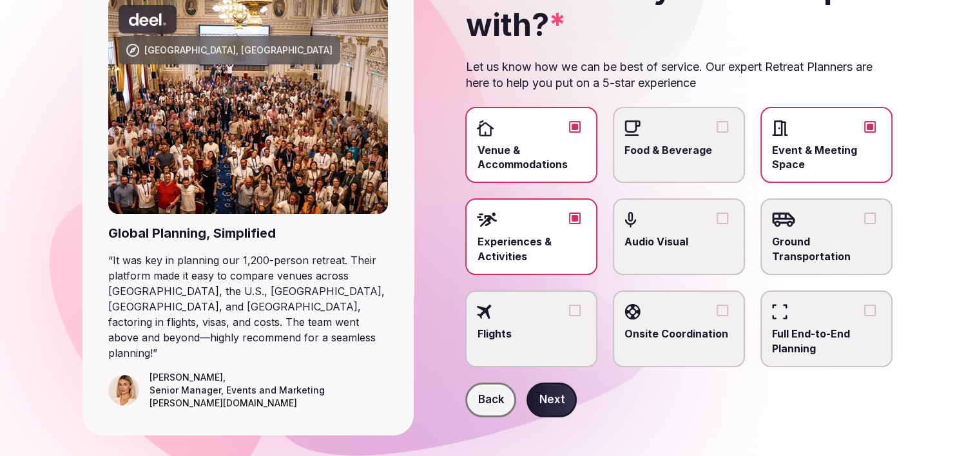
click at [709, 143] on span "Food & Beverage" at bounding box center [678, 150] width 109 height 14
click at [716, 133] on button "Food & Beverage" at bounding box center [722, 127] width 12 height 12
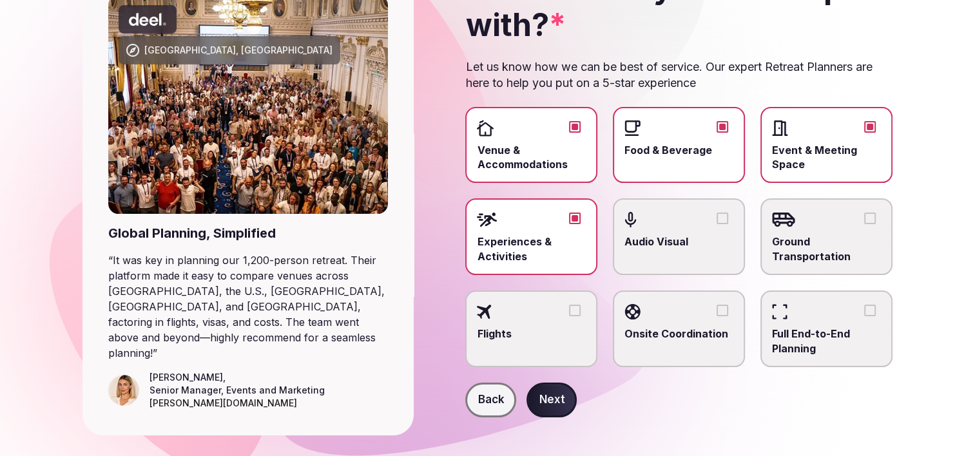
click at [822, 265] on label "Ground Transportation" at bounding box center [826, 236] width 132 height 77
click at [864, 224] on button "Ground Transportation" at bounding box center [870, 219] width 12 height 12
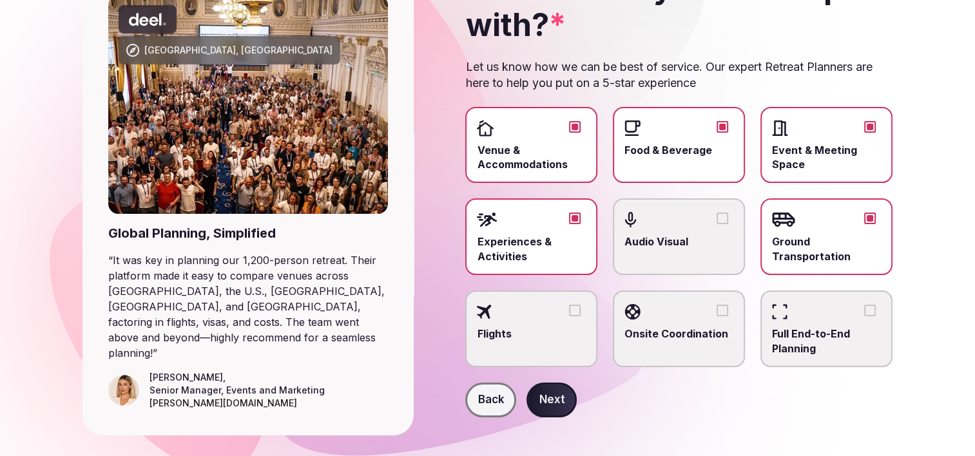
click at [682, 251] on label "Audio Visual" at bounding box center [679, 236] width 132 height 77
click at [716, 224] on button "Audio Visual" at bounding box center [722, 219] width 12 height 12
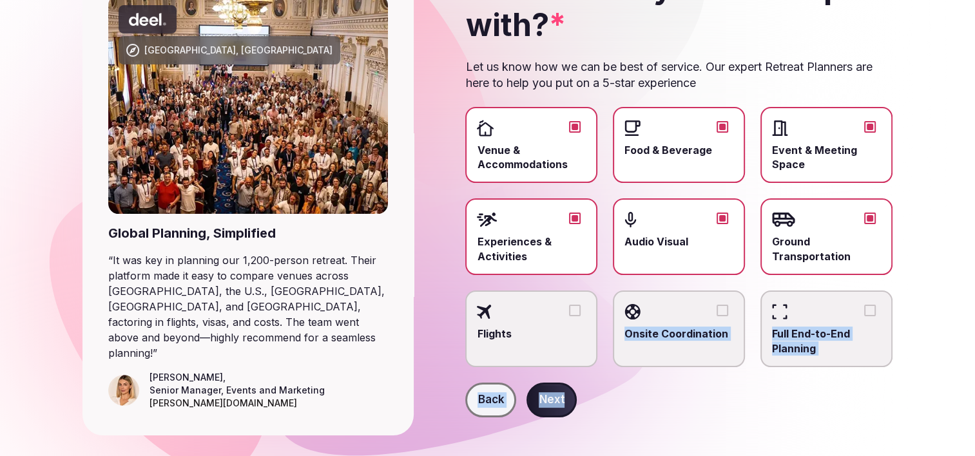
drag, startPoint x: 582, startPoint y: 330, endPoint x: 691, endPoint y: 388, distance: 122.8
click at [691, 388] on form "Venue & Accommodations Food & Beverage Event & Meeting Space Experiences & Acti…" at bounding box center [678, 262] width 427 height 311
drag, startPoint x: 691, startPoint y: 388, endPoint x: 689, endPoint y: 361, distance: 26.4
click at [689, 361] on label "Onsite Coordination" at bounding box center [679, 329] width 132 height 77
click at [716, 316] on button "Onsite Coordination" at bounding box center [722, 311] width 12 height 12
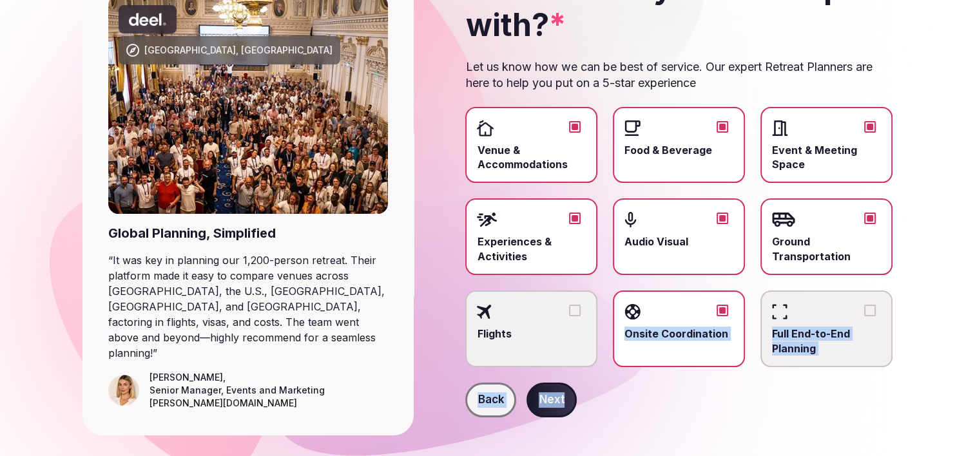
click at [689, 361] on label "Onsite Coordination" at bounding box center [679, 329] width 132 height 77
click at [716, 316] on button "Onsite Coordination" at bounding box center [722, 311] width 12 height 12
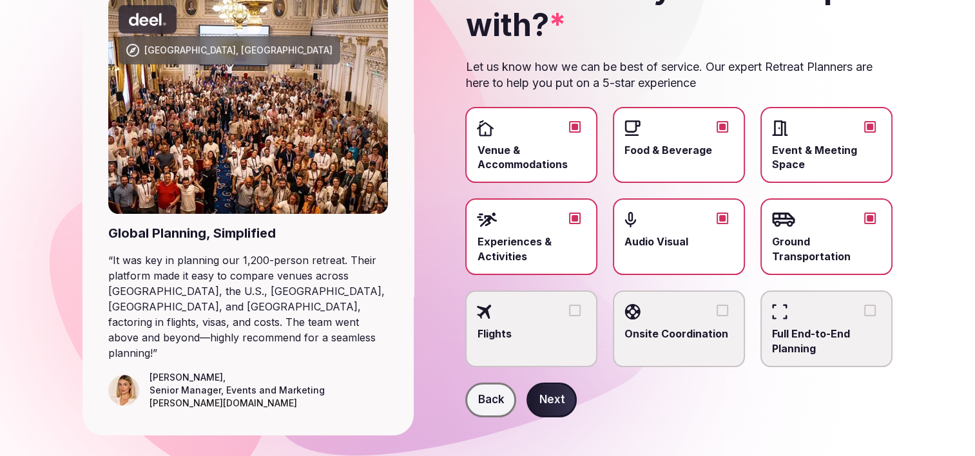
click at [723, 400] on div "Back Next" at bounding box center [678, 400] width 427 height 35
click at [541, 403] on button "Next" at bounding box center [551, 400] width 50 height 35
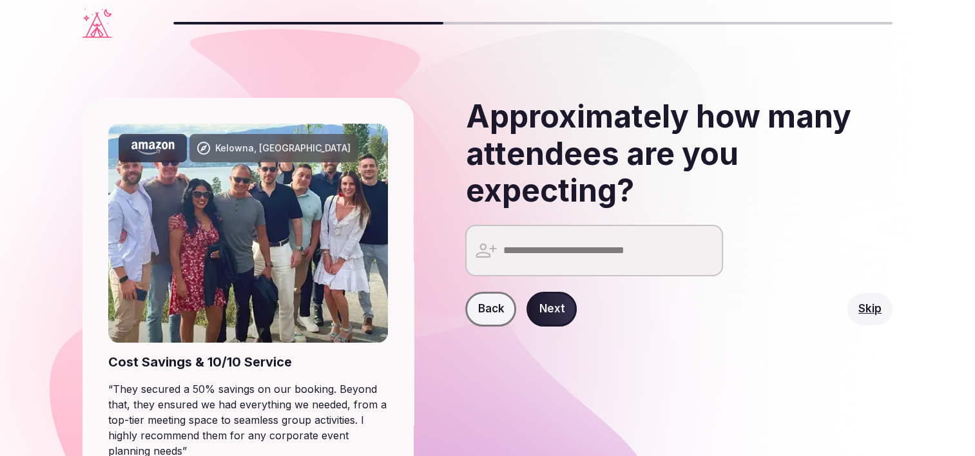
click at [577, 253] on input "number" at bounding box center [594, 251] width 258 height 52
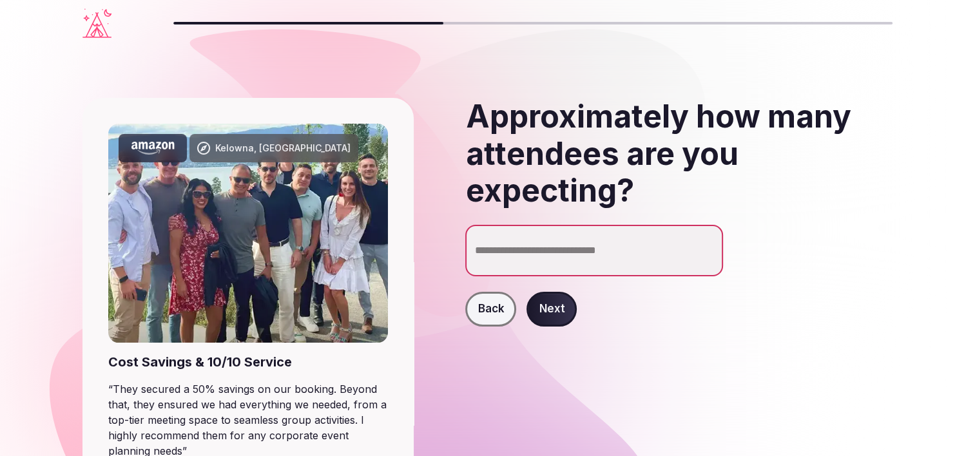
type input "***"
click at [589, 387] on div "Approximately how many attendees are you expecting? *** 140 Back Next" at bounding box center [658, 315] width 468 height 435
click at [543, 296] on button "Next" at bounding box center [551, 309] width 50 height 35
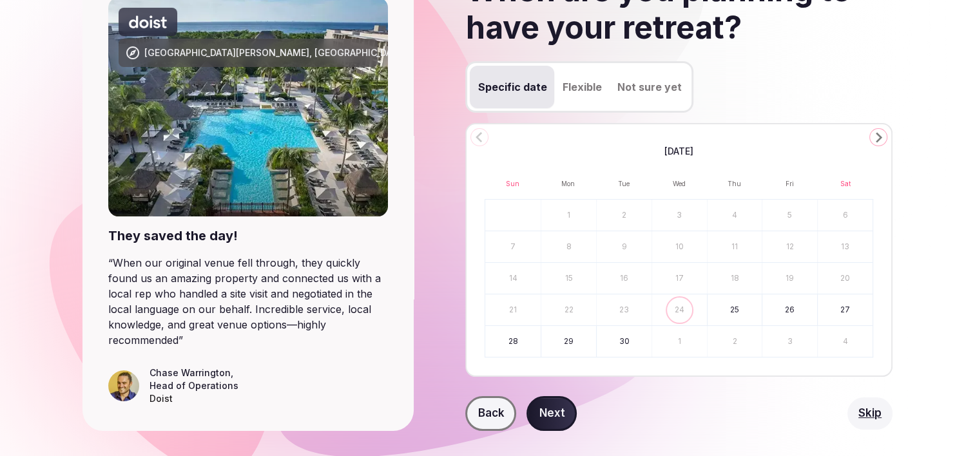
scroll to position [129, 0]
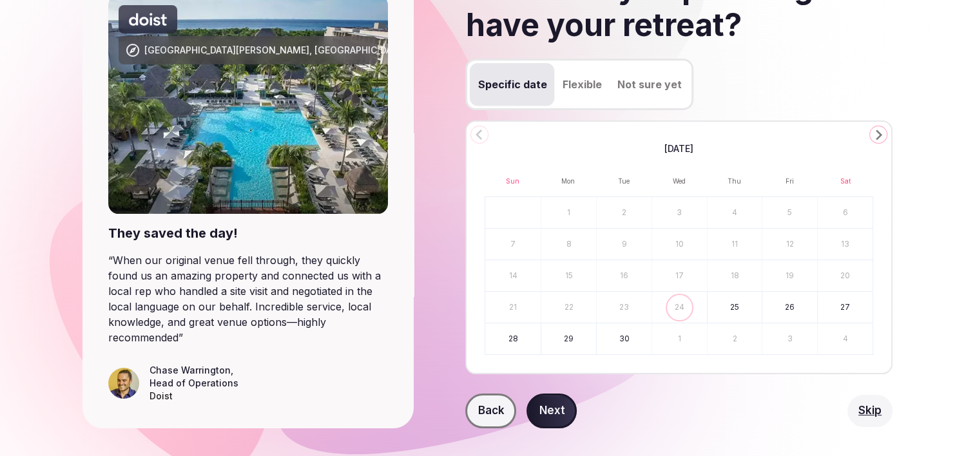
click at [871, 133] on icon "Go to the Next Month" at bounding box center [877, 134] width 15 height 15
click at [874, 133] on icon "Go to the Next Month" at bounding box center [877, 134] width 15 height 15
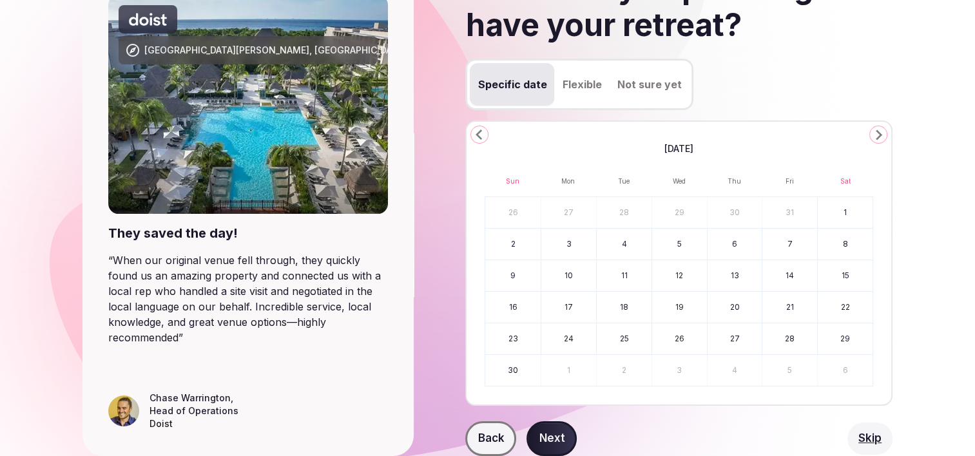
click at [871, 134] on icon "Go to the Next Month" at bounding box center [877, 134] width 15 height 15
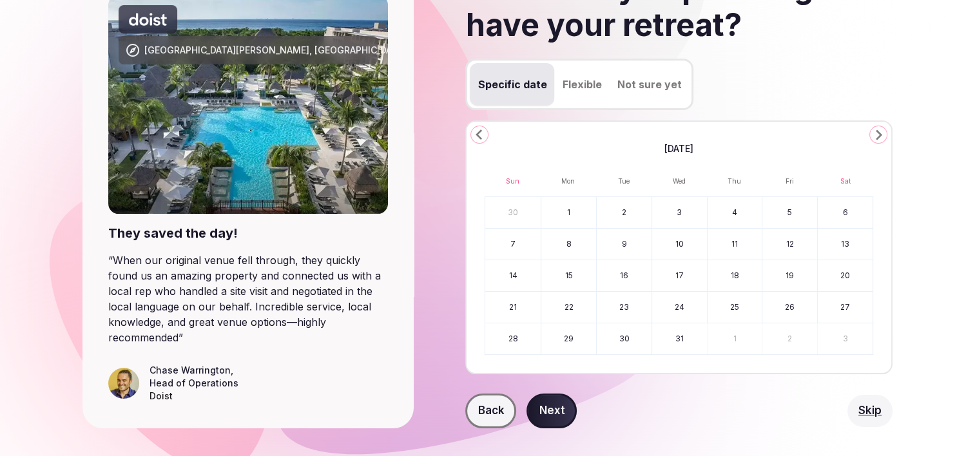
click at [869, 134] on button "Go to the Next Month" at bounding box center [878, 135] width 18 height 18
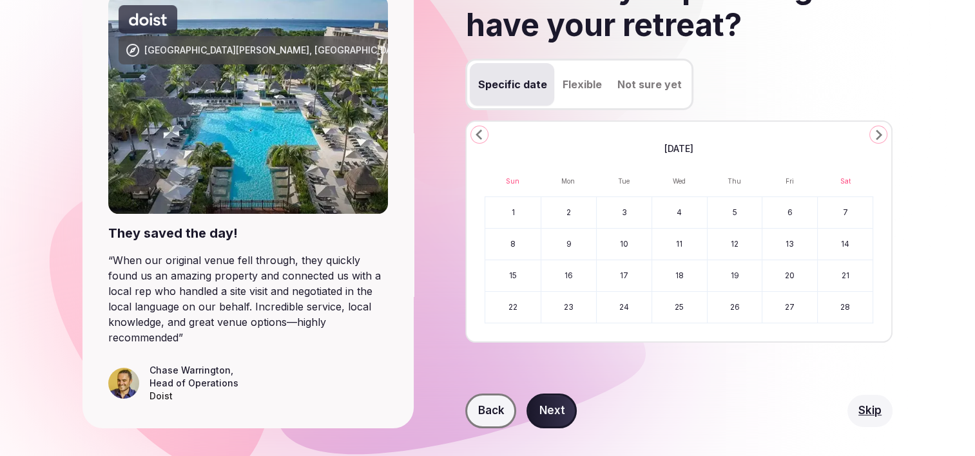
click at [869, 134] on button "Go to the Next Month" at bounding box center [878, 135] width 18 height 18
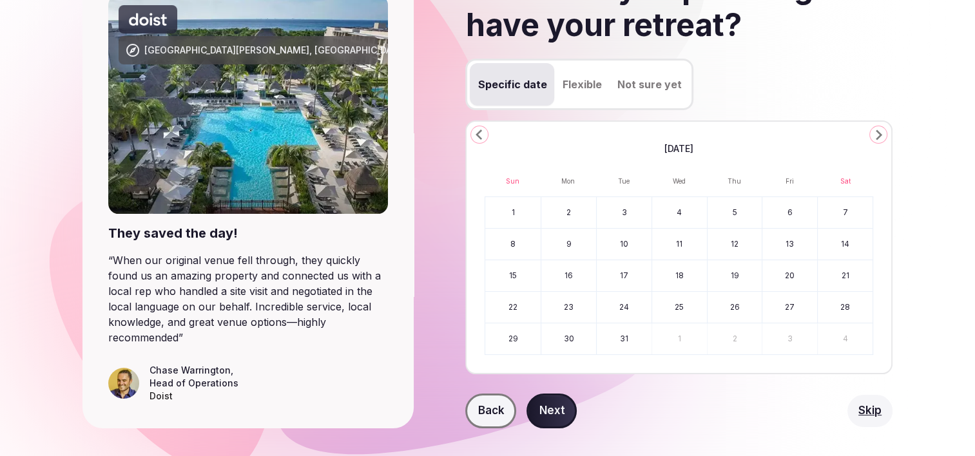
click at [497, 298] on button "22" at bounding box center [512, 307] width 55 height 31
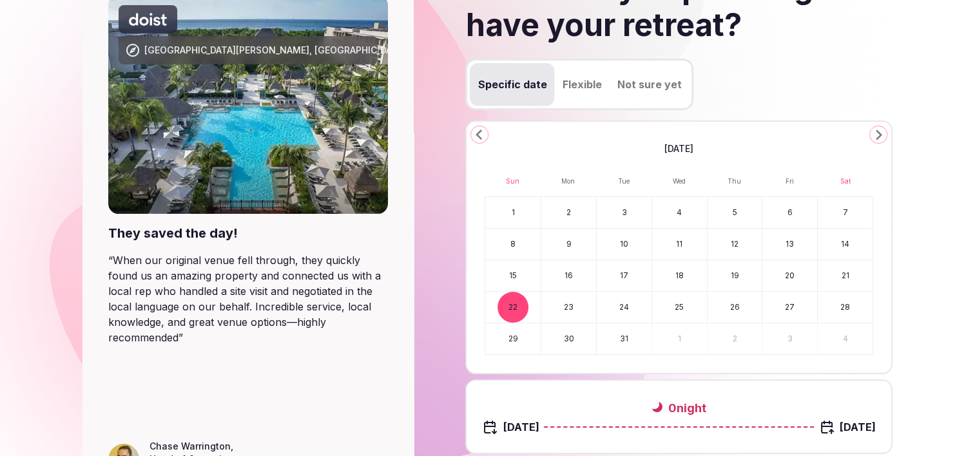
click at [728, 305] on button "26" at bounding box center [734, 307] width 55 height 31
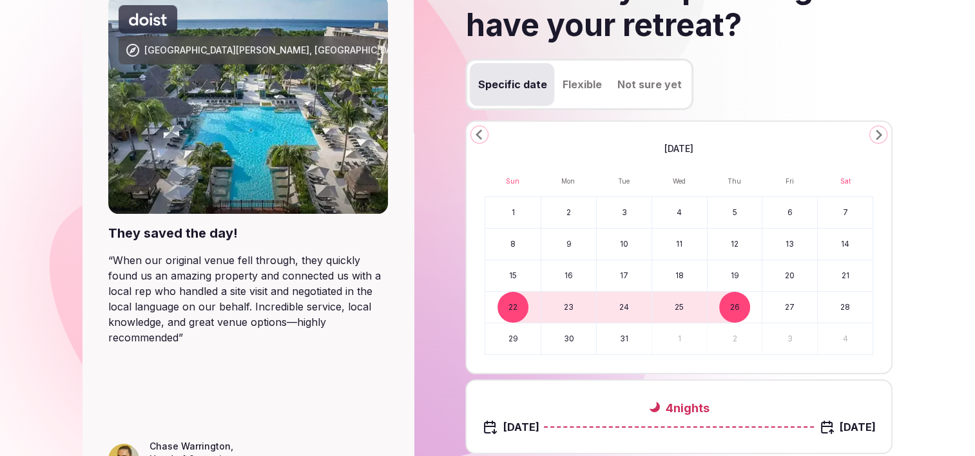
scroll to position [193, 0]
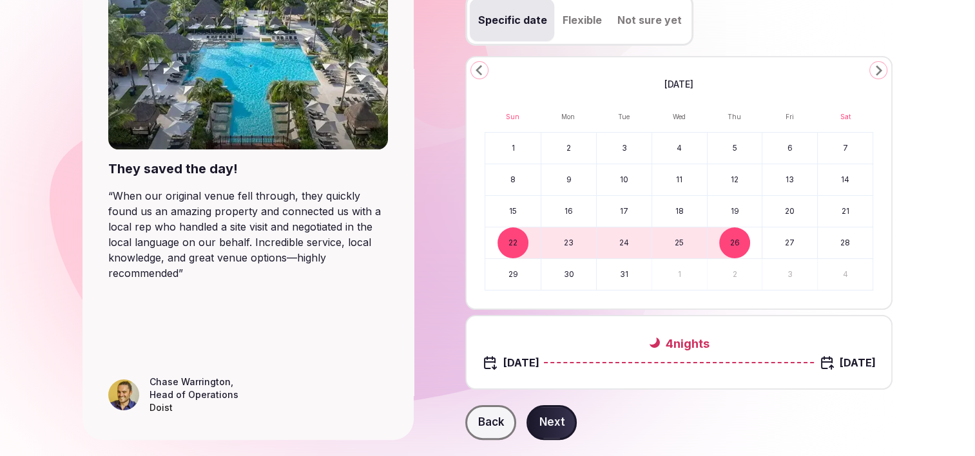
click at [542, 407] on button "Next" at bounding box center [551, 422] width 50 height 35
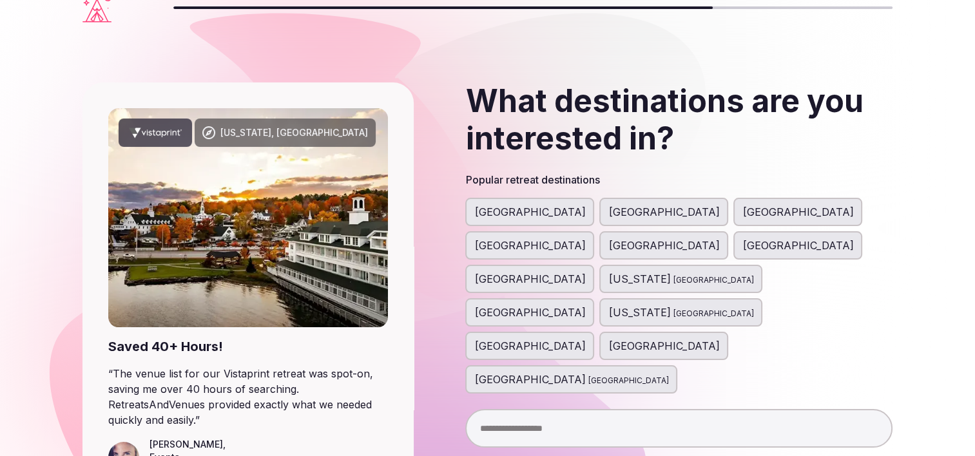
scroll to position [64, 0]
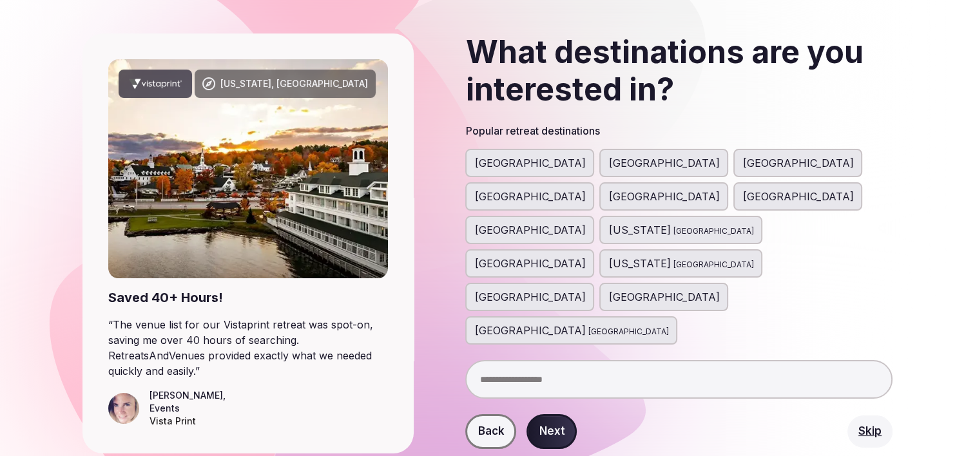
click at [686, 360] on input "text" at bounding box center [678, 379] width 427 height 39
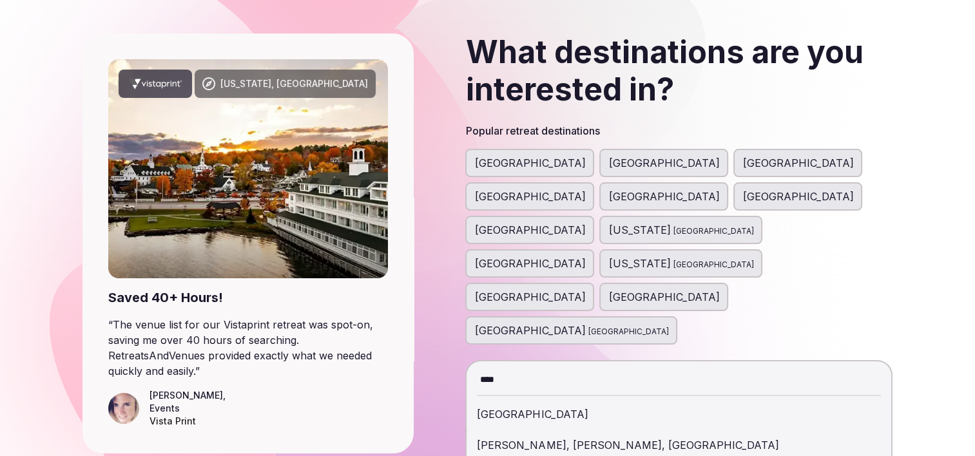
type input "****"
click at [551, 399] on div "Thailand" at bounding box center [679, 414] width 404 height 31
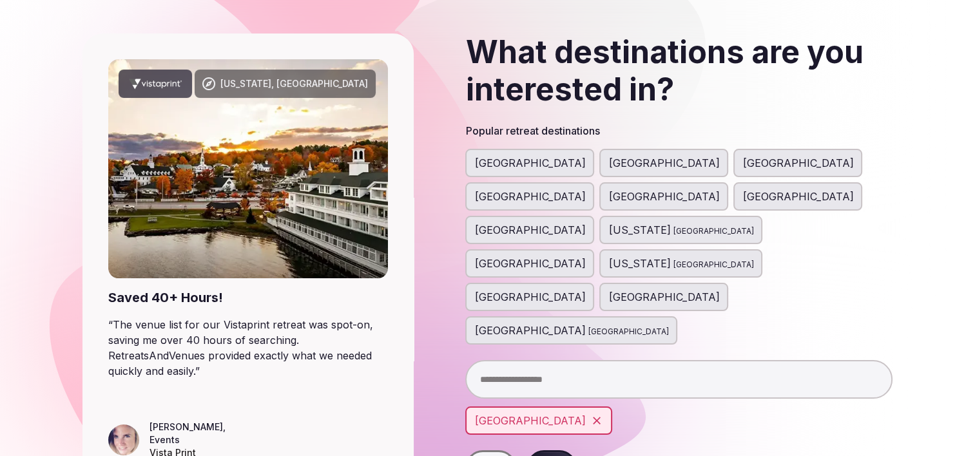
click at [606, 323] on div "Bali Indonesia" at bounding box center [571, 330] width 194 height 15
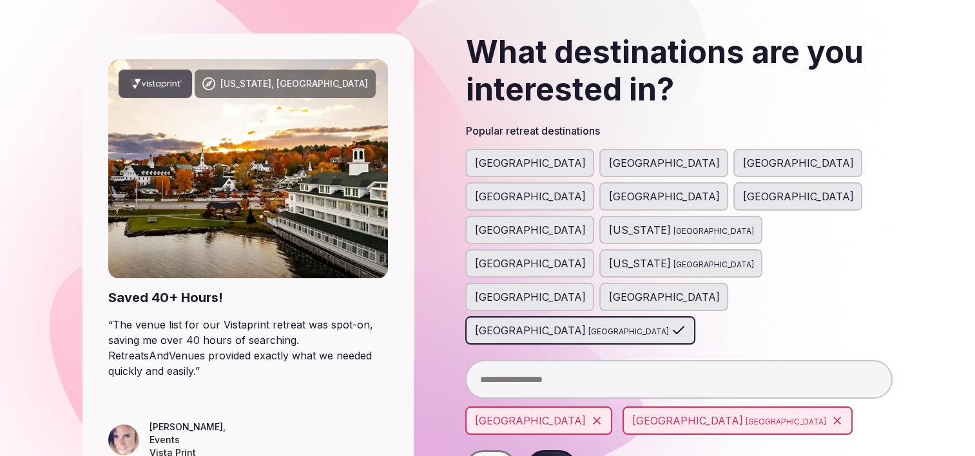
click at [579, 360] on input "text" at bounding box center [678, 379] width 427 height 39
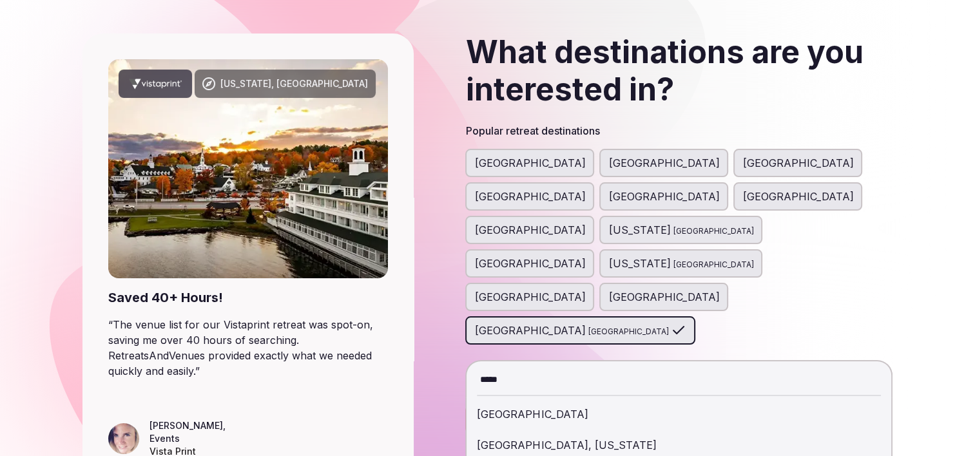
type input "*****"
click at [503, 399] on div "[GEOGRAPHIC_DATA]" at bounding box center [679, 414] width 404 height 31
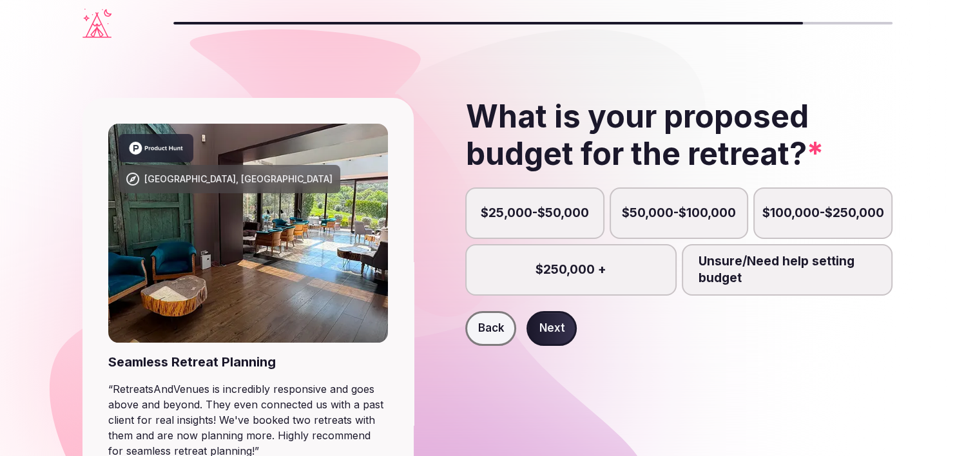
click at [606, 271] on label "$250,000 +" at bounding box center [570, 270] width 211 height 52
click at [584, 271] on button "$250,000 +" at bounding box center [577, 277] width 13 height 13
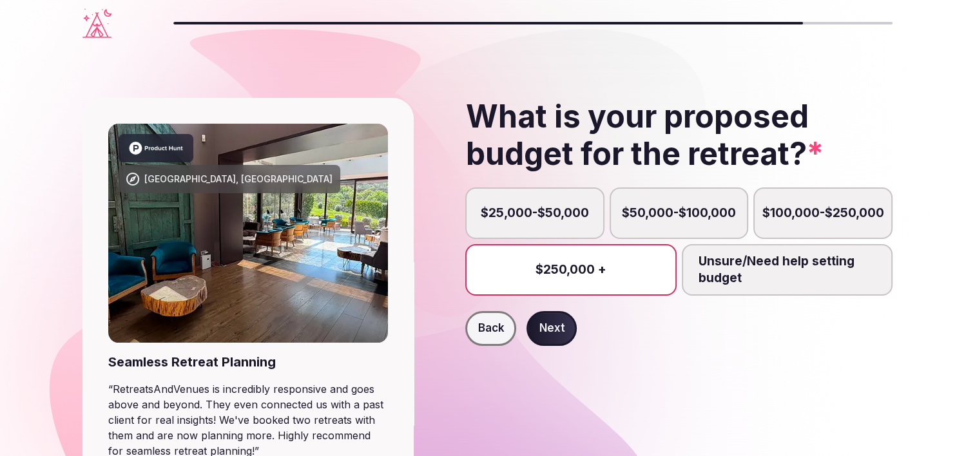
click at [560, 330] on button "Next" at bounding box center [551, 328] width 50 height 35
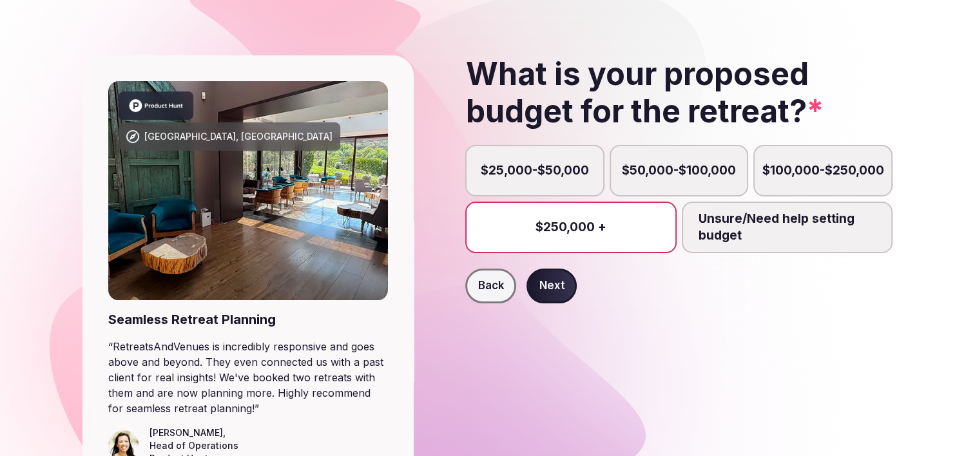
scroll to position [64, 0]
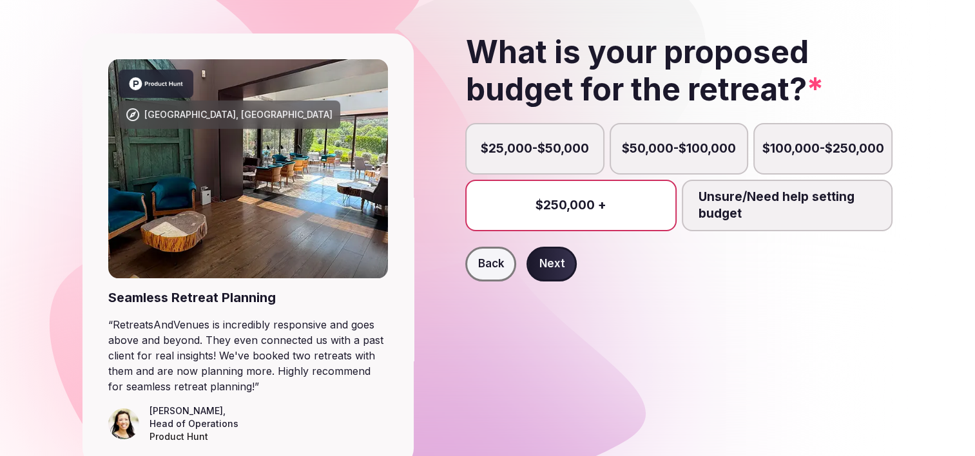
click at [563, 273] on button "Next" at bounding box center [551, 264] width 50 height 35
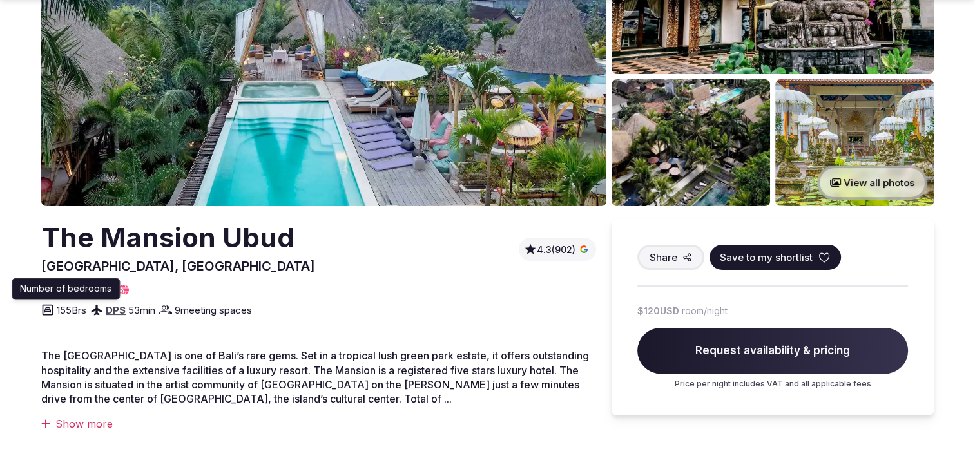
scroll to position [193, 0]
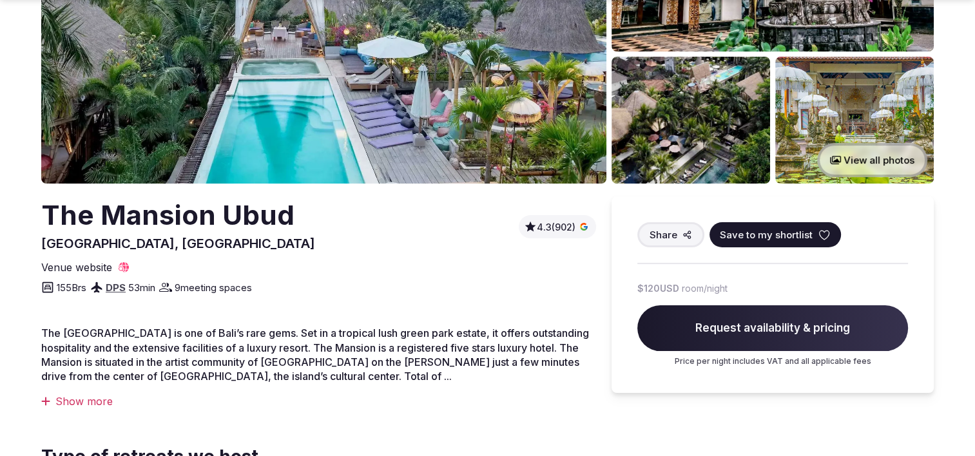
click at [98, 404] on div "Show more" at bounding box center [318, 401] width 555 height 14
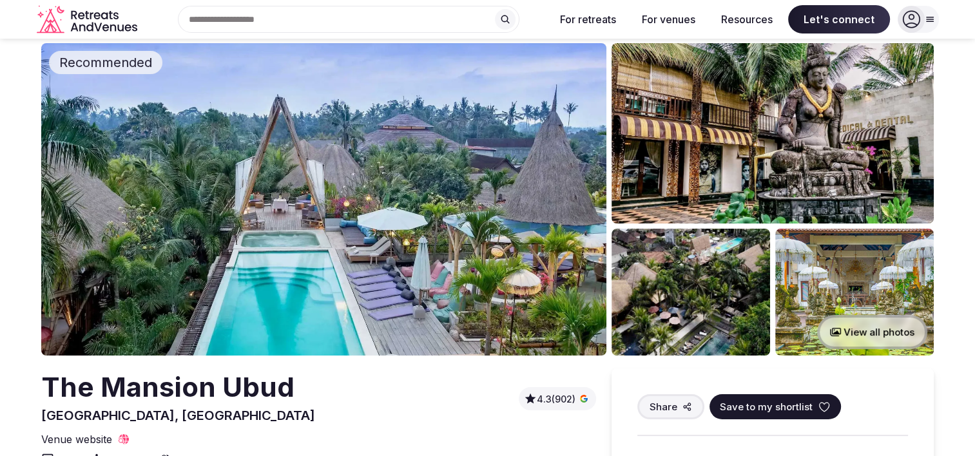
scroll to position [0, 0]
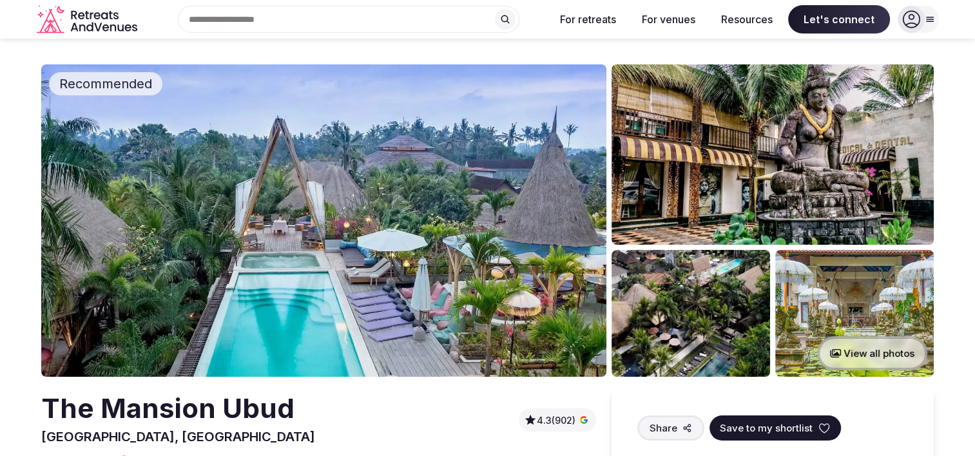
click at [716, 158] on img at bounding box center [772, 154] width 322 height 180
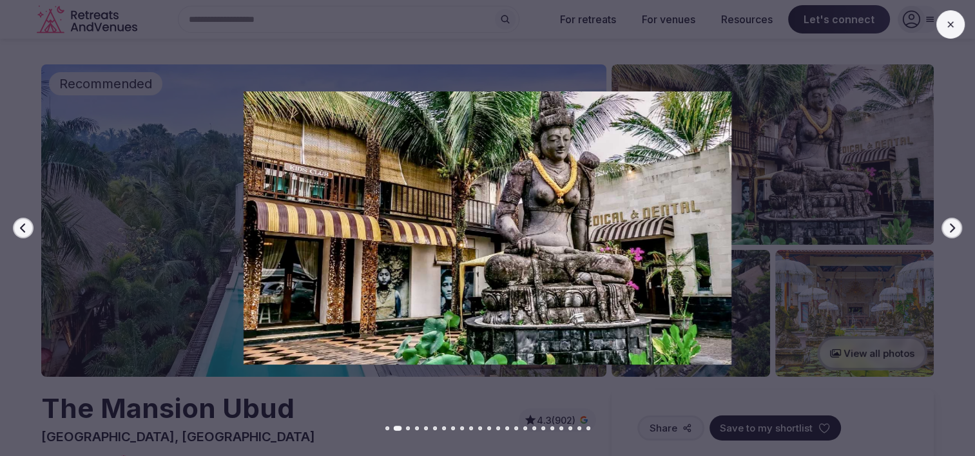
click at [947, 227] on icon "button" at bounding box center [951, 228] width 10 height 10
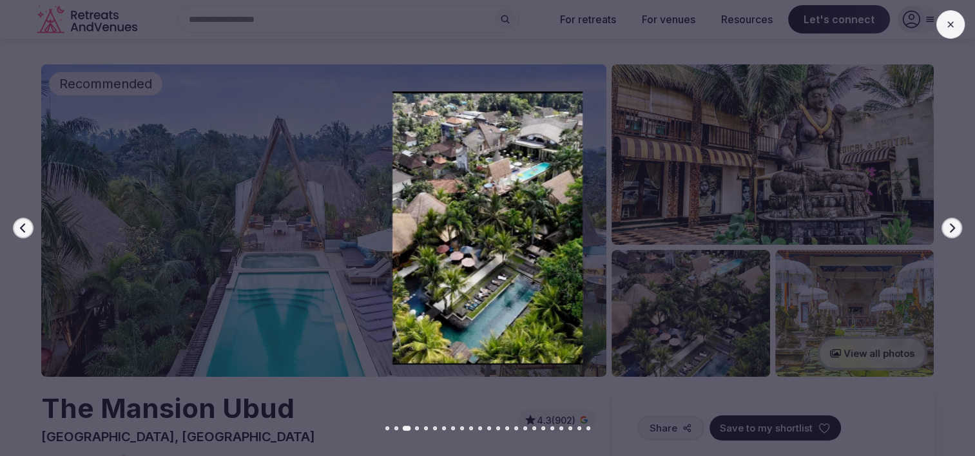
click at [947, 227] on icon "button" at bounding box center [951, 228] width 10 height 10
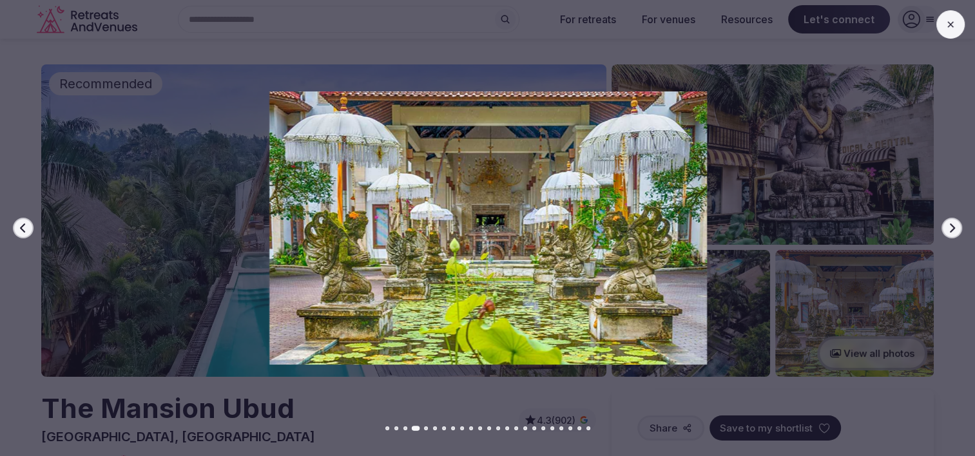
click at [947, 227] on icon "button" at bounding box center [951, 228] width 10 height 10
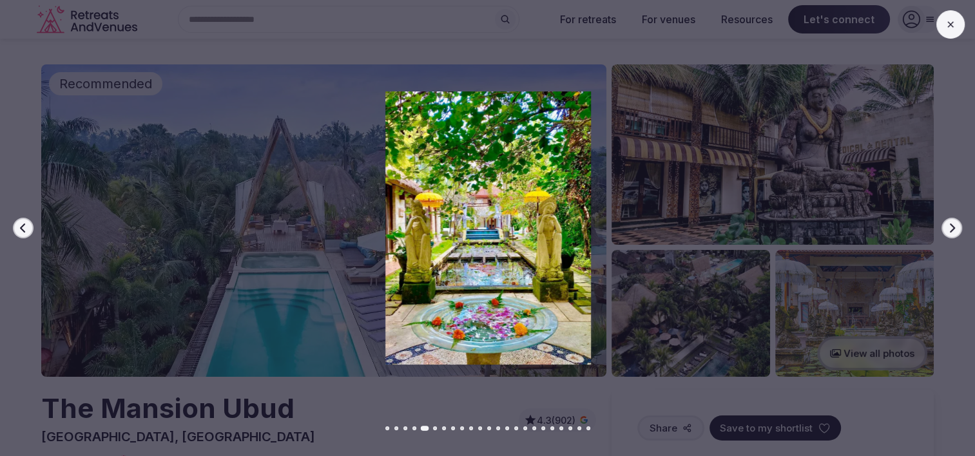
click at [947, 227] on icon "button" at bounding box center [951, 228] width 10 height 10
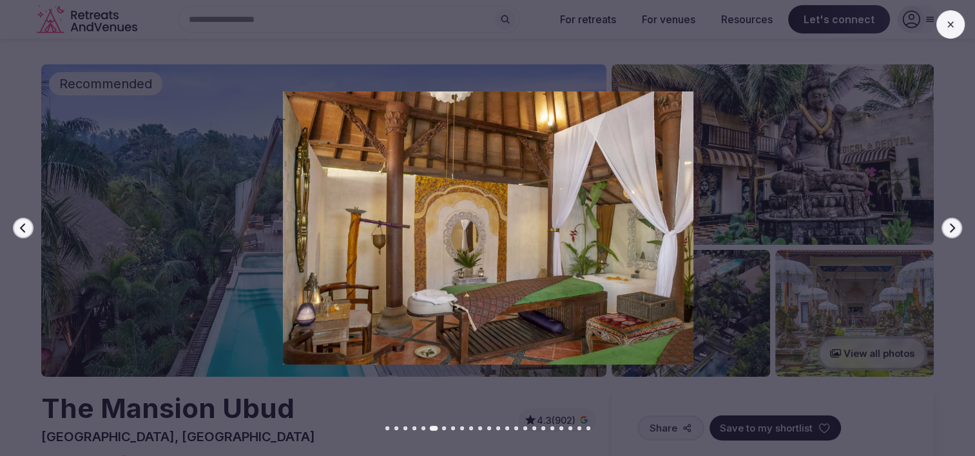
click at [947, 227] on icon "button" at bounding box center [951, 228] width 10 height 10
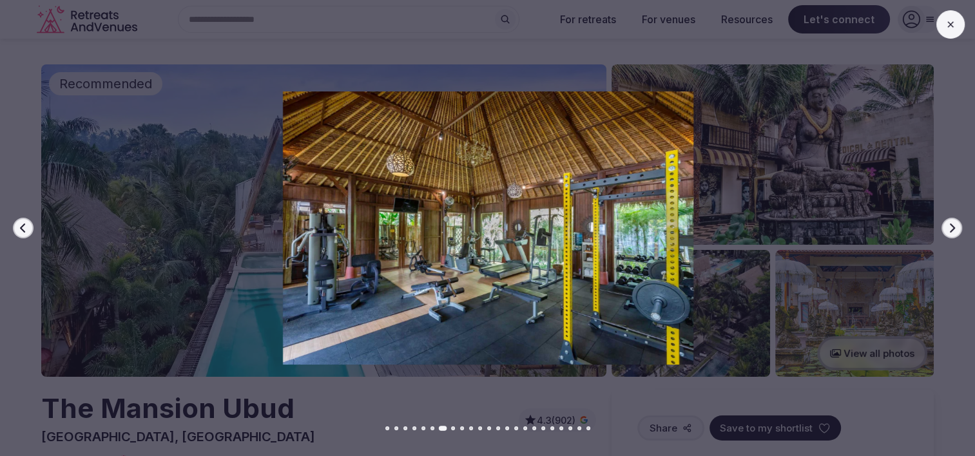
click at [947, 227] on icon "button" at bounding box center [951, 228] width 10 height 10
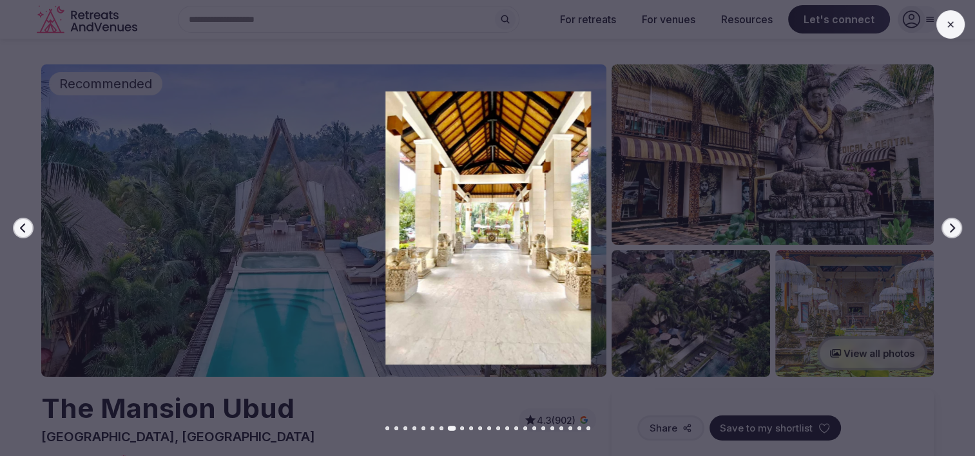
click at [947, 227] on icon "button" at bounding box center [951, 228] width 10 height 10
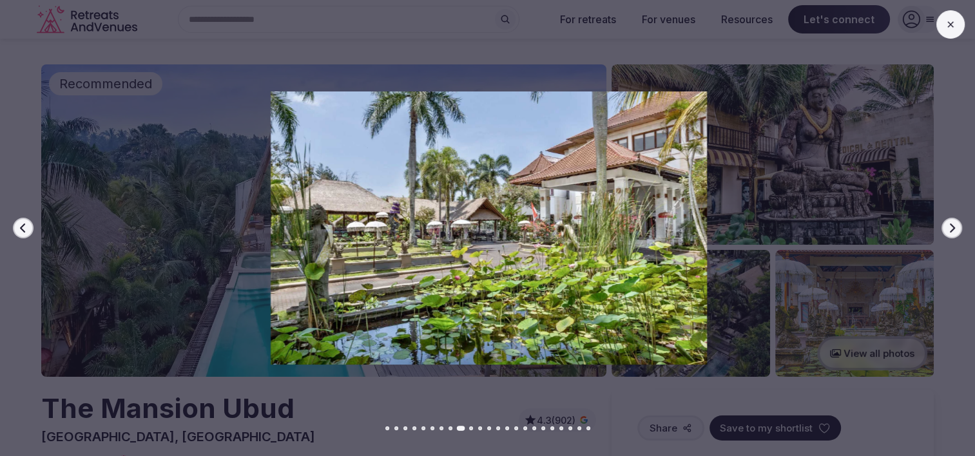
click at [947, 227] on icon "button" at bounding box center [951, 228] width 10 height 10
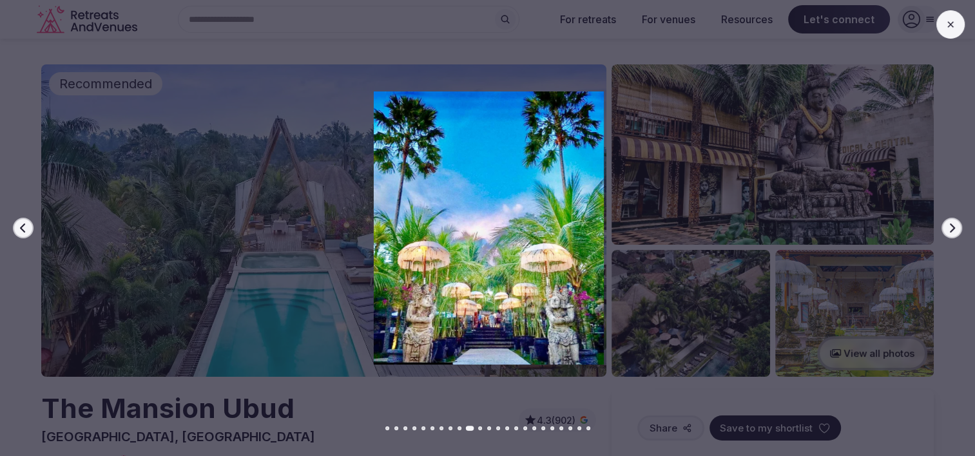
click at [947, 227] on icon "button" at bounding box center [951, 228] width 10 height 10
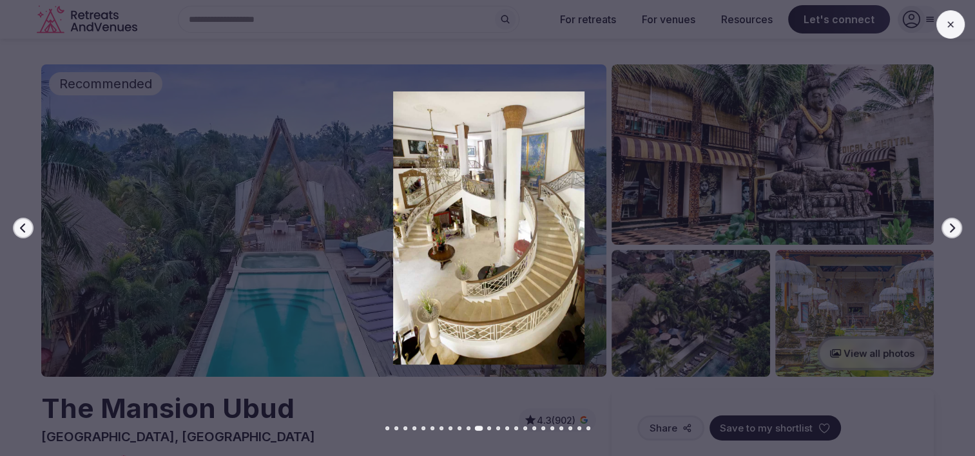
click at [947, 225] on icon "button" at bounding box center [951, 228] width 10 height 10
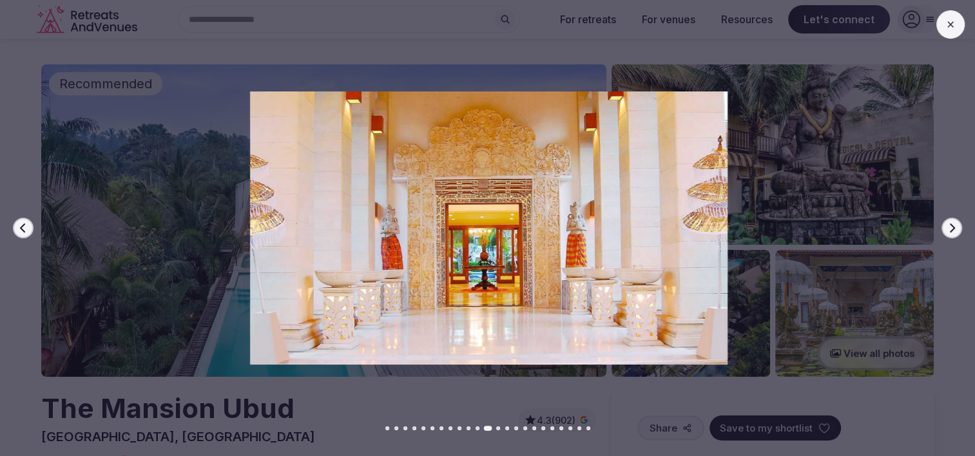
click at [947, 225] on icon "button" at bounding box center [951, 228] width 10 height 10
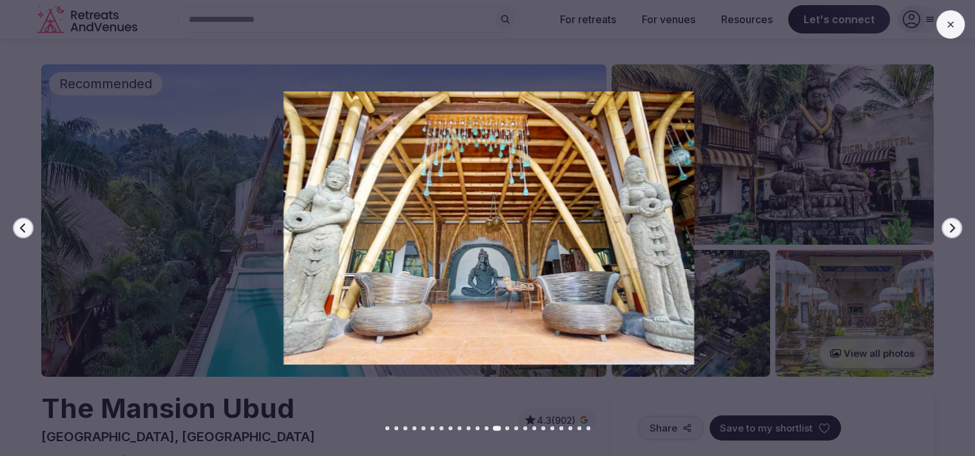
click at [951, 33] on button at bounding box center [950, 24] width 28 height 28
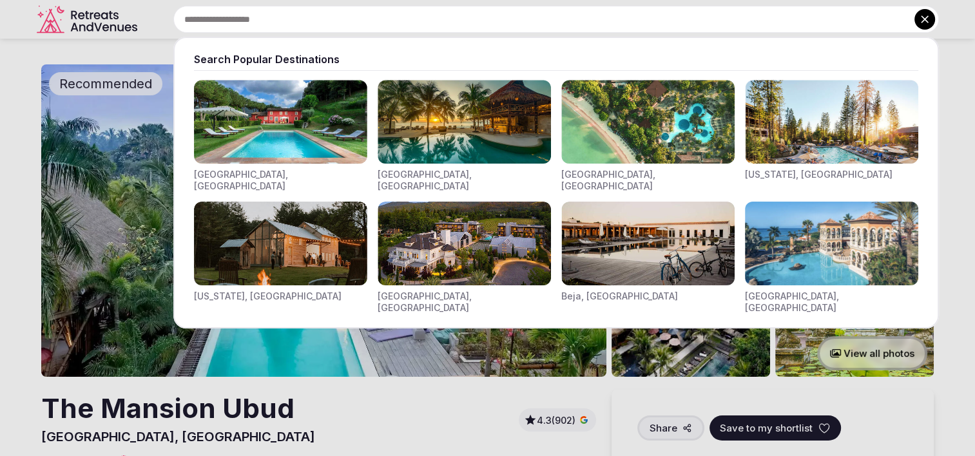
click at [296, 18] on input "text" at bounding box center [555, 19] width 765 height 27
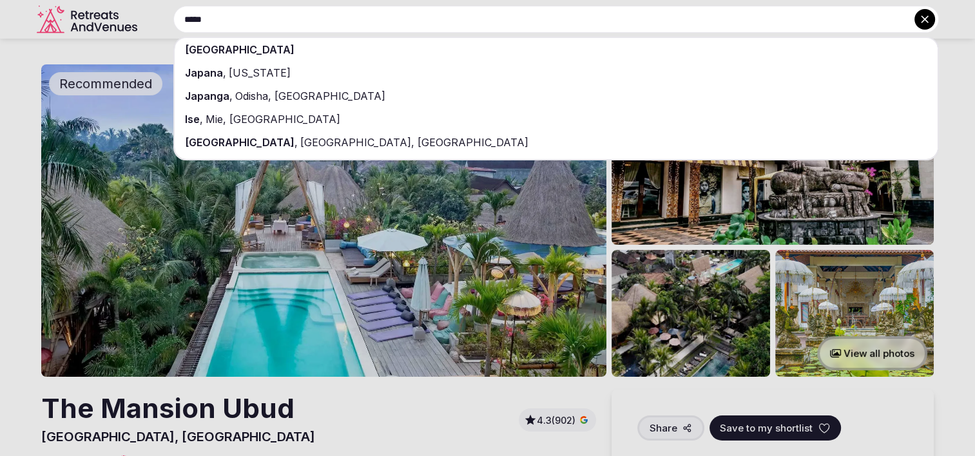
type input "*****"
click at [224, 51] on div "[GEOGRAPHIC_DATA]" at bounding box center [556, 49] width 763 height 23
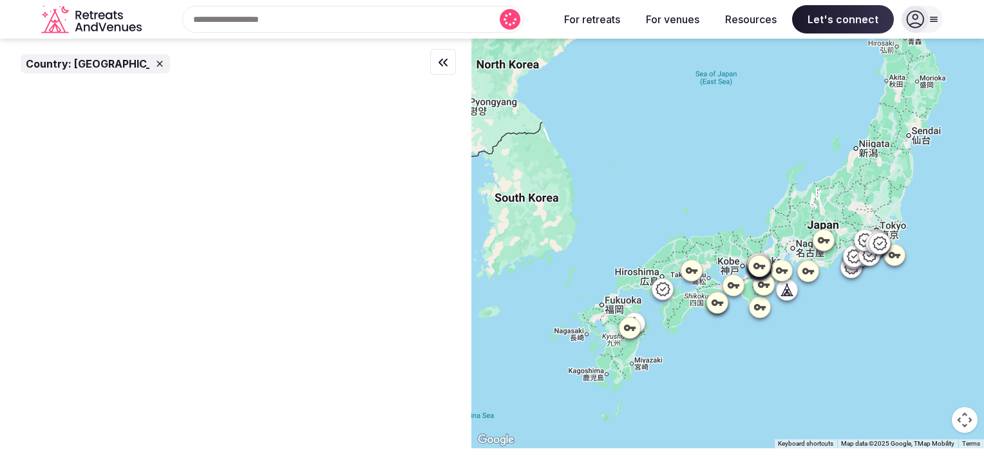
drag, startPoint x: 668, startPoint y: 184, endPoint x: 825, endPoint y: 340, distance: 220.9
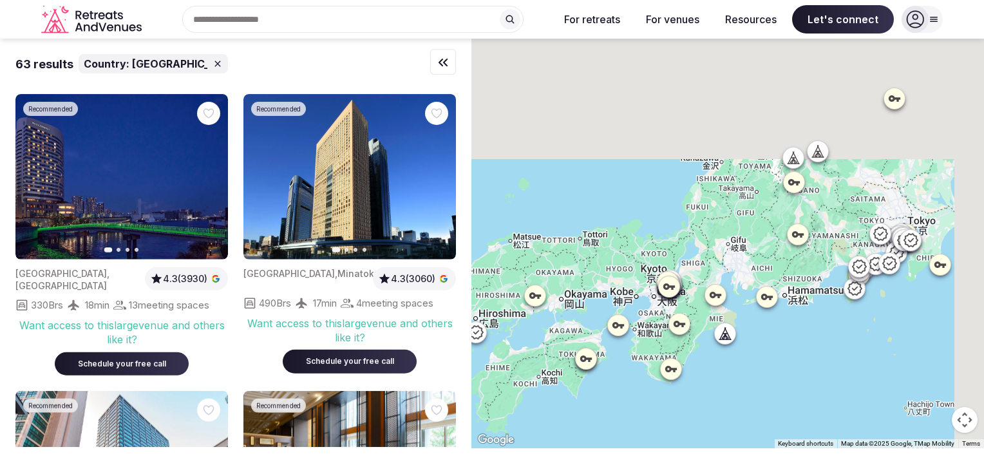
drag, startPoint x: 837, startPoint y: 182, endPoint x: 772, endPoint y: 328, distance: 159.5
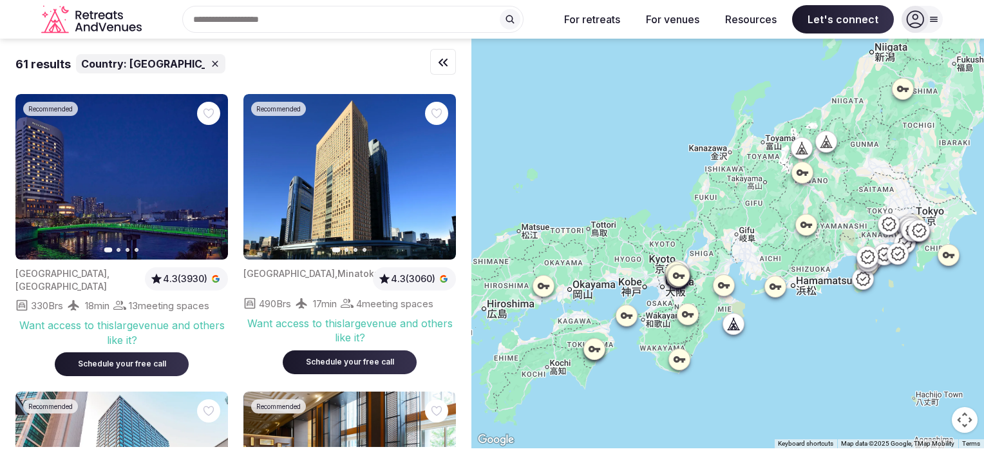
drag, startPoint x: 786, startPoint y: 331, endPoint x: 803, endPoint y: 316, distance: 22.8
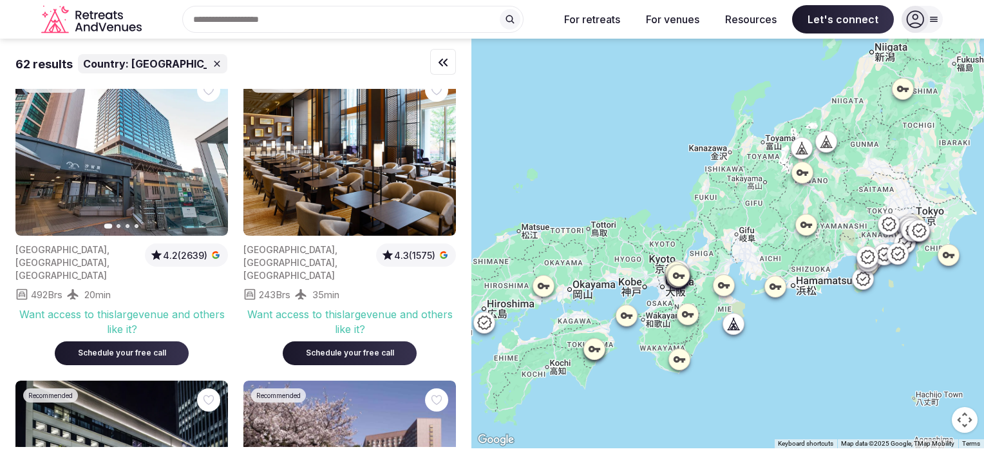
scroll to position [322, 0]
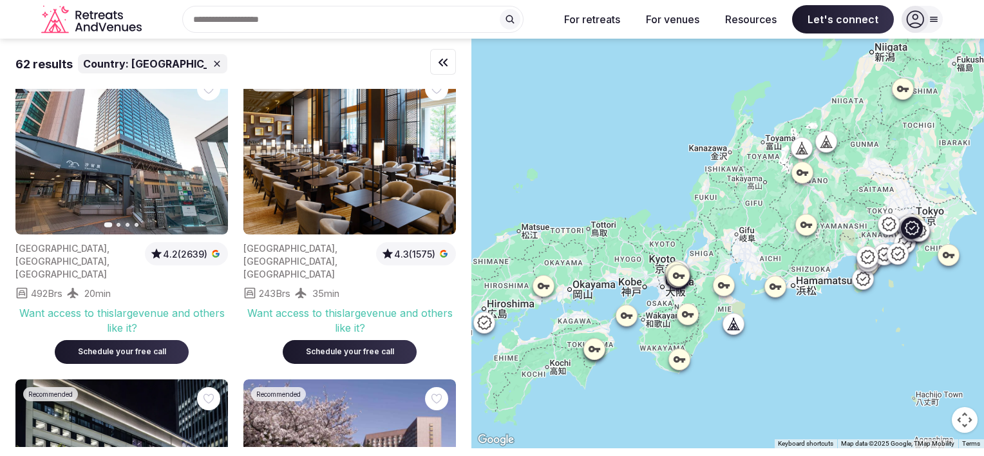
click at [200, 144] on button "Next slide" at bounding box center [210, 152] width 21 height 21
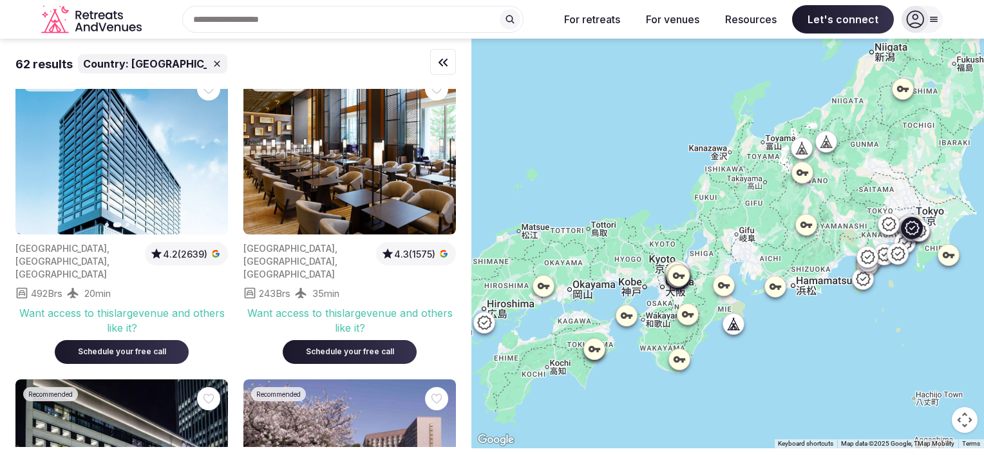
click at [209, 148] on icon "button" at bounding box center [210, 152] width 5 height 9
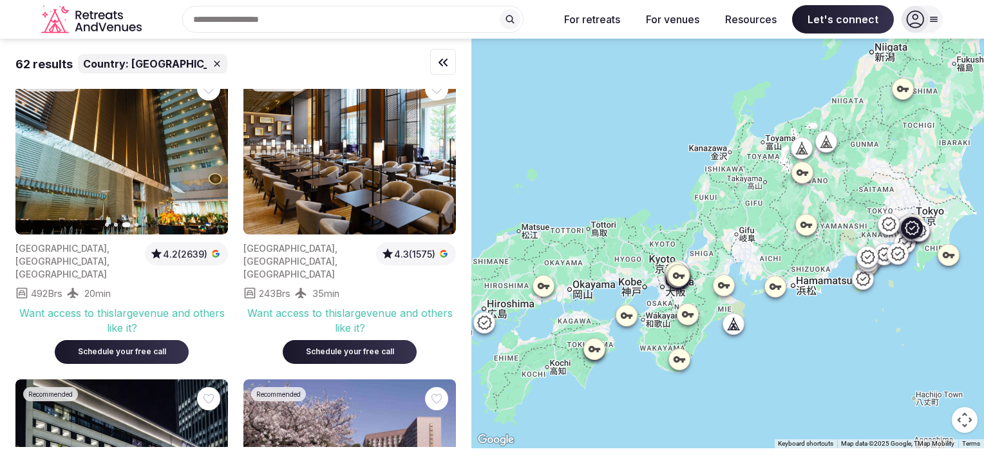
click at [209, 148] on icon "button" at bounding box center [210, 152] width 5 height 9
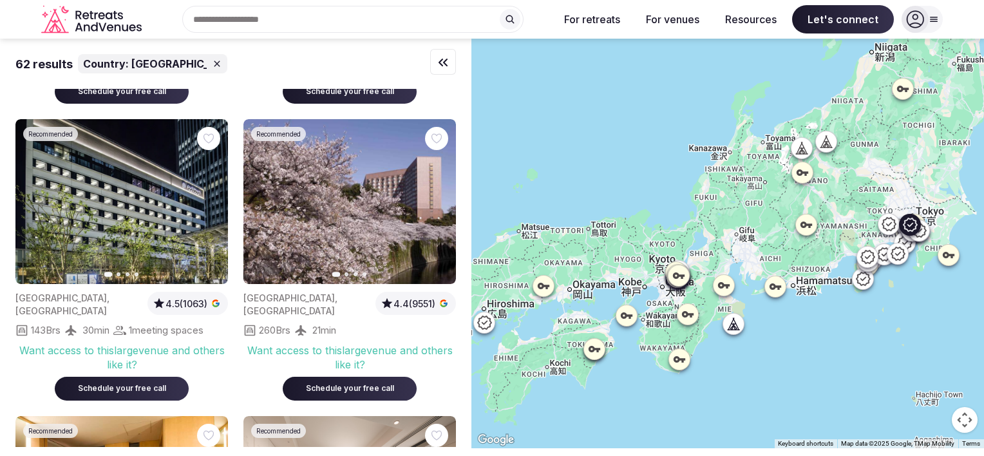
scroll to position [515, 0]
